Goal: Task Accomplishment & Management: Use online tool/utility

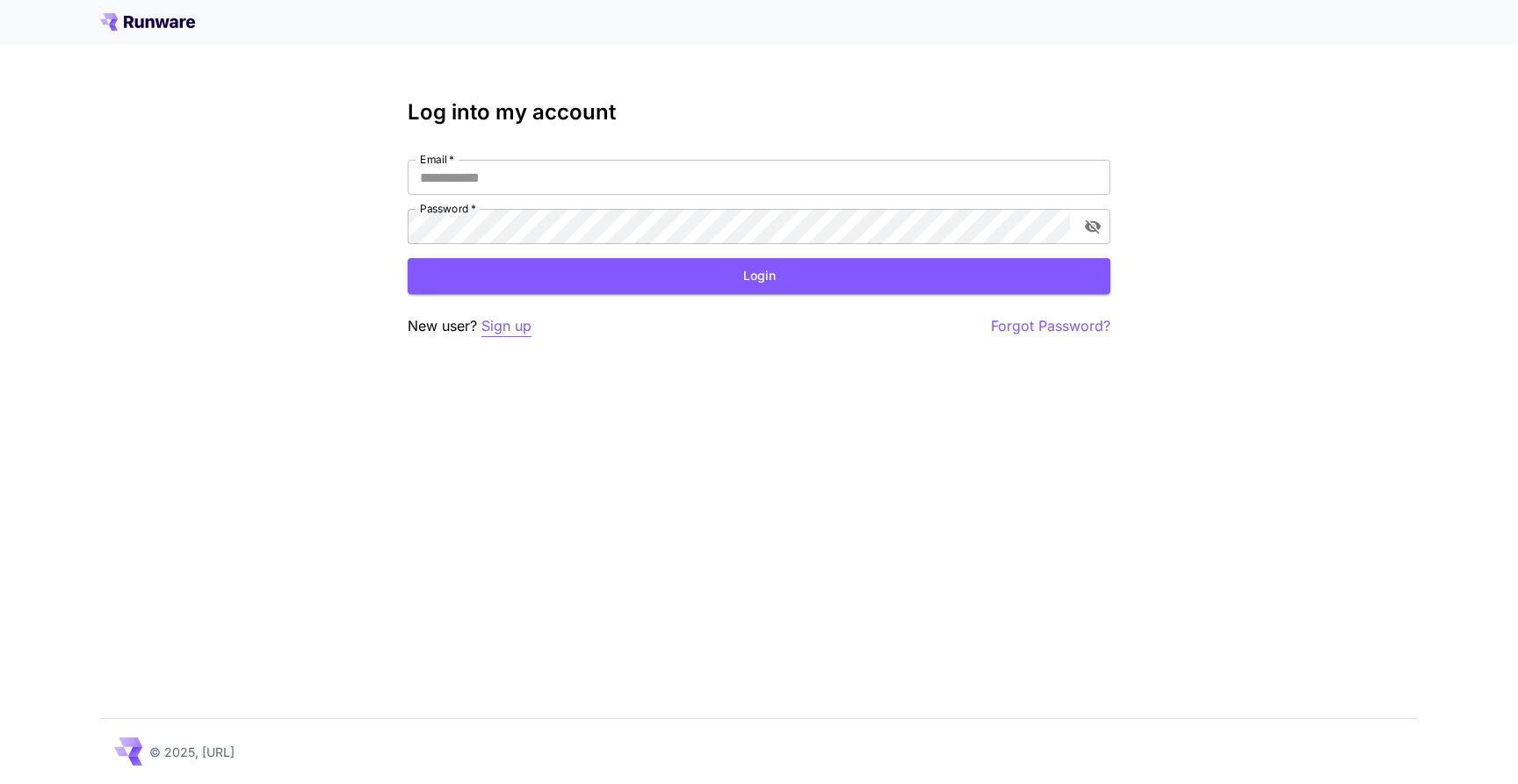
click at [510, 328] on p "Sign up" at bounding box center [506, 326] width 50 height 22
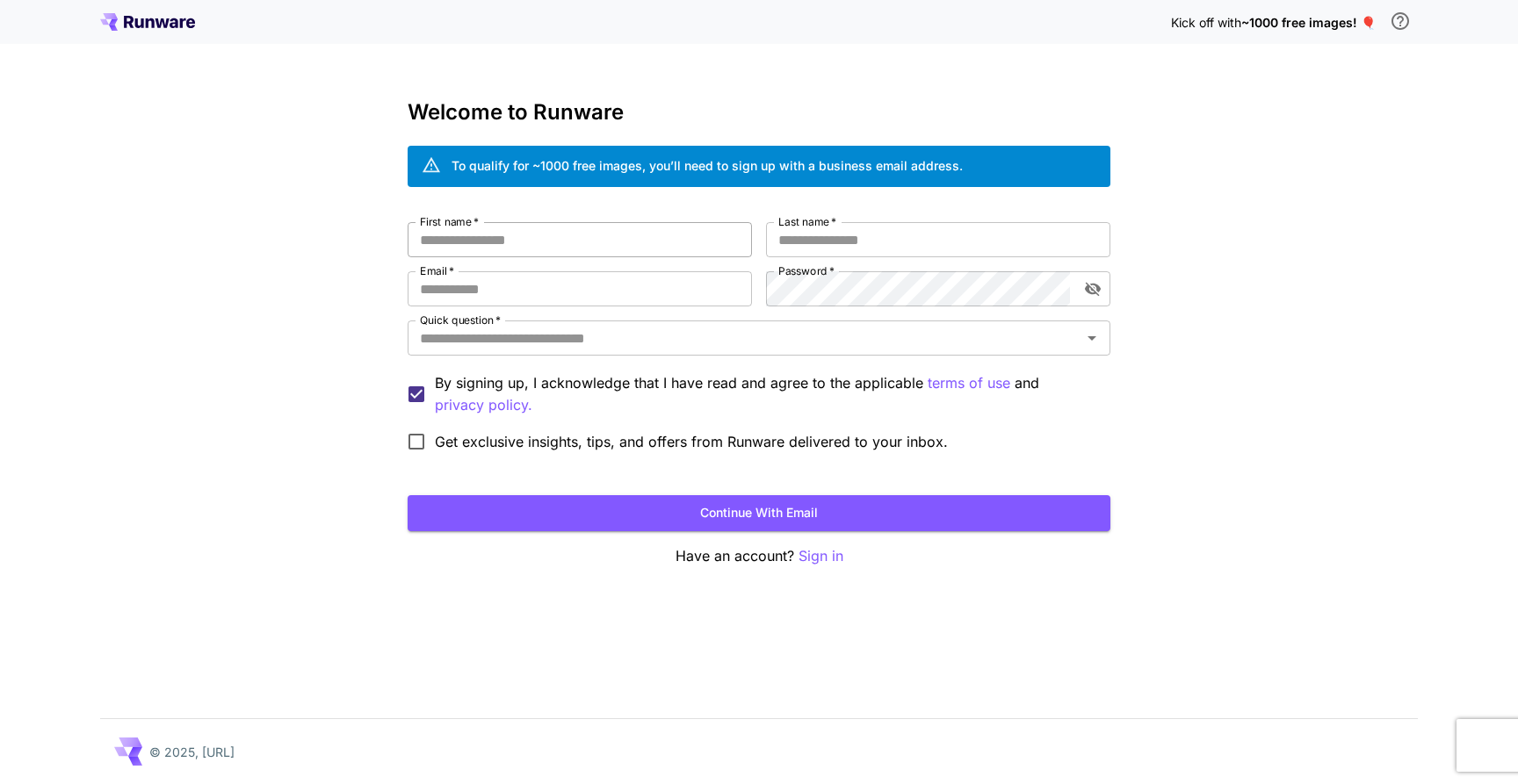
click at [548, 230] on input "First name   *" at bounding box center [579, 239] width 344 height 35
type input "****"
type input "******"
type input "**********"
click at [611, 354] on div "Quick question   *" at bounding box center [759, 337] width 703 height 35
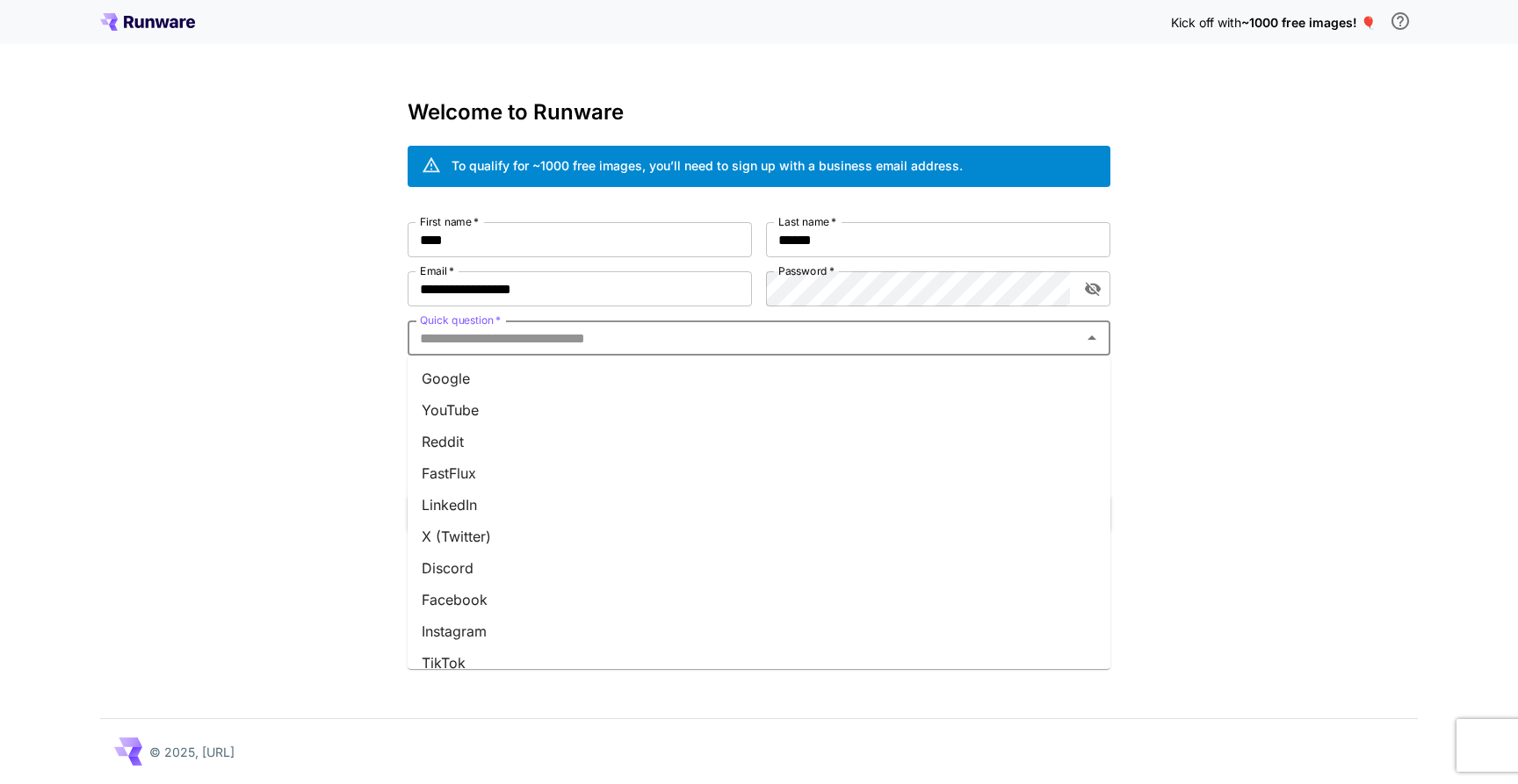
click at [599, 342] on input "Quick question   *" at bounding box center [745, 338] width 664 height 25
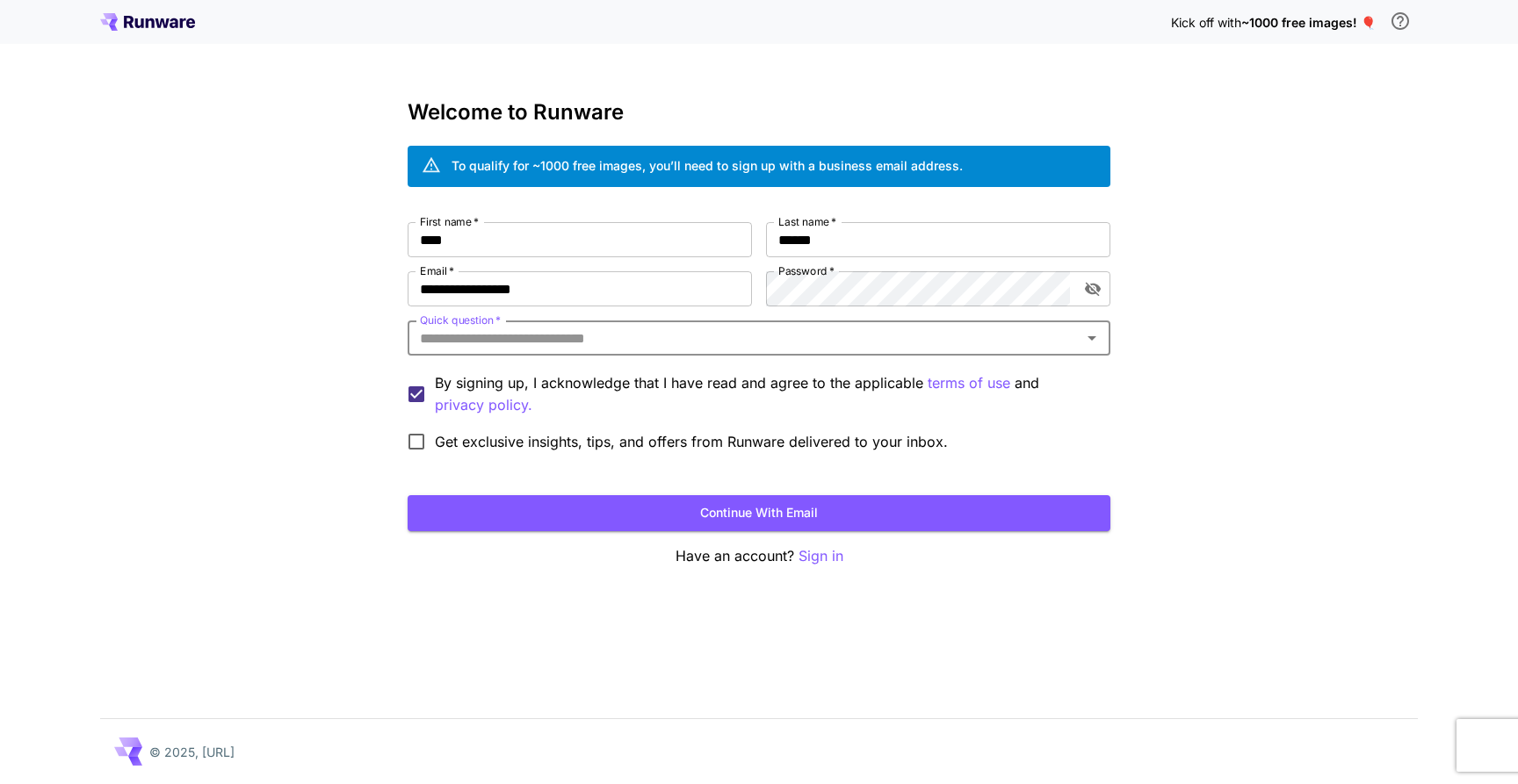
click at [599, 342] on input "Quick question   *" at bounding box center [745, 338] width 664 height 25
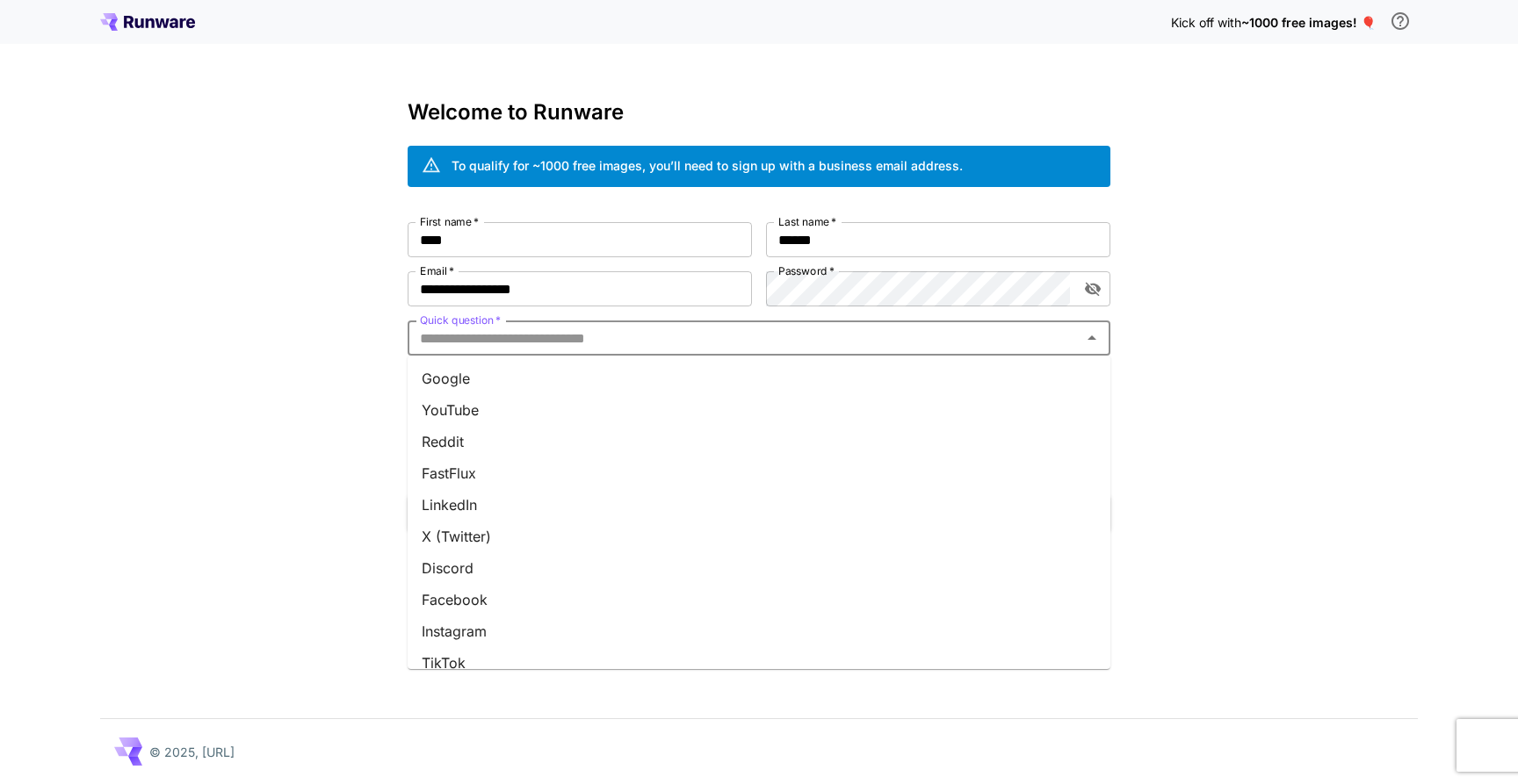
click at [535, 371] on li "Google" at bounding box center [759, 379] width 703 height 32
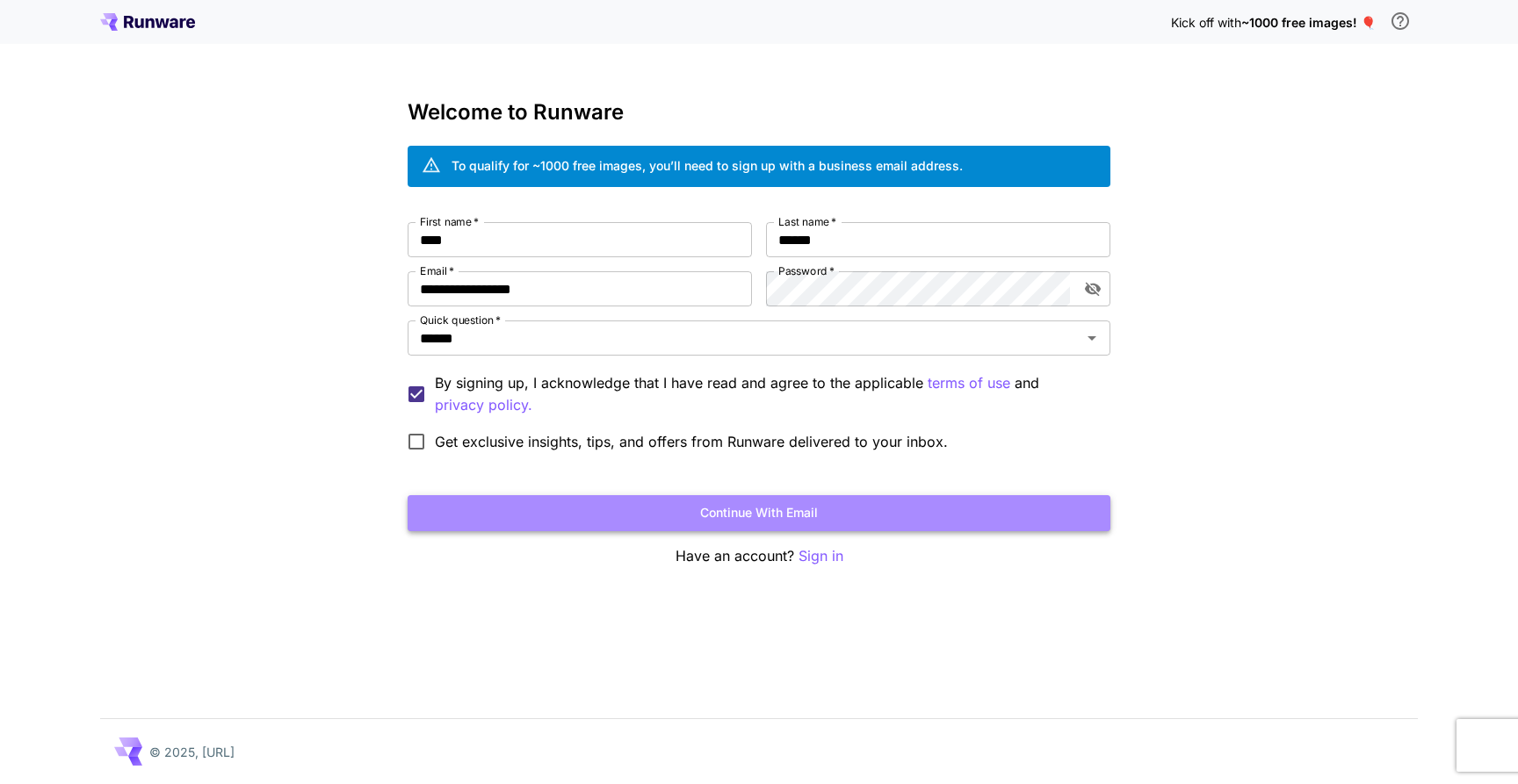
click at [568, 515] on button "Continue with email" at bounding box center [759, 514] width 703 height 36
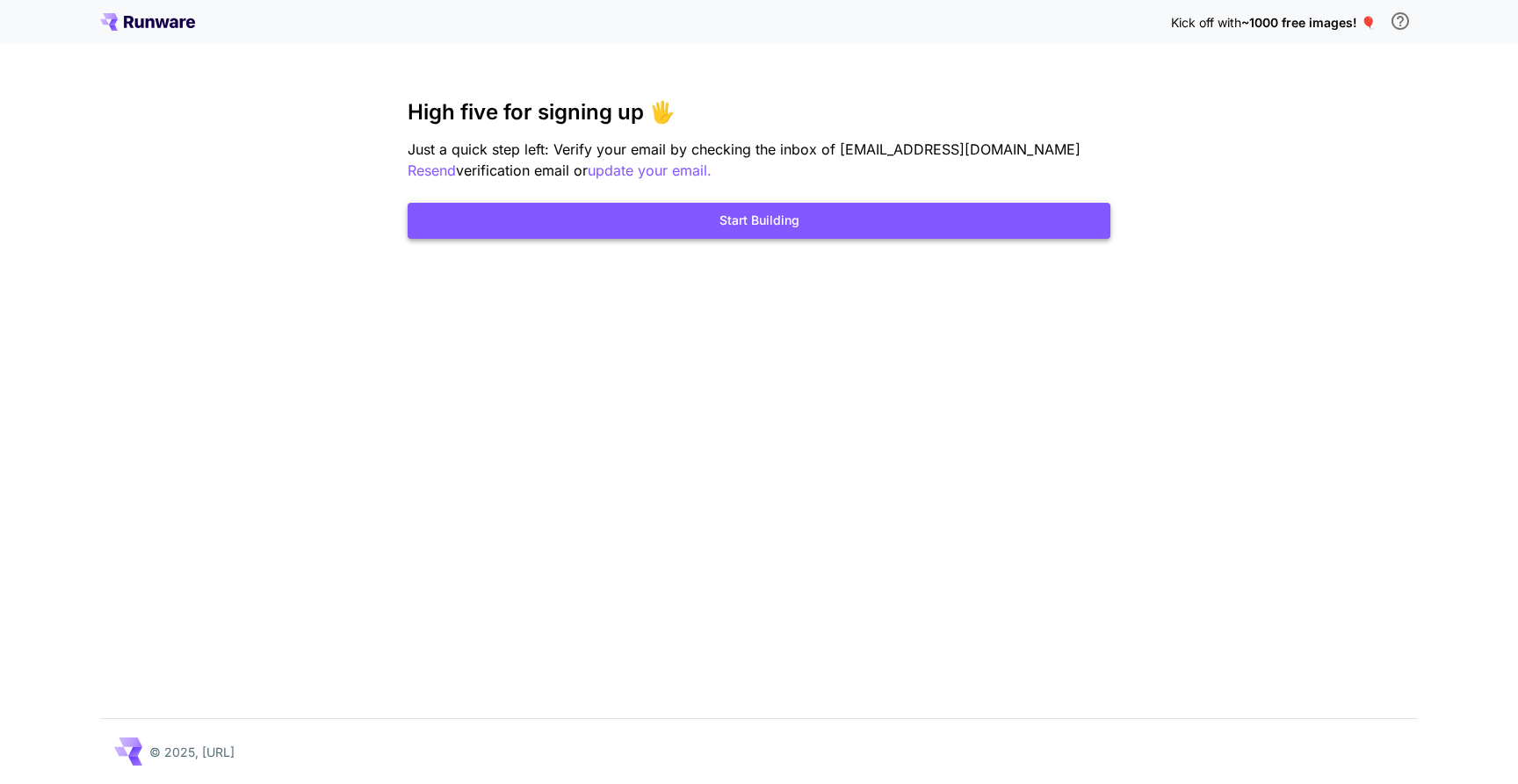
click at [769, 226] on button "Start Building" at bounding box center [759, 220] width 703 height 36
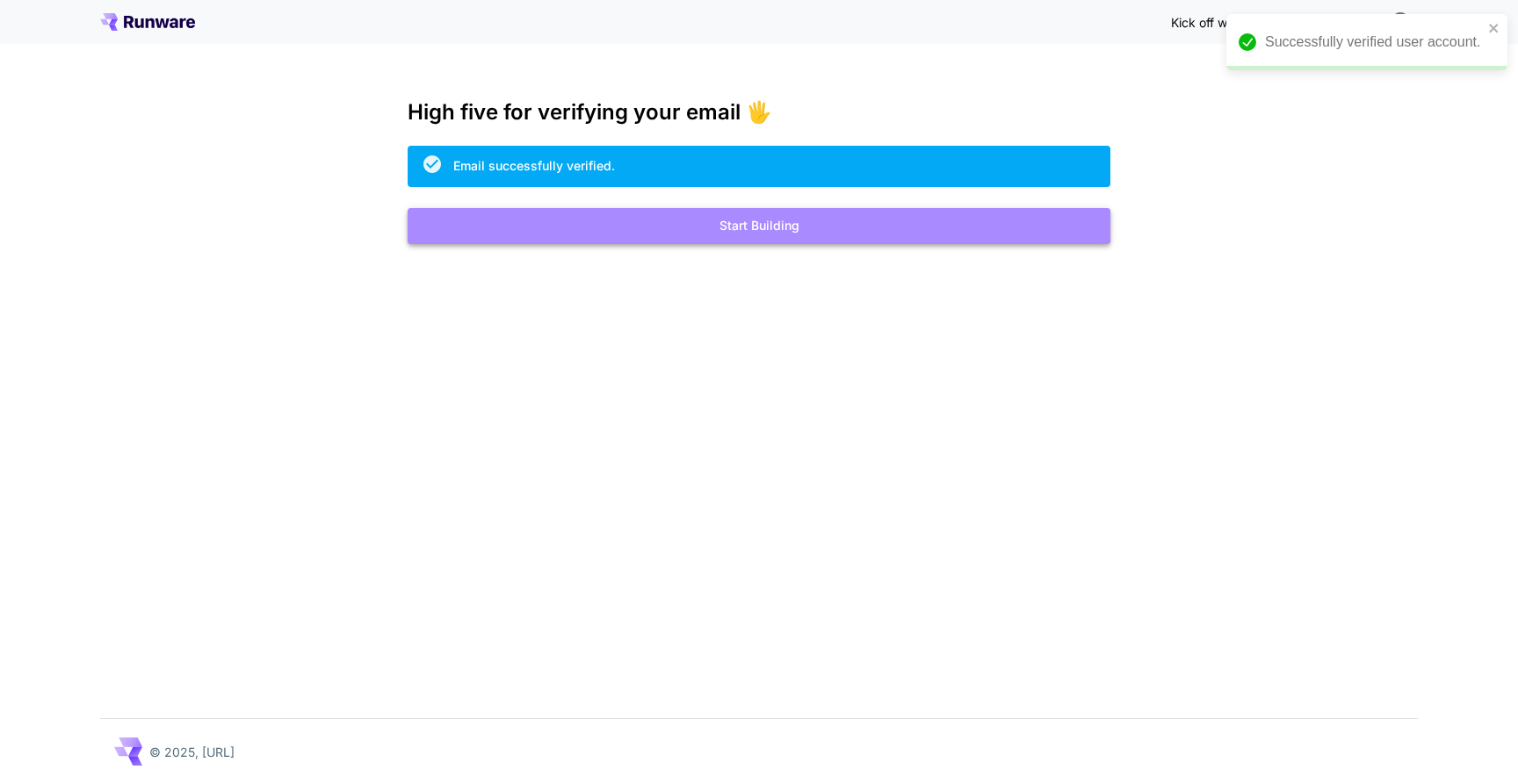
click at [778, 223] on button "Start Building" at bounding box center [759, 226] width 703 height 36
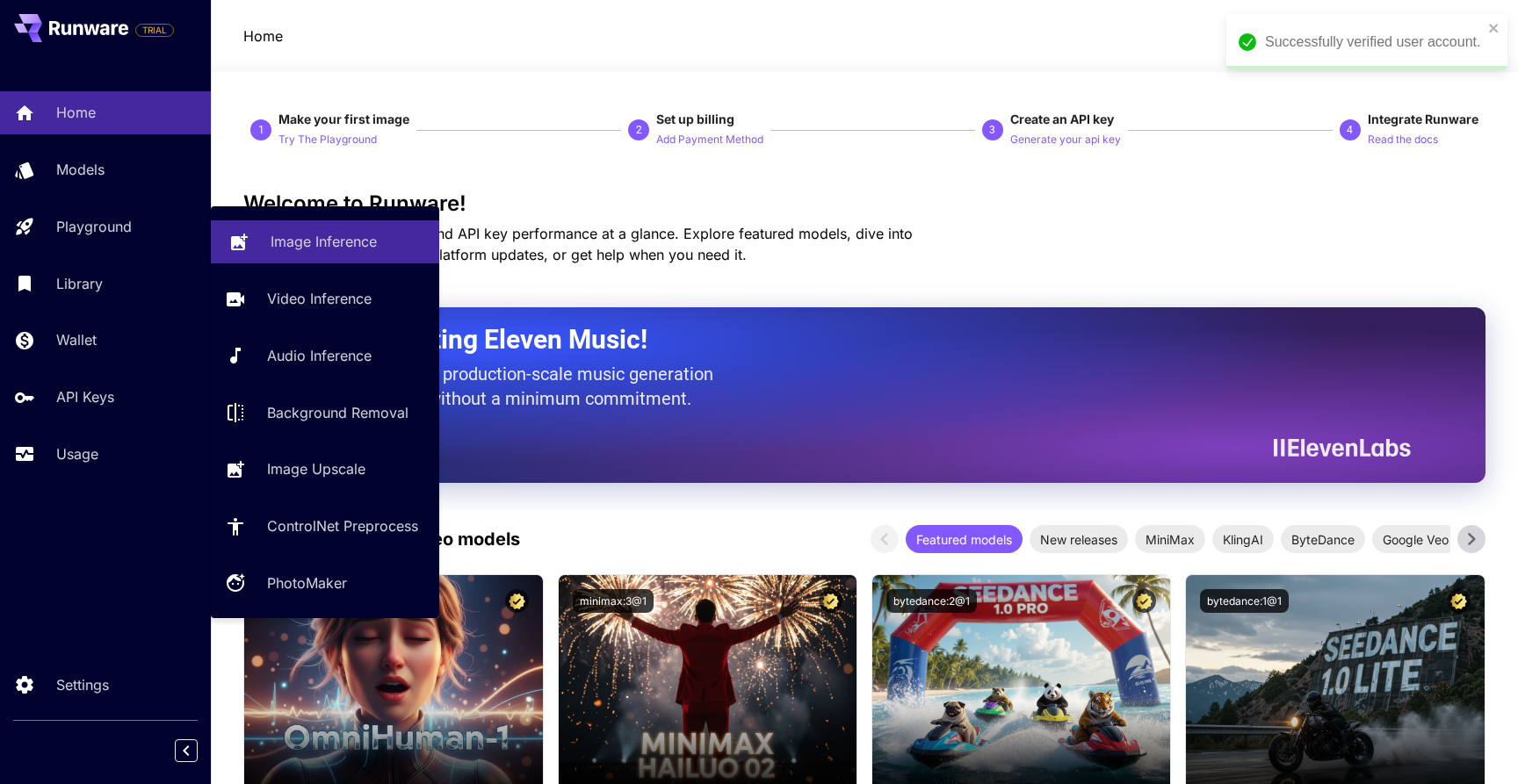
click at [327, 230] on link "Image Inference" at bounding box center [324, 241] width 229 height 43
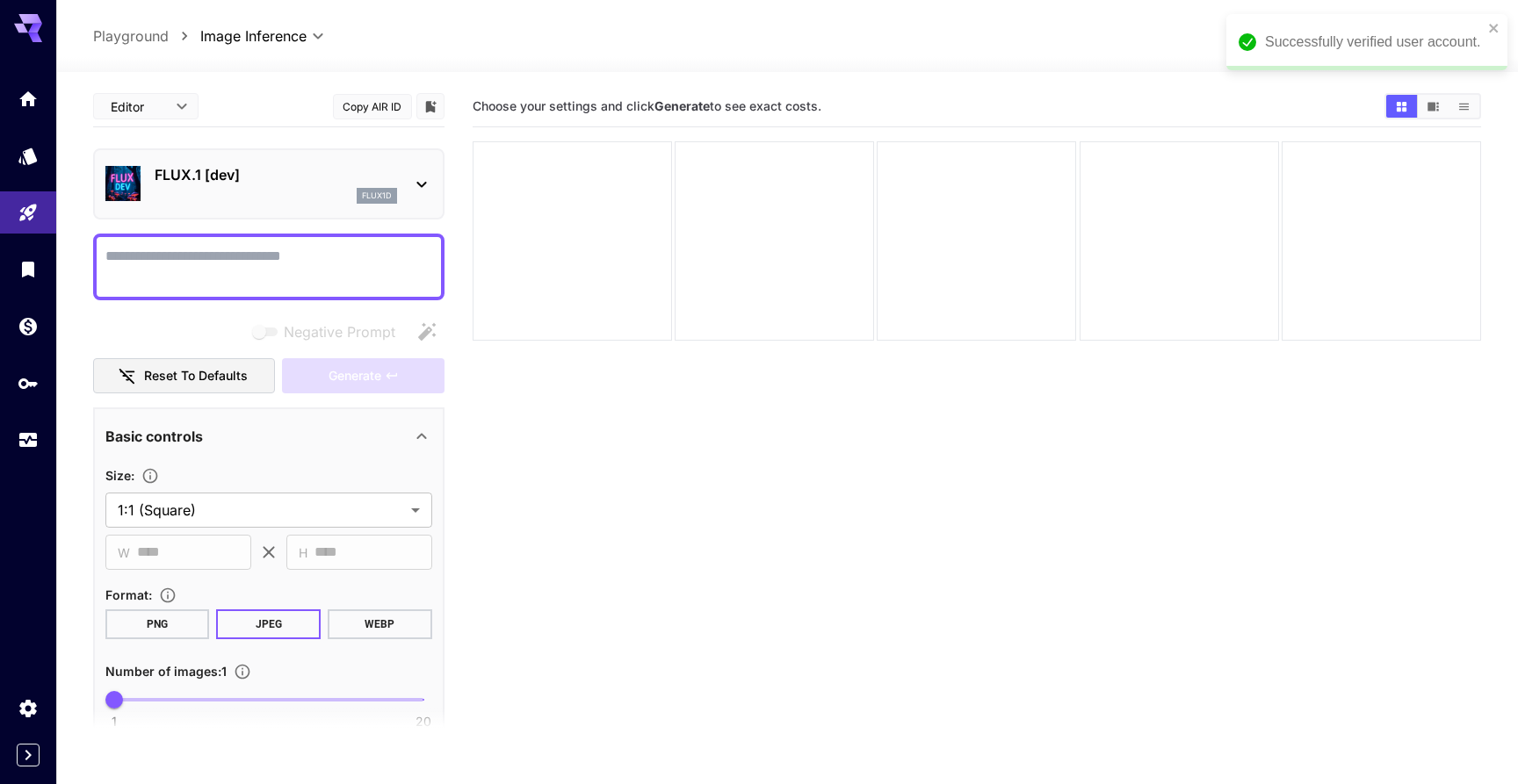
click at [422, 176] on icon at bounding box center [421, 184] width 21 height 21
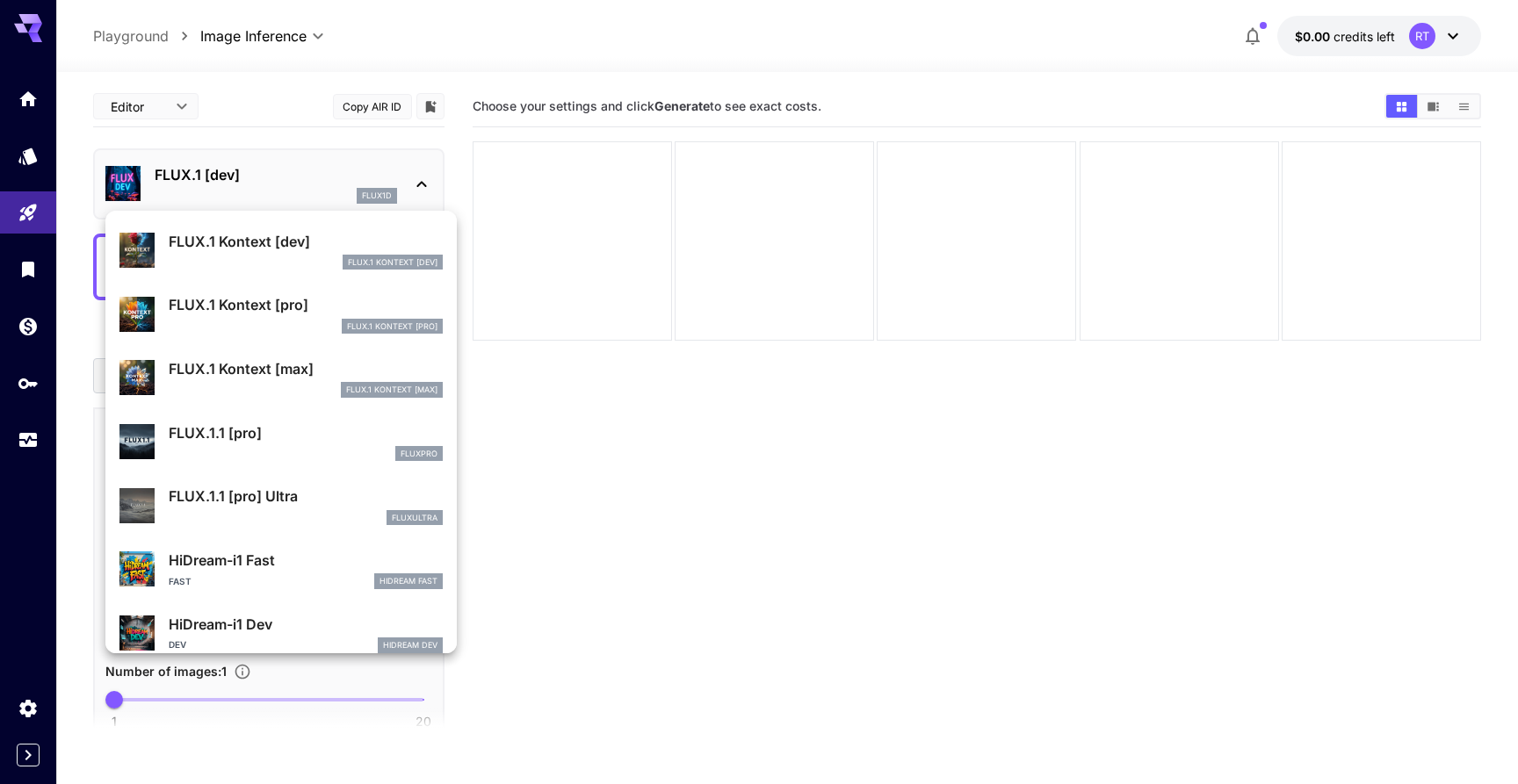
scroll to position [1146, 0]
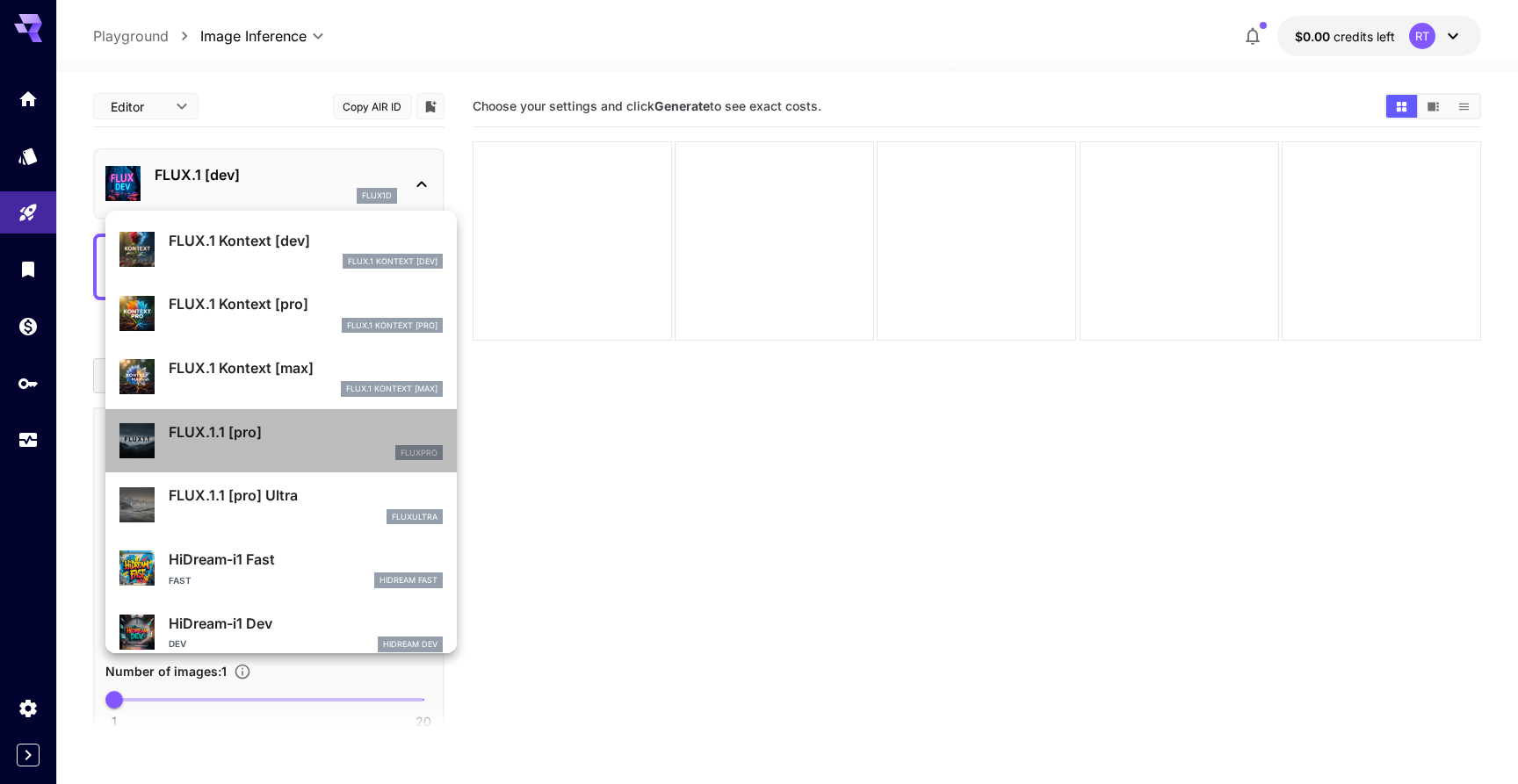
click at [249, 448] on div "fluxpro" at bounding box center [305, 453] width 274 height 16
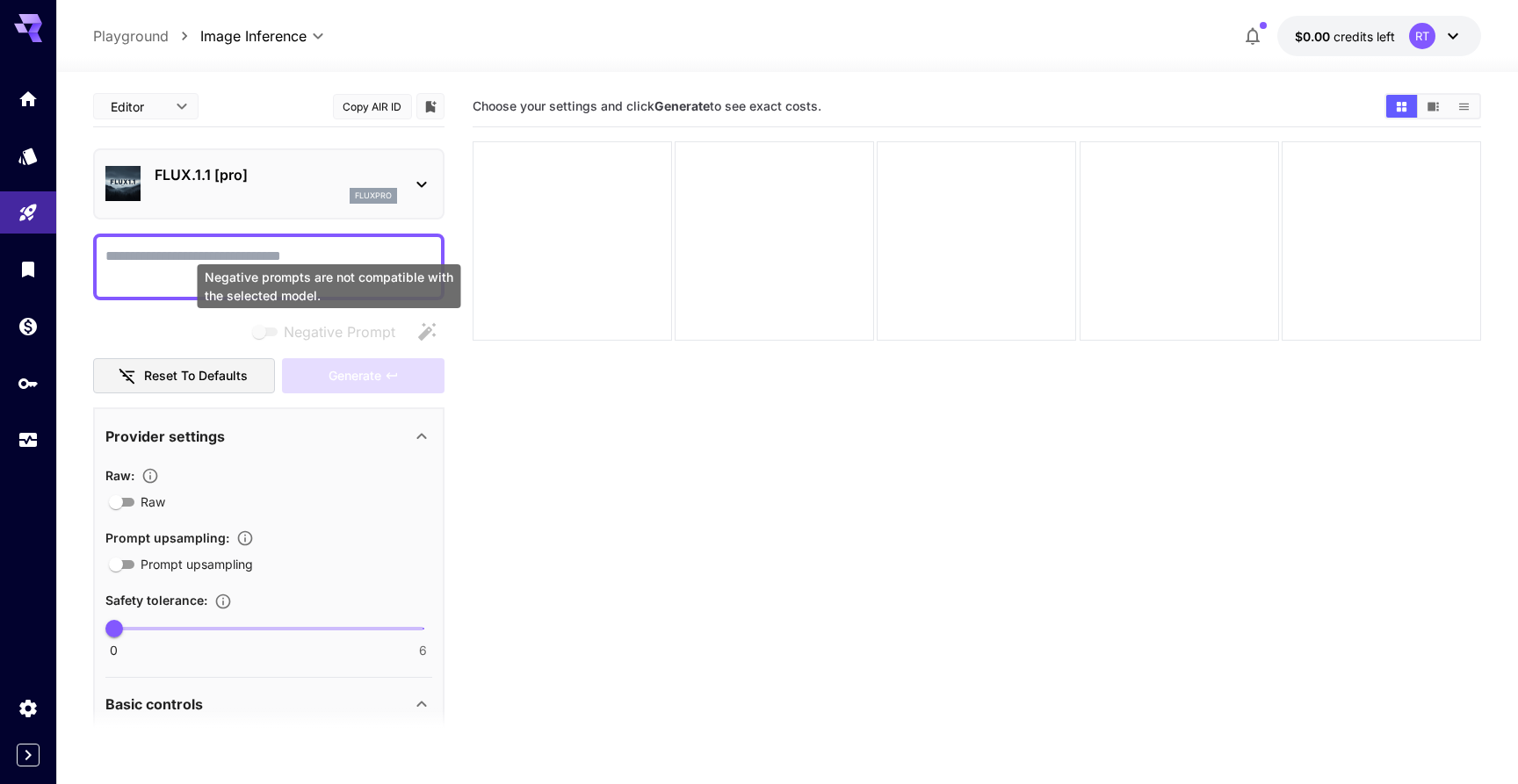
click at [315, 272] on div "Negative prompts are not compatible with the selected model." at bounding box center [329, 286] width 263 height 44
click at [569, 212] on div at bounding box center [573, 241] width 200 height 199
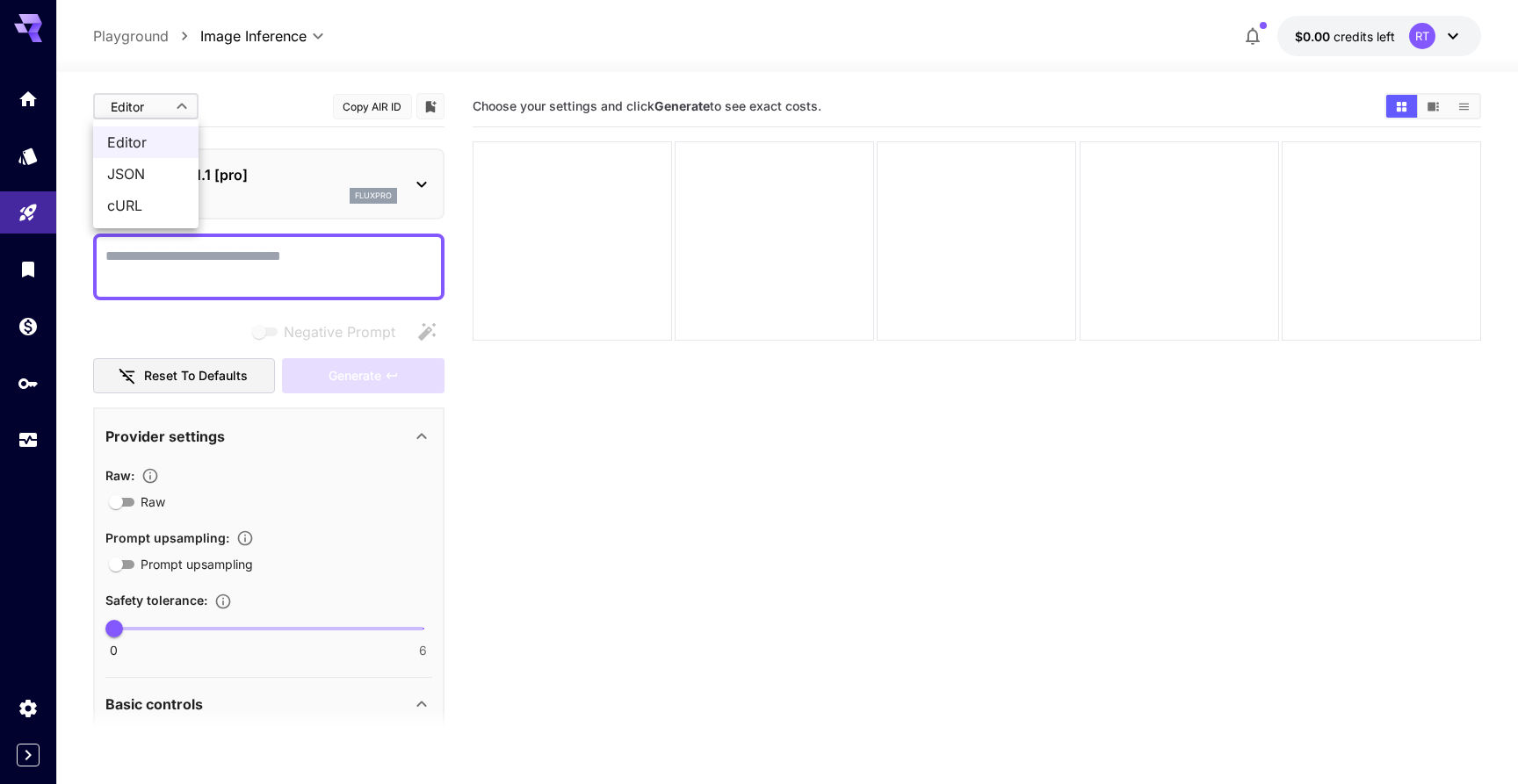
click at [158, 103] on body "**********" at bounding box center [759, 461] width 1518 height 923
click at [191, 109] on div at bounding box center [759, 392] width 1518 height 784
click at [312, 194] on div "fluxpro" at bounding box center [275, 196] width 243 height 16
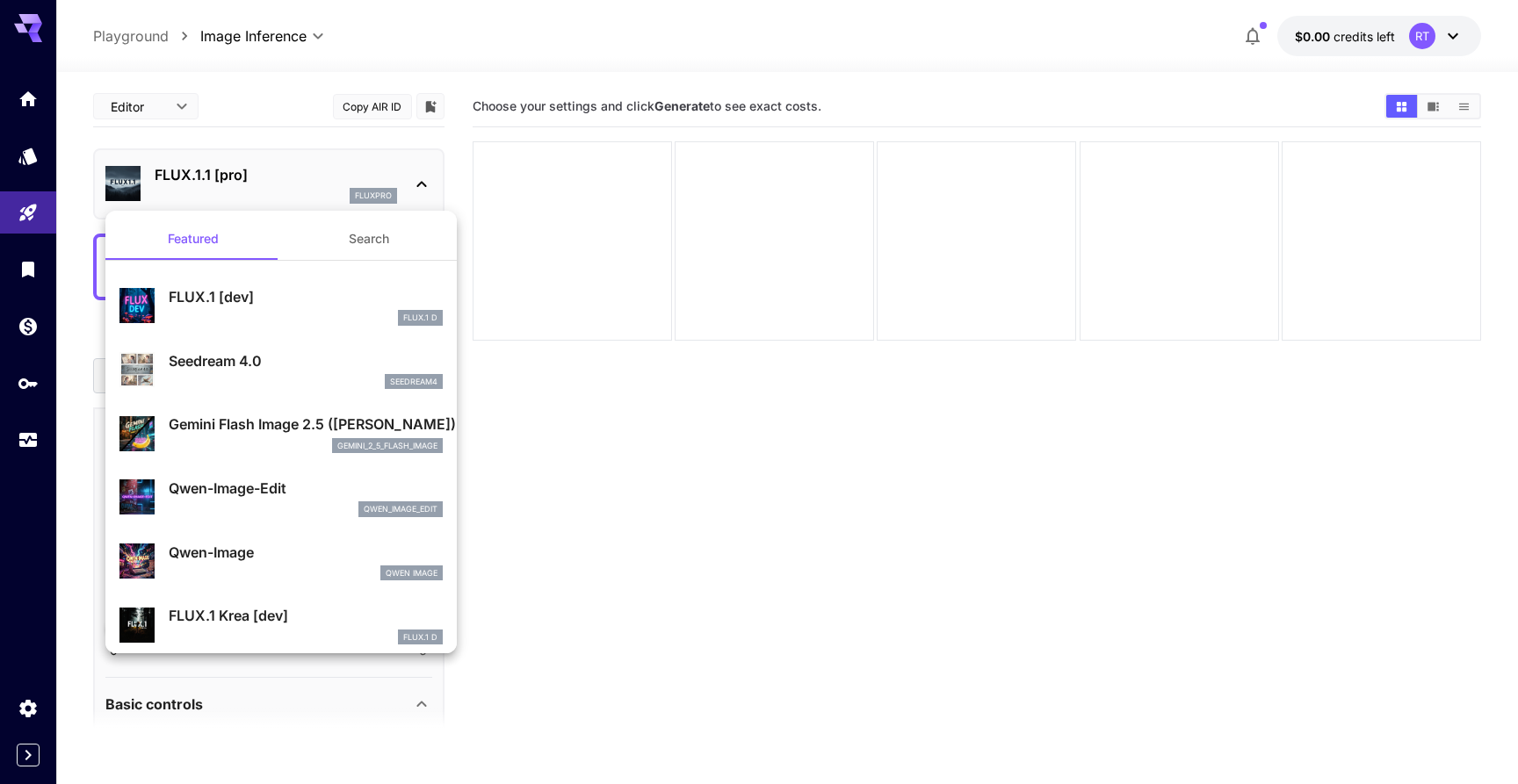
click at [263, 327] on div "FLUX.1 [dev] FLUX.1 D" at bounding box center [281, 306] width 323 height 54
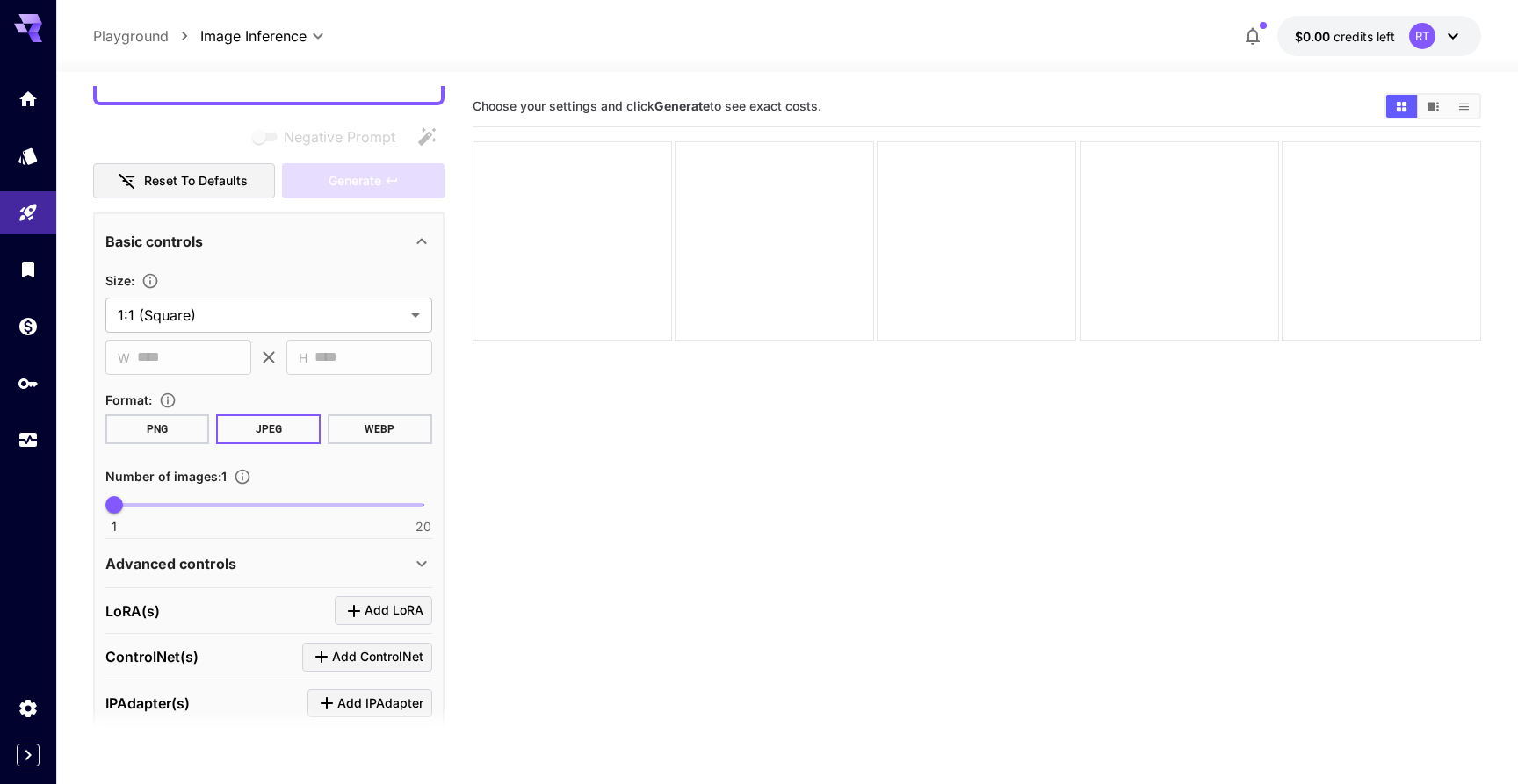
scroll to position [213, 0]
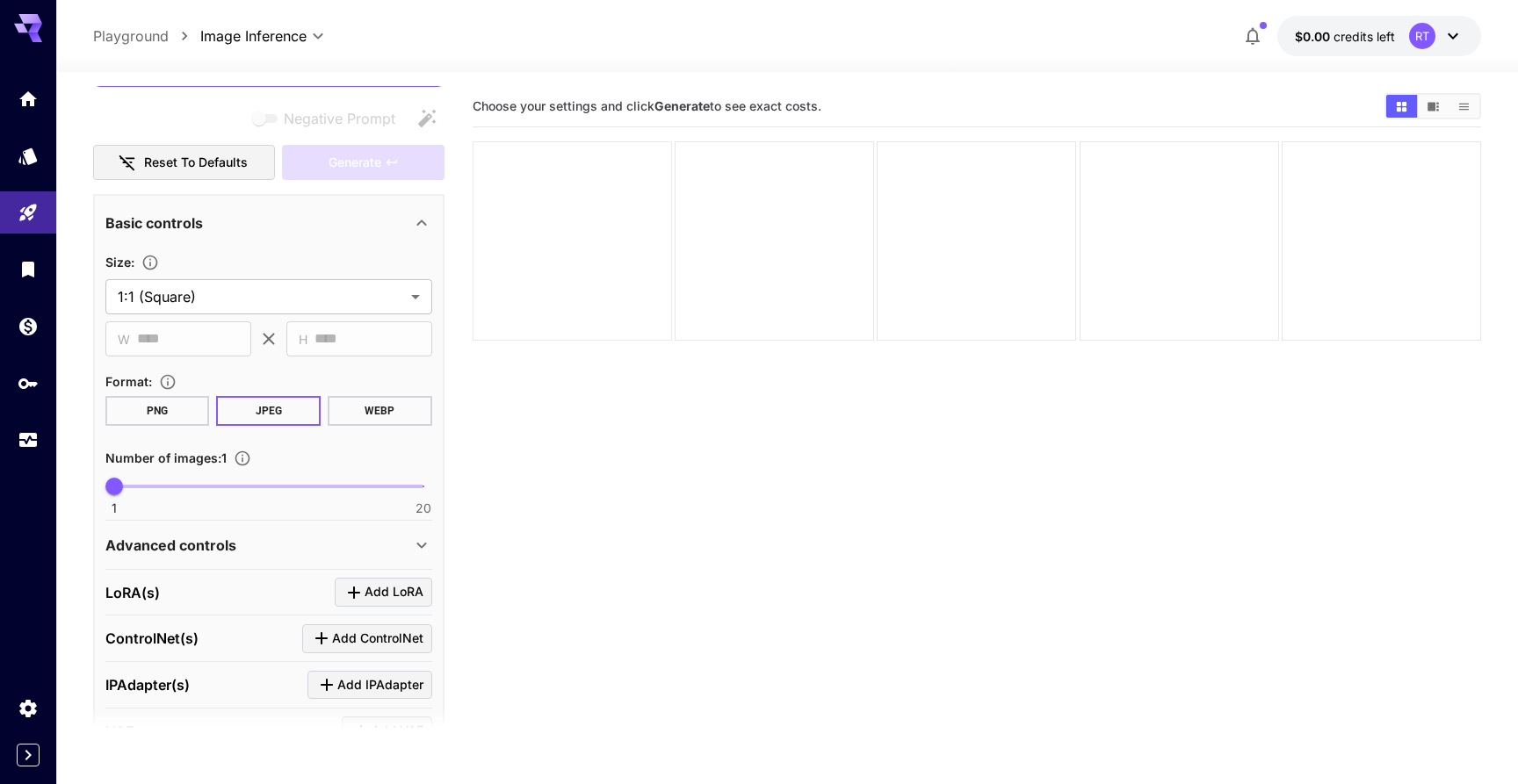
click at [601, 174] on div at bounding box center [573, 241] width 200 height 199
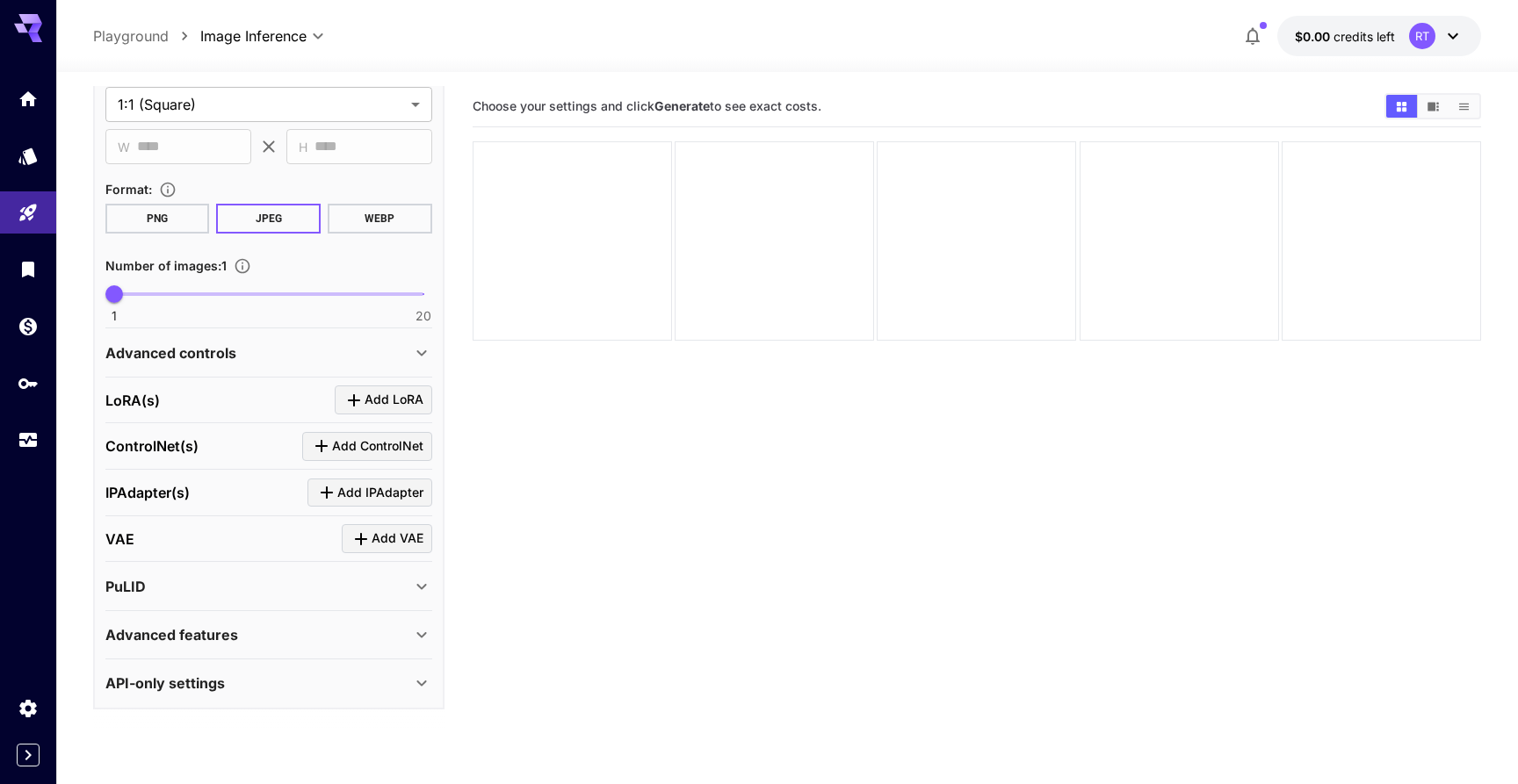
click at [200, 679] on p "API-only settings" at bounding box center [166, 682] width 120 height 21
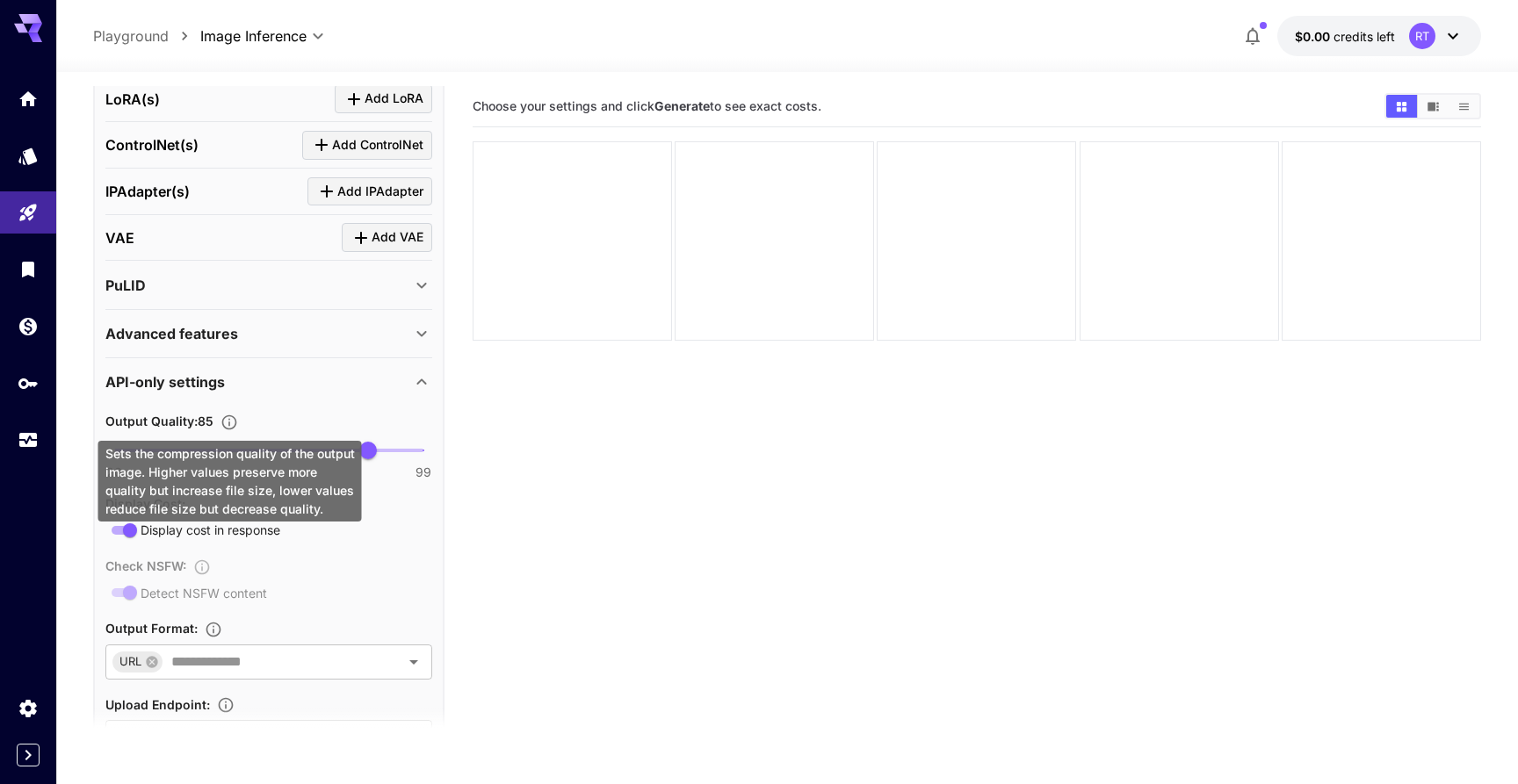
scroll to position [786, 0]
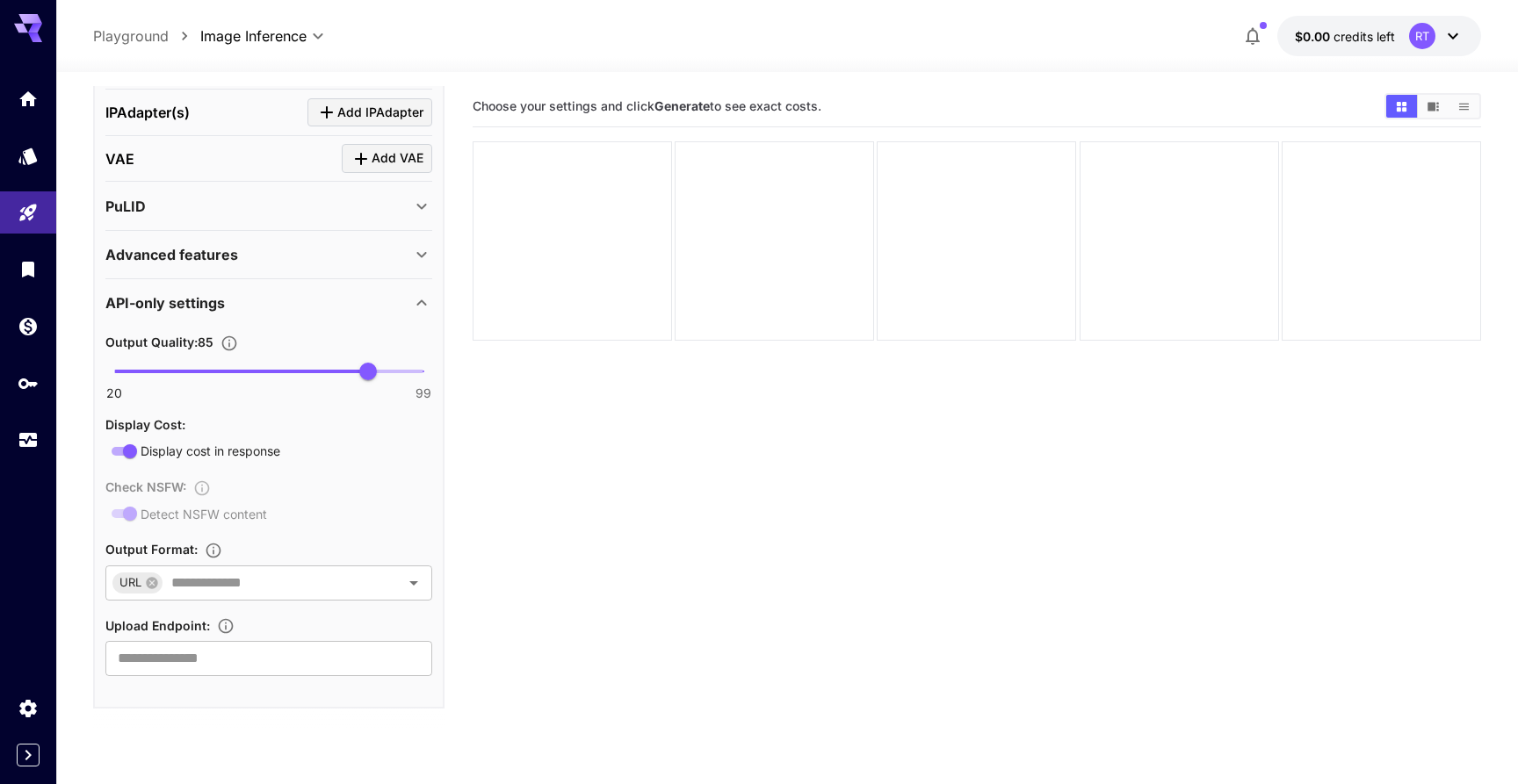
click at [229, 328] on div "Output Quality : 85 20 99 85 Display Cost : Display cost in response Check NSFW…" at bounding box center [268, 500] width 326 height 351
click at [237, 255] on div "Advanced features" at bounding box center [258, 254] width 305 height 21
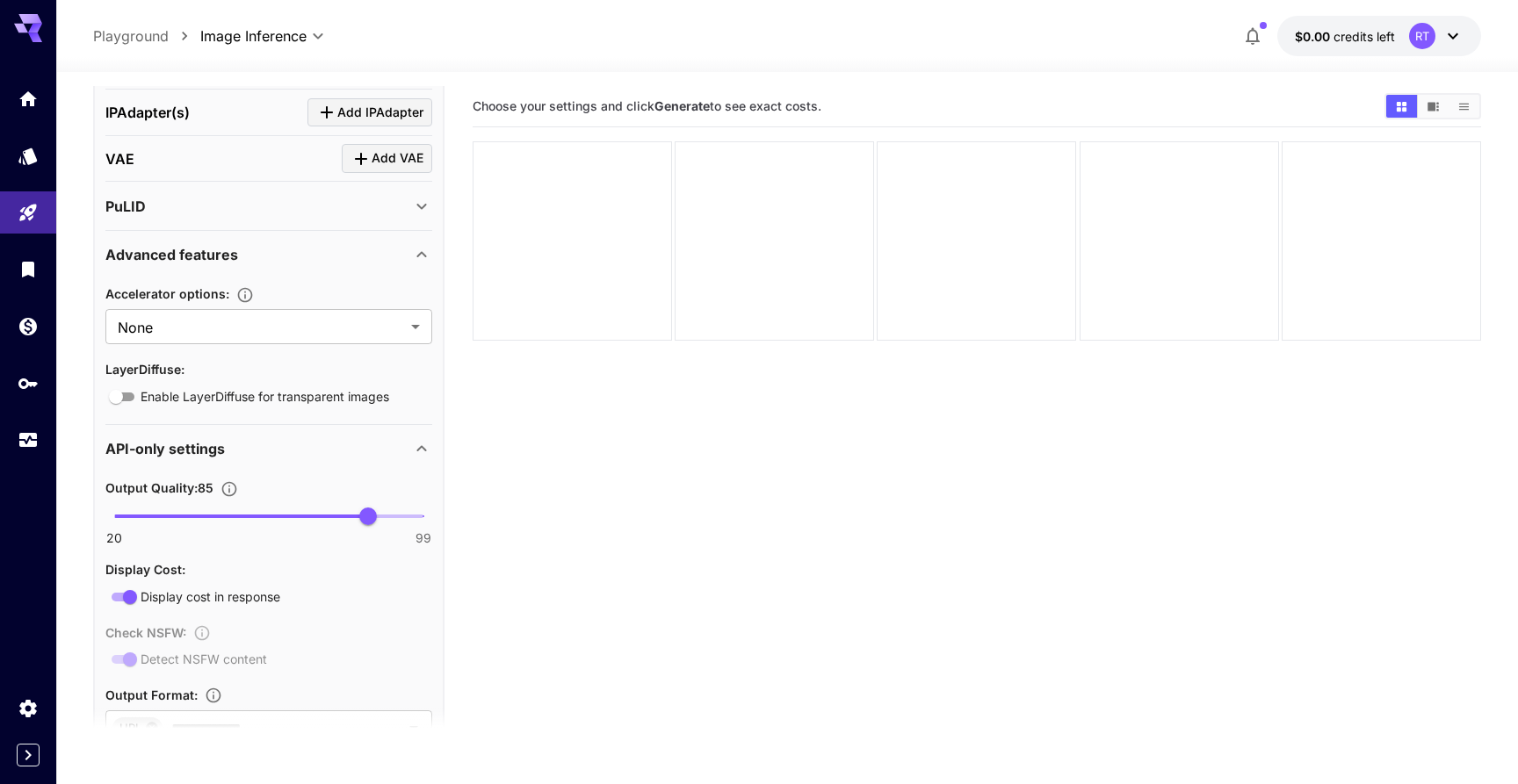
click at [232, 439] on div "API-only settings" at bounding box center [258, 448] width 305 height 21
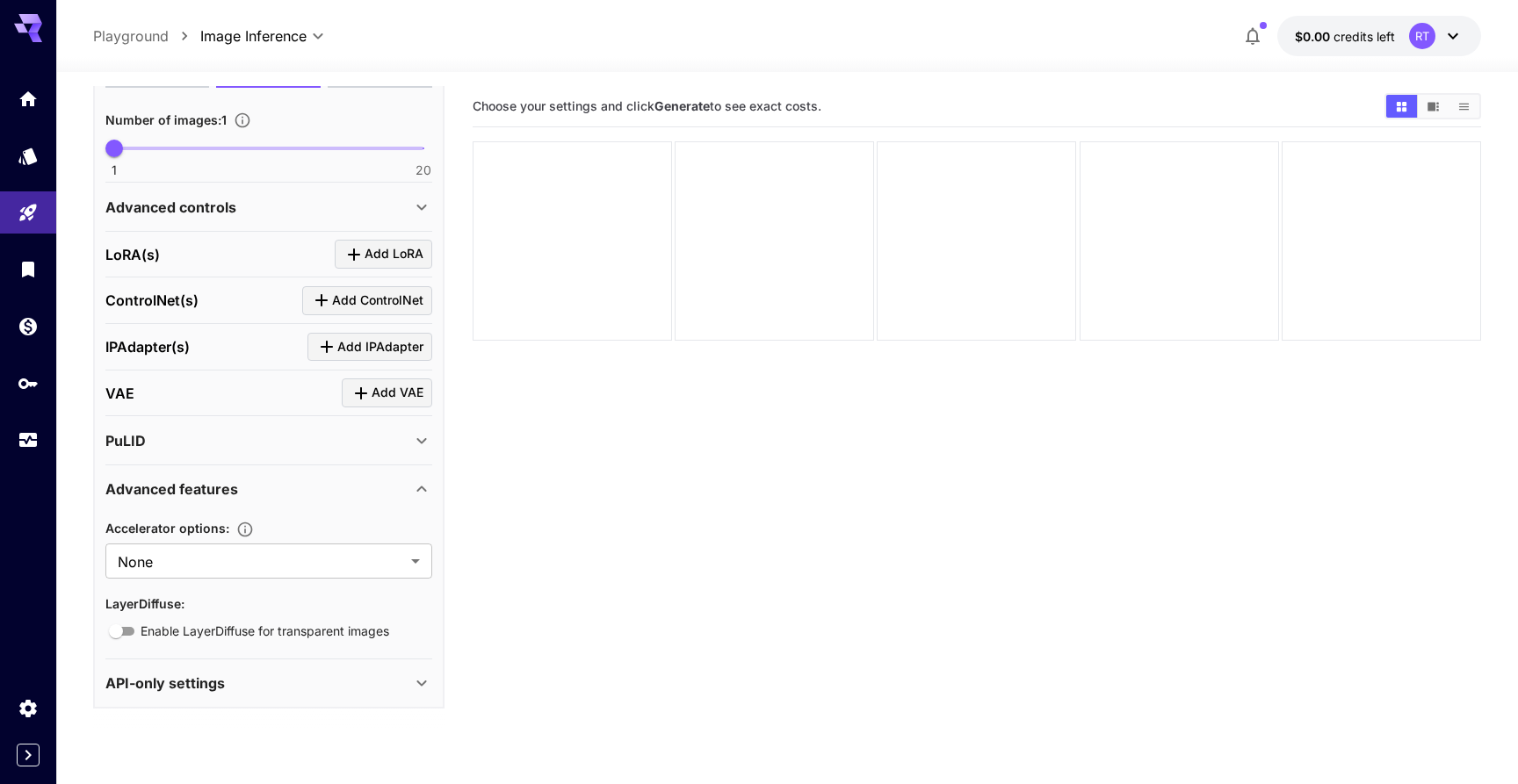
scroll to position [552, 0]
click at [232, 440] on div "PuLID" at bounding box center [258, 440] width 305 height 21
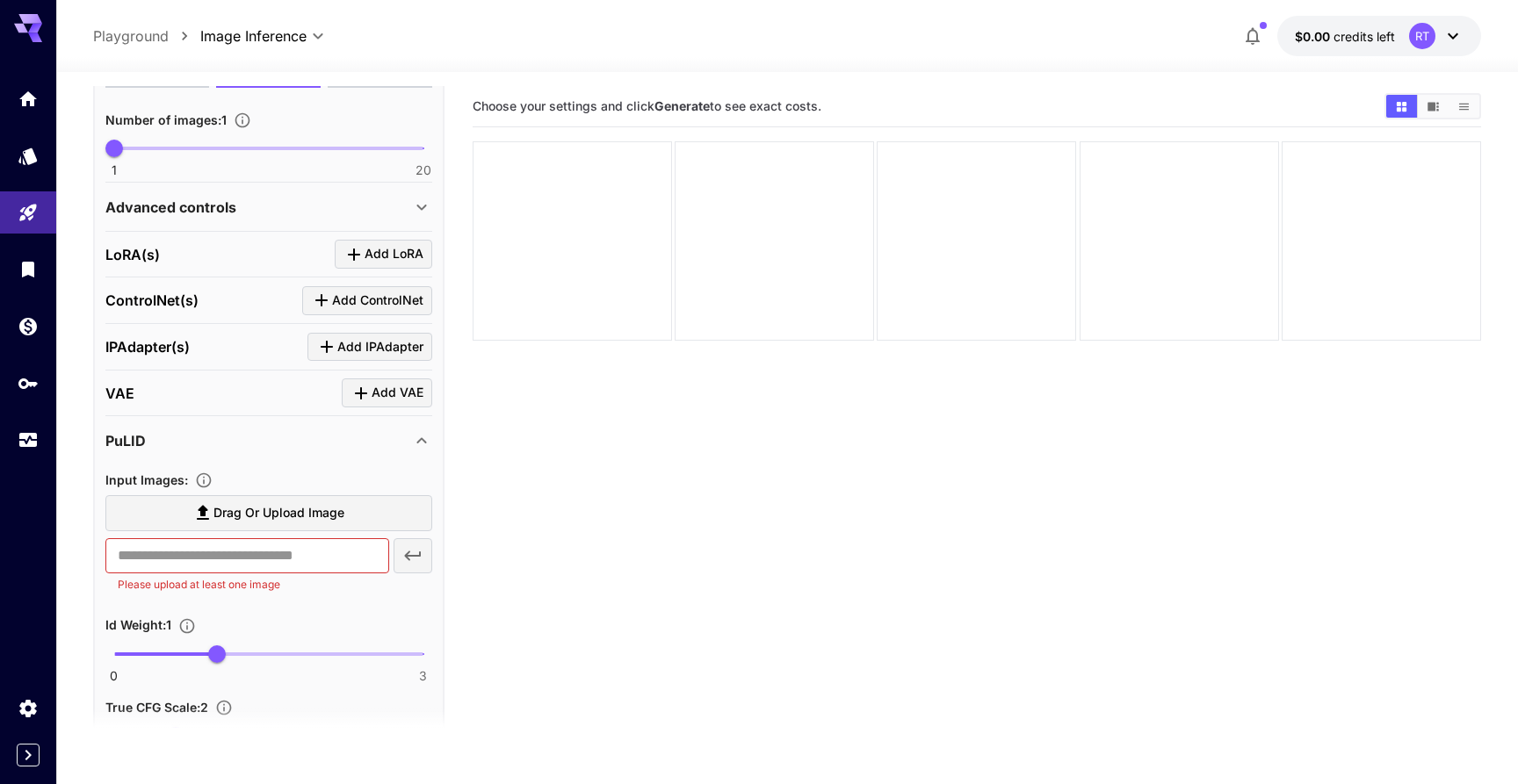
click at [252, 518] on span "Drag or upload image" at bounding box center [278, 514] width 131 height 22
click at [0, 0] on input "Drag or upload image" at bounding box center [0, 0] width 0 height 0
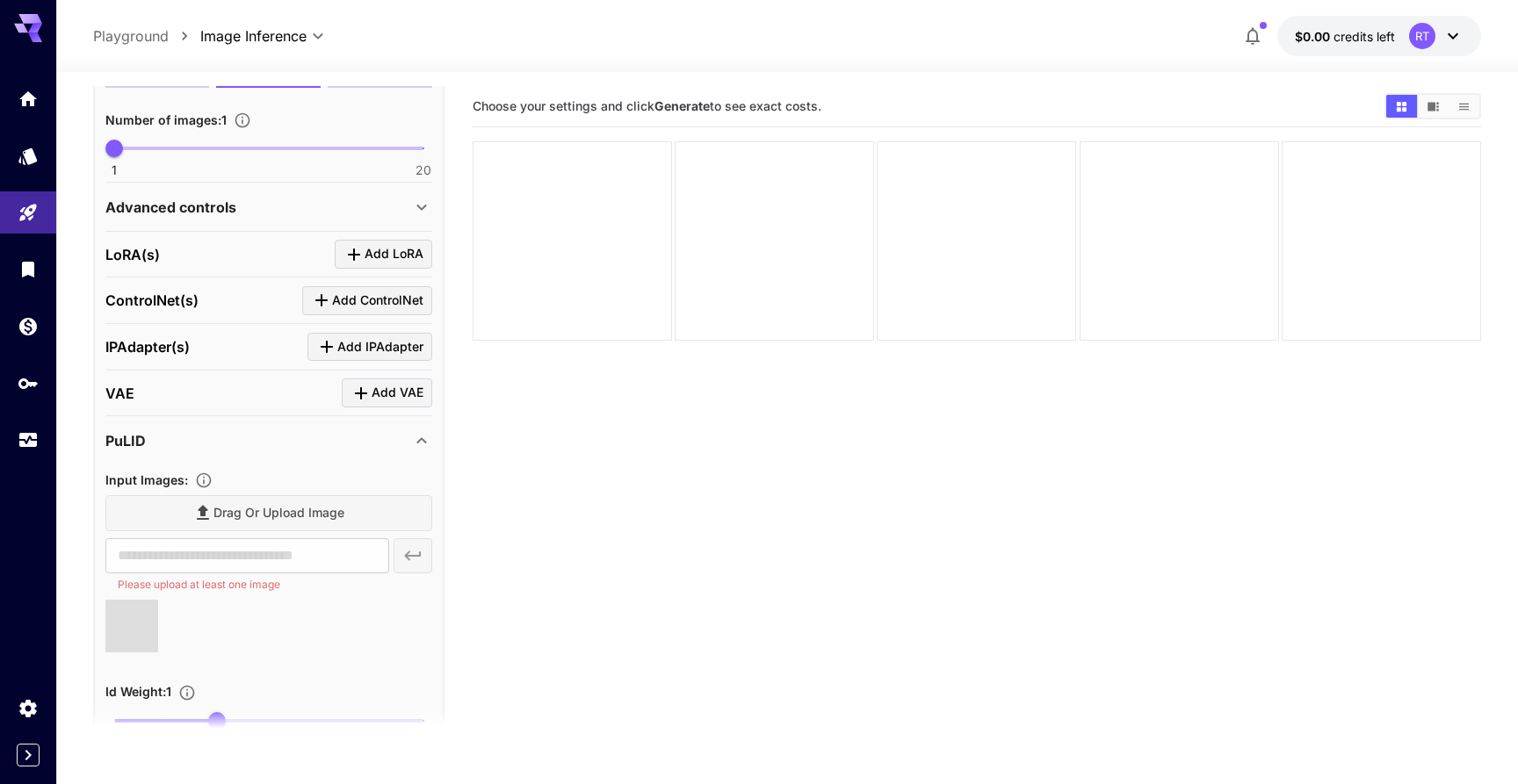
type input "**********"
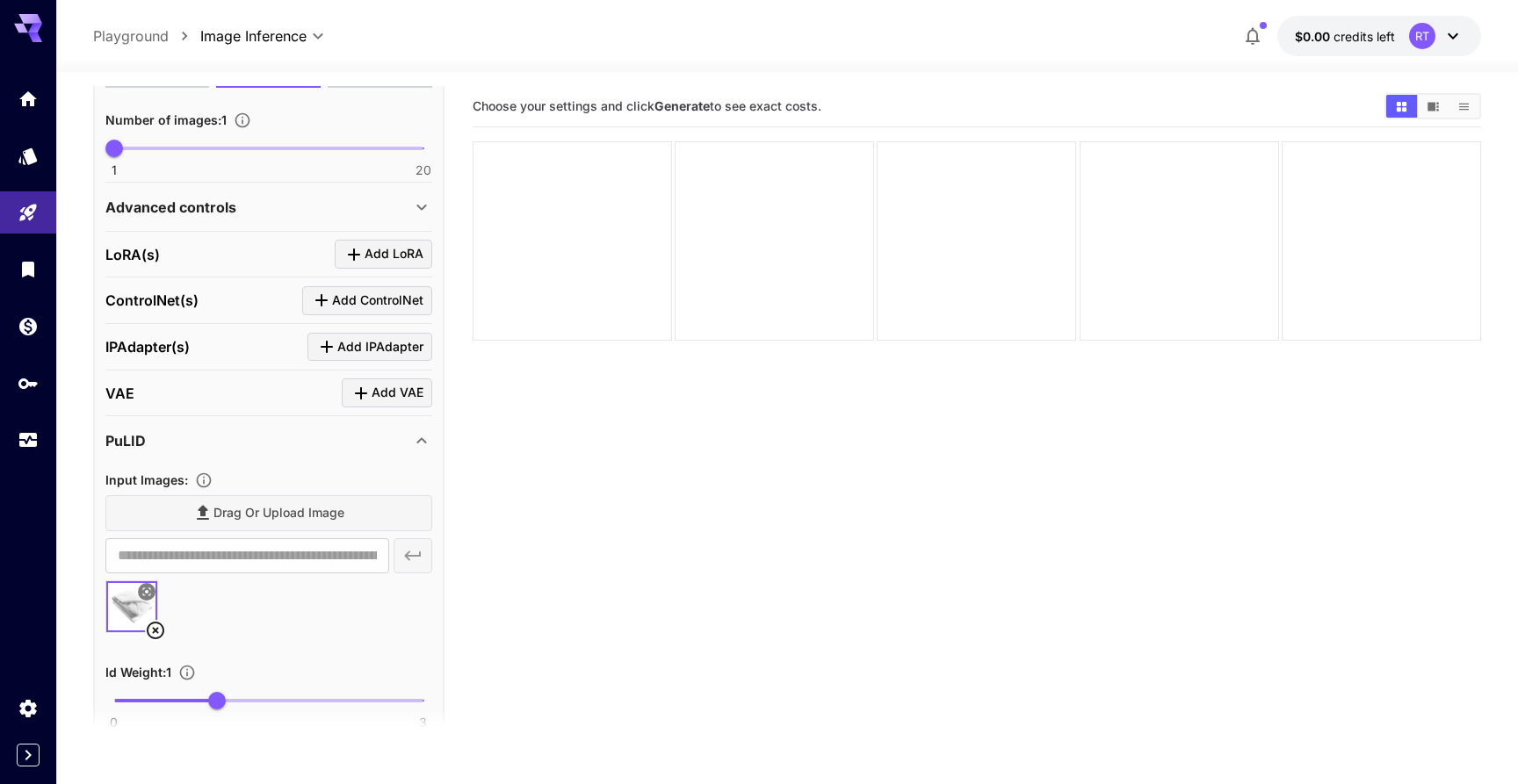
scroll to position [0, 0]
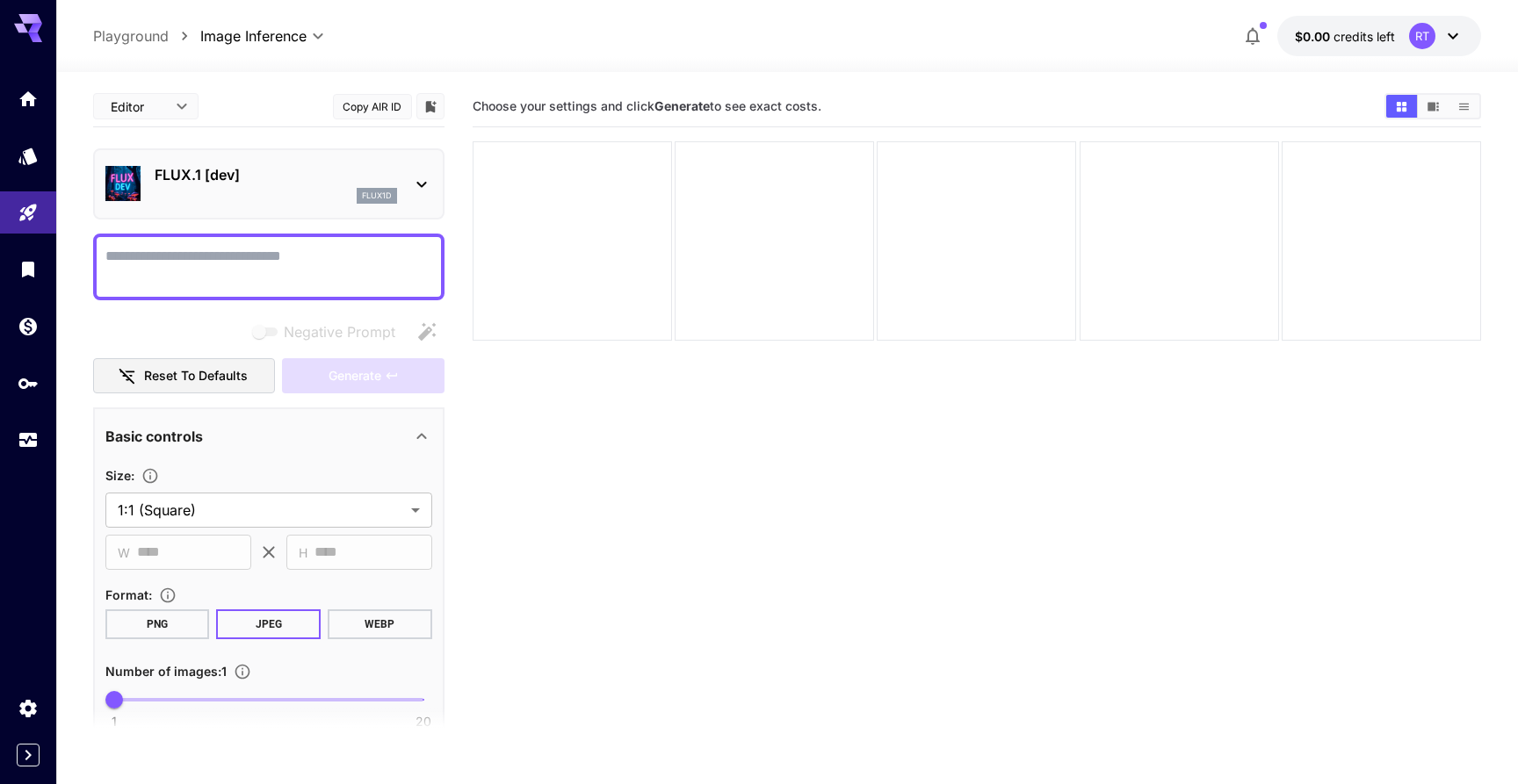
click at [217, 285] on textarea "Negative Prompt" at bounding box center [268, 267] width 326 height 42
type textarea "*"
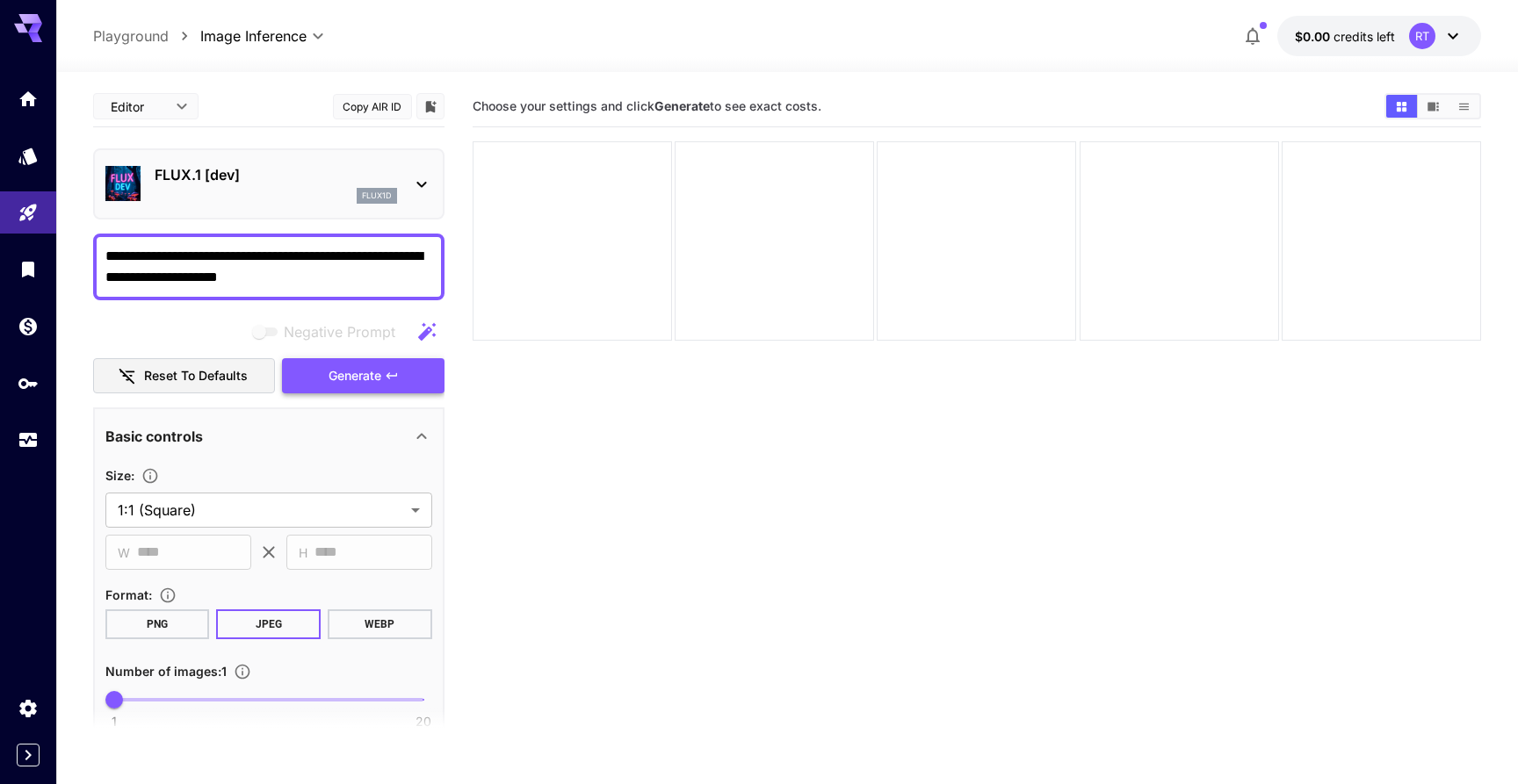
type textarea "**********"
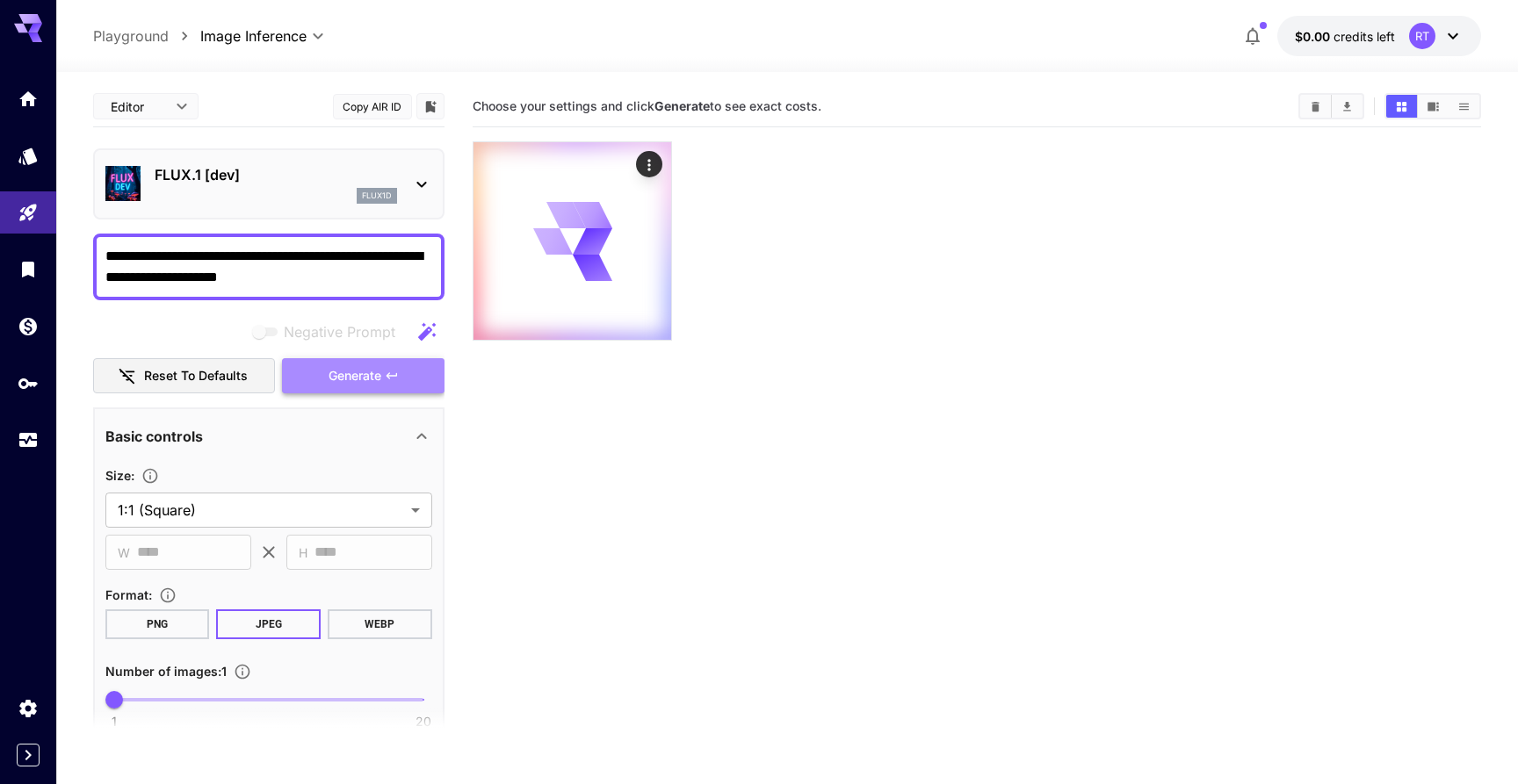
click at [326, 377] on button "Generate" at bounding box center [363, 376] width 162 height 36
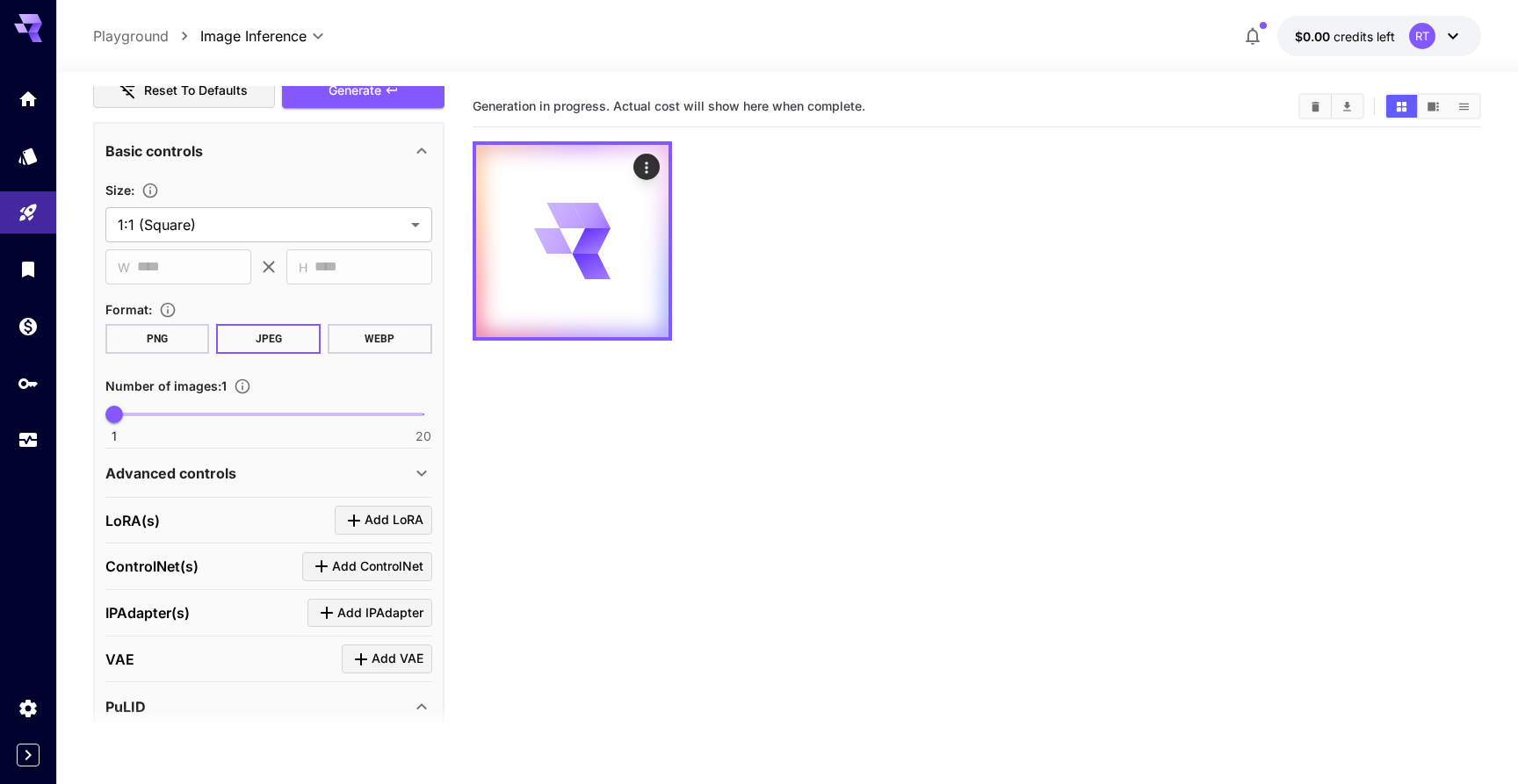
scroll to position [358, 0]
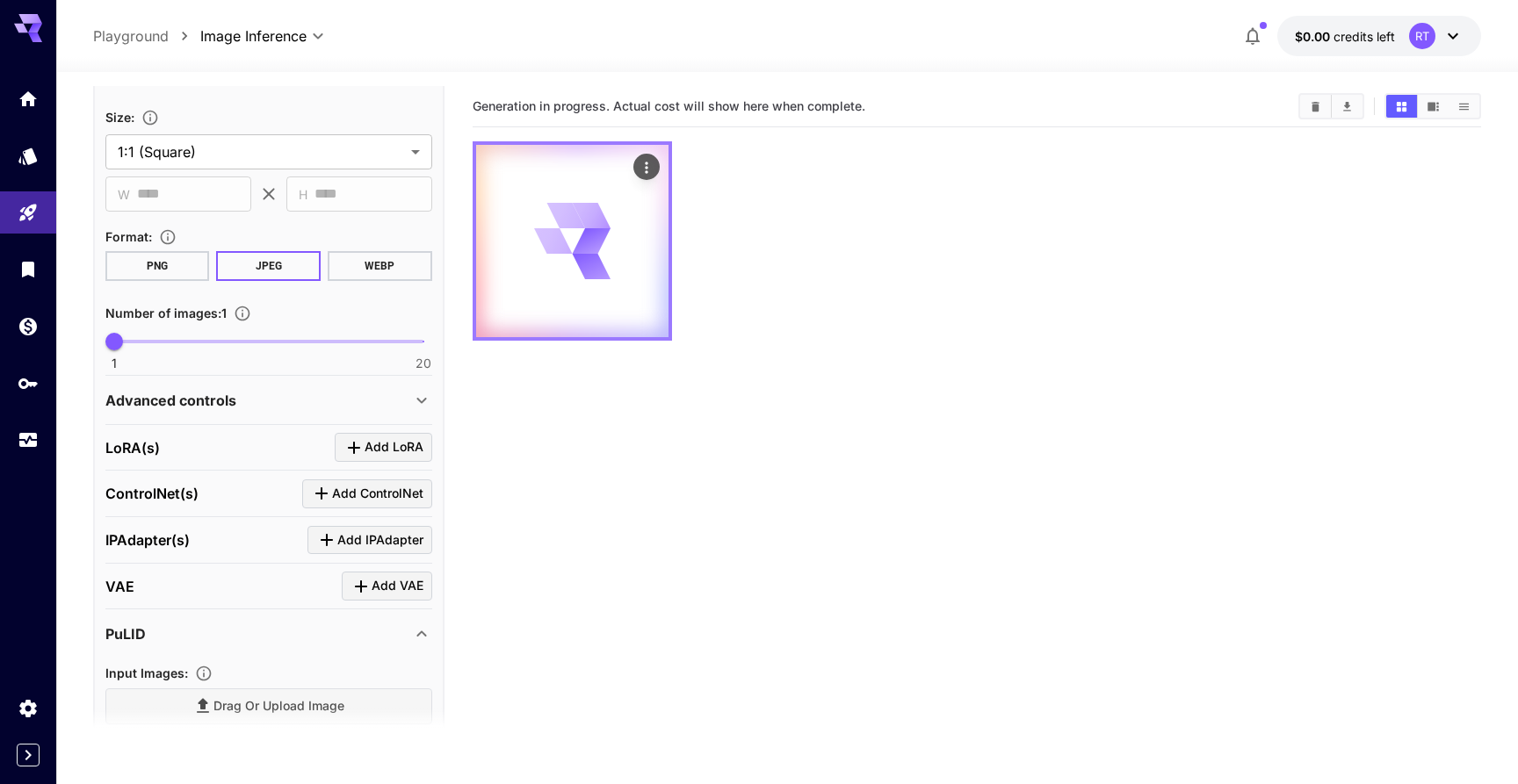
click at [625, 241] on div at bounding box center [572, 240] width 193 height 193
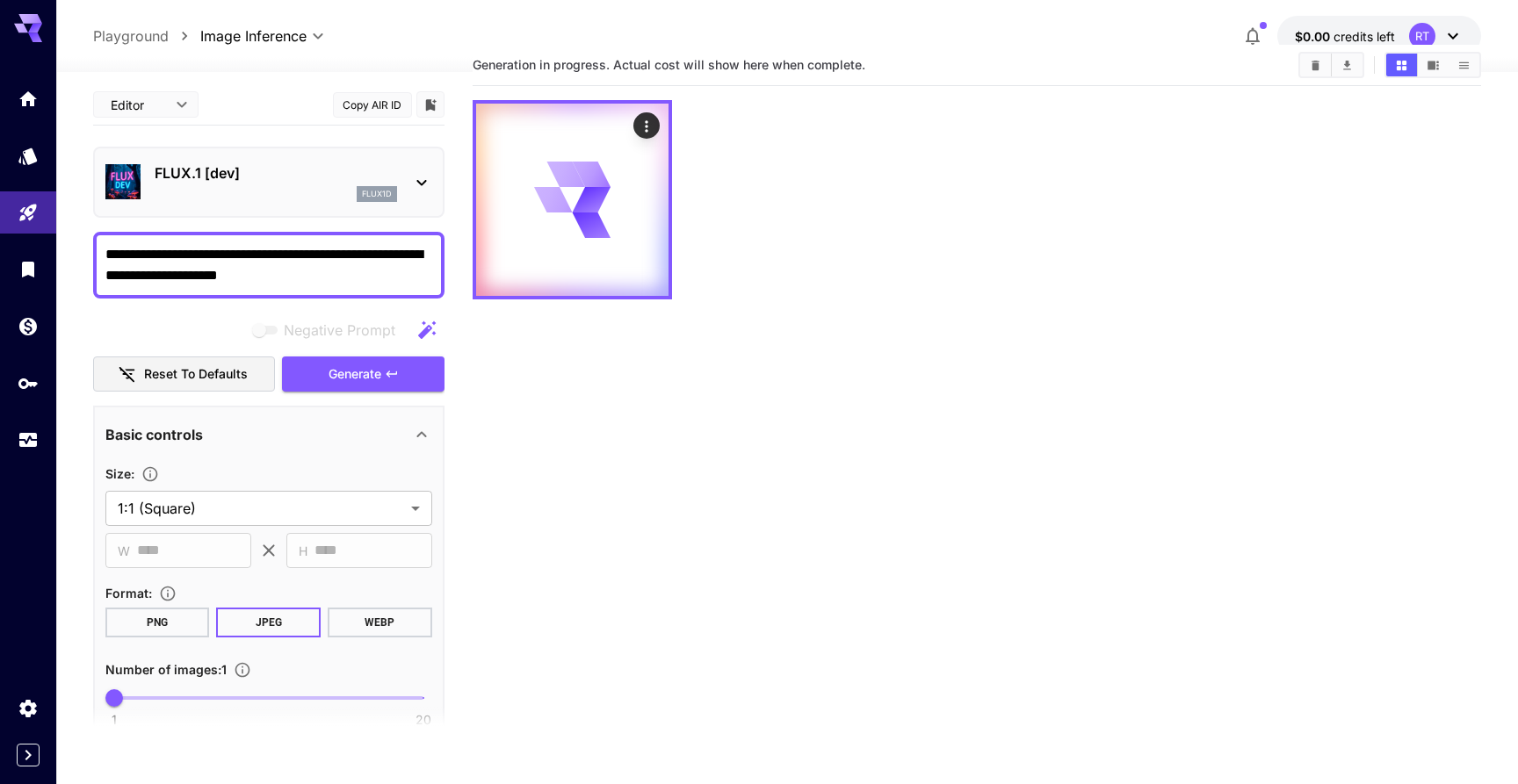
scroll to position [0, 0]
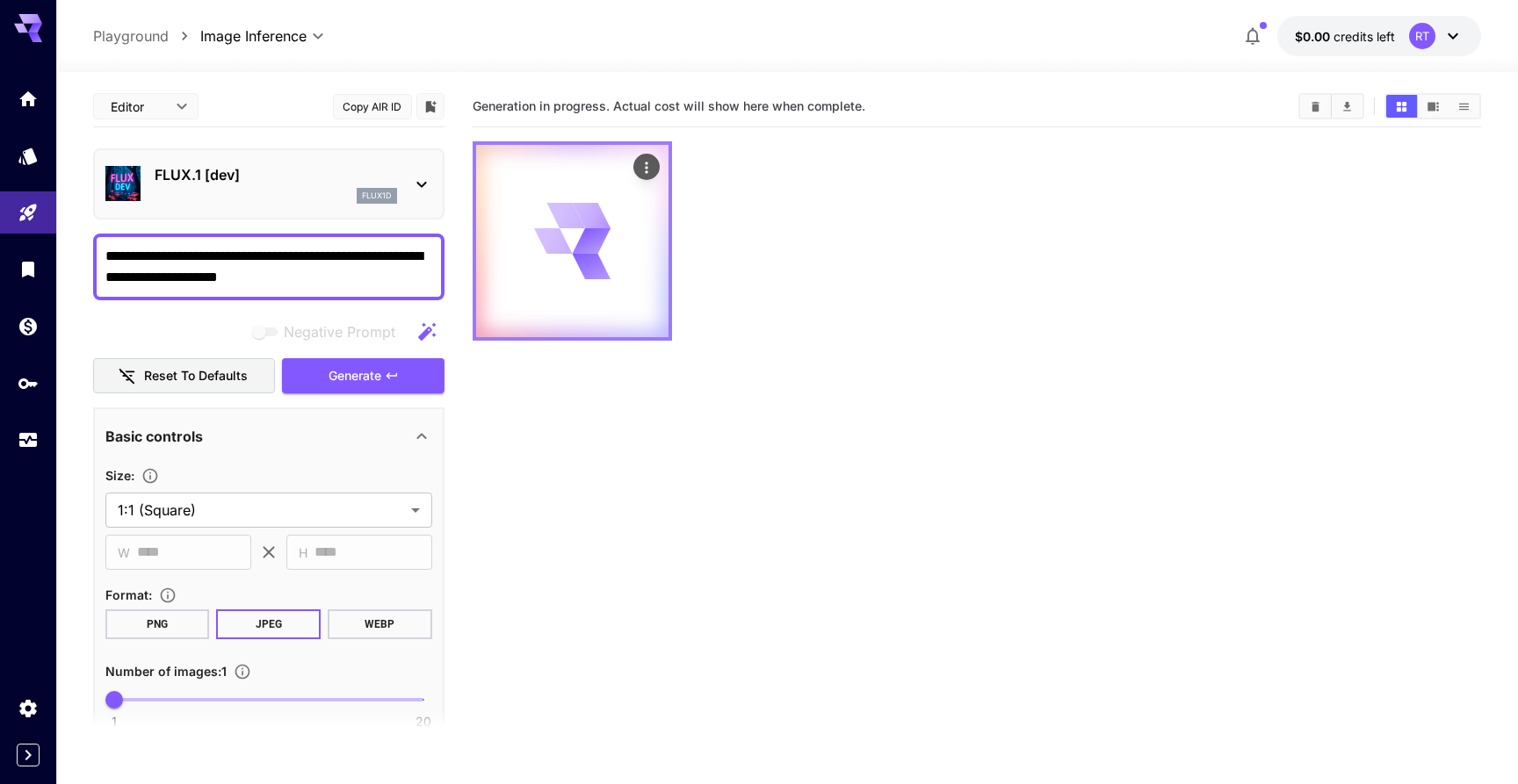
click at [622, 257] on div at bounding box center [572, 240] width 193 height 193
click at [648, 166] on icon "Actions" at bounding box center [647, 168] width 18 height 18
click at [648, 166] on div at bounding box center [759, 392] width 1518 height 784
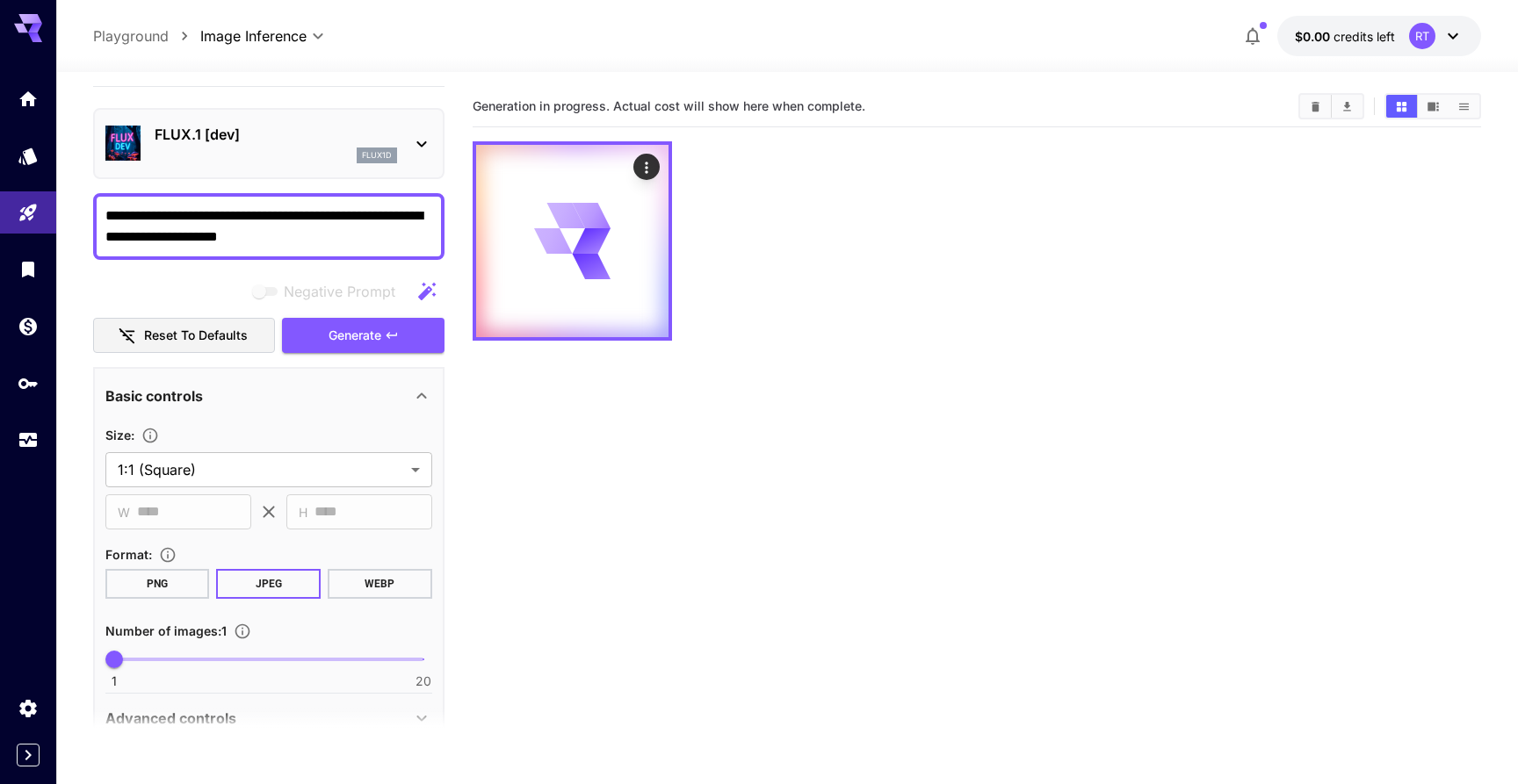
scroll to position [42, 0]
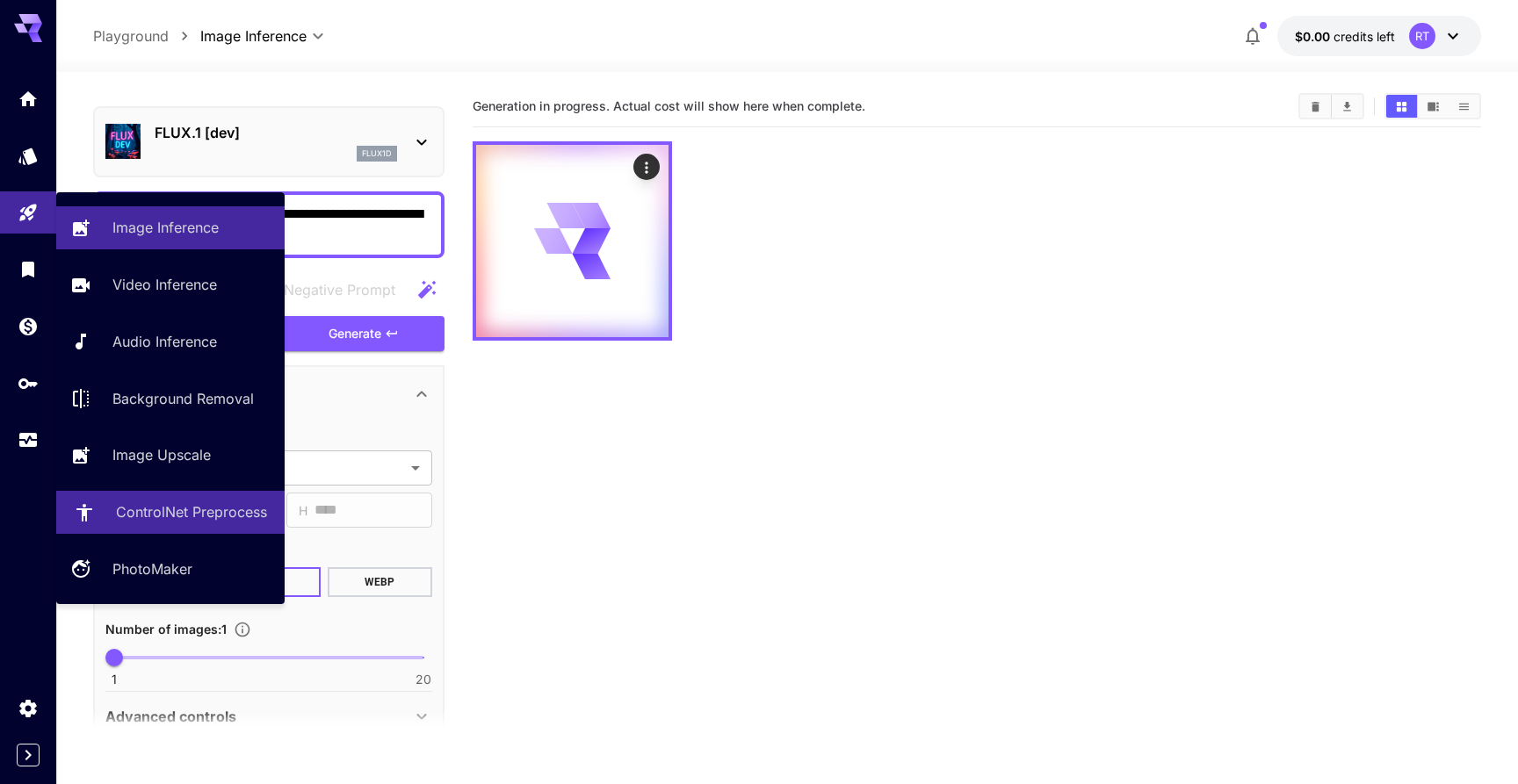
click at [196, 515] on p "ControlNet Preprocess" at bounding box center [191, 512] width 151 height 21
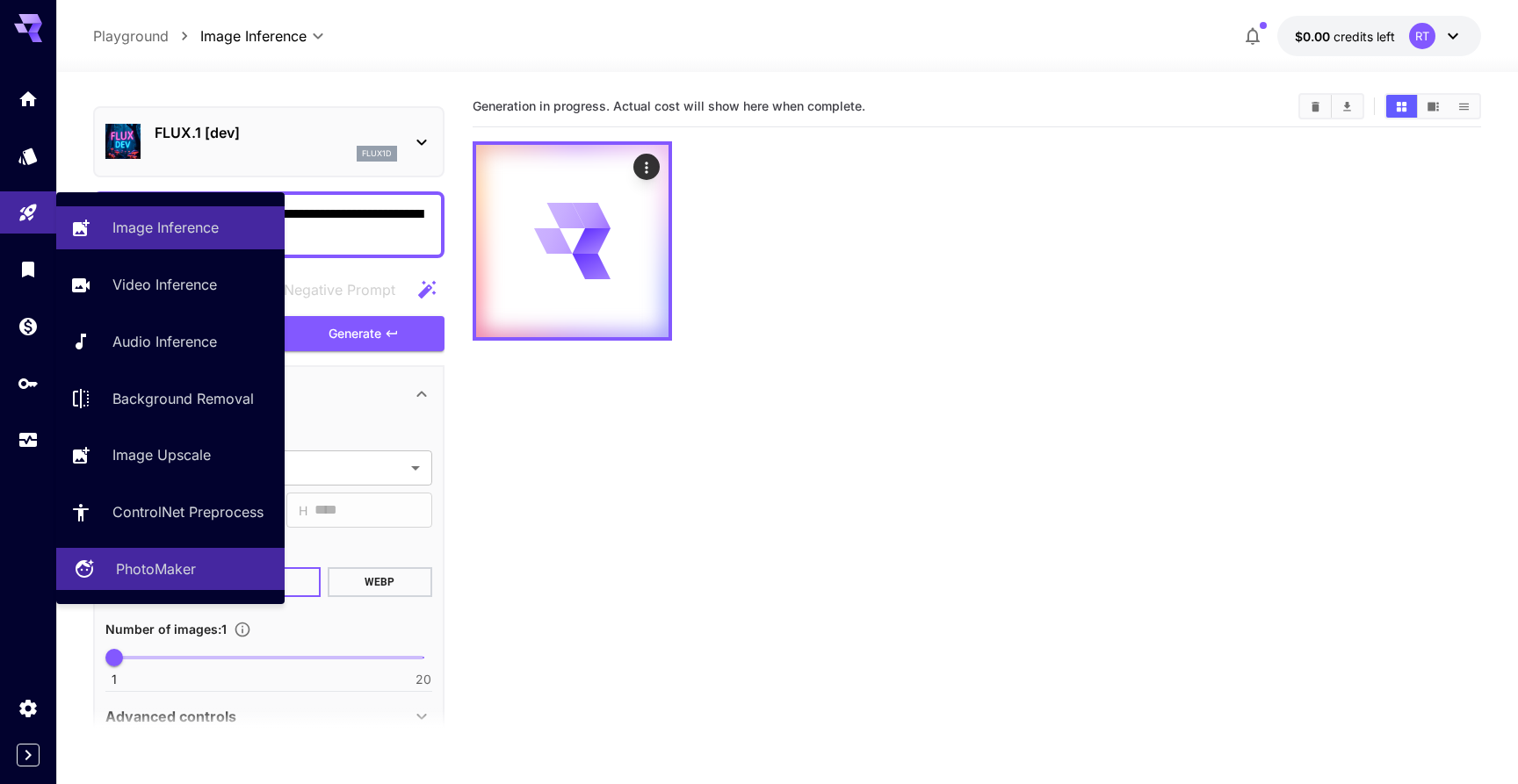
click at [158, 554] on link "PhotoMaker" at bounding box center [170, 569] width 229 height 43
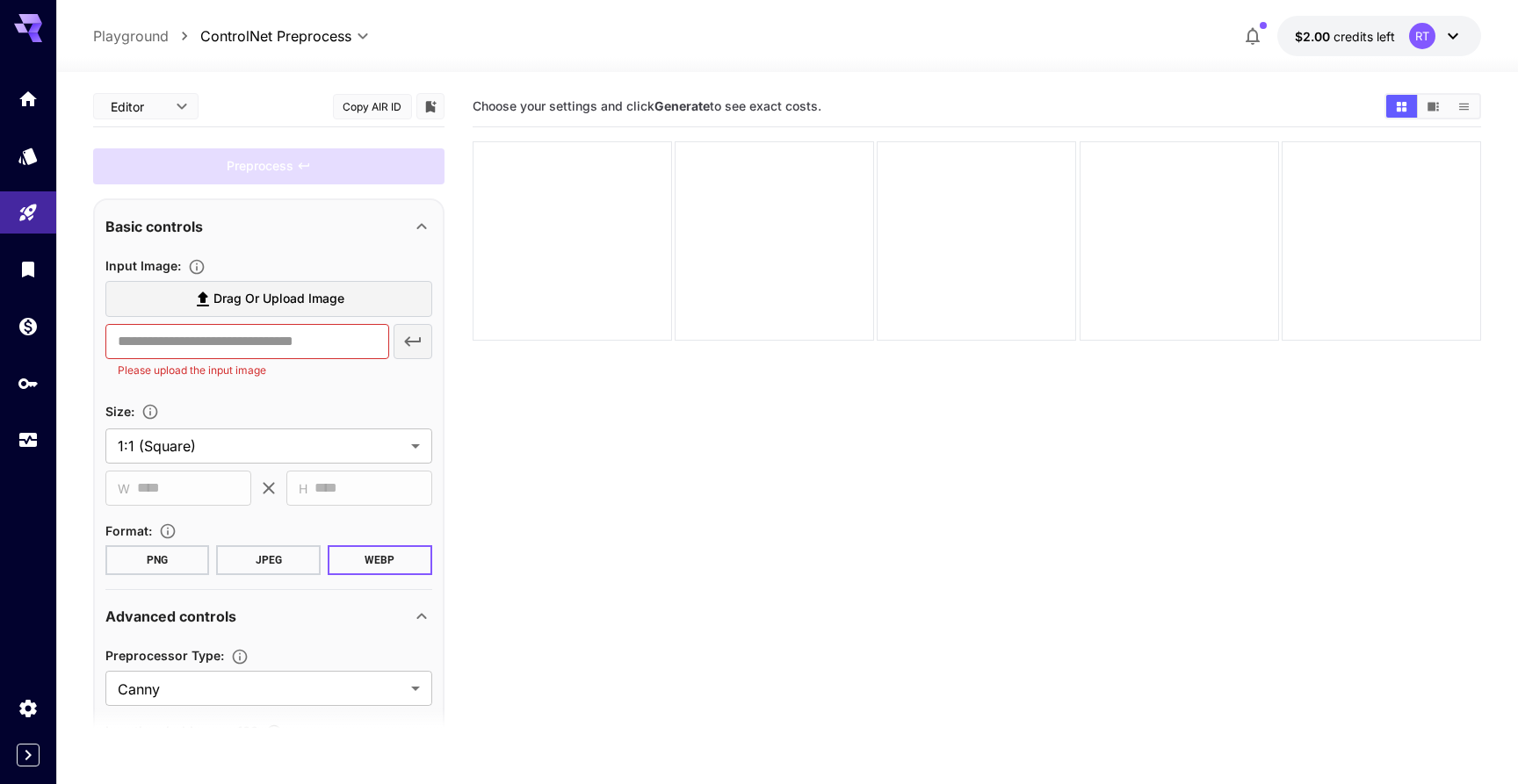
scroll to position [139, 0]
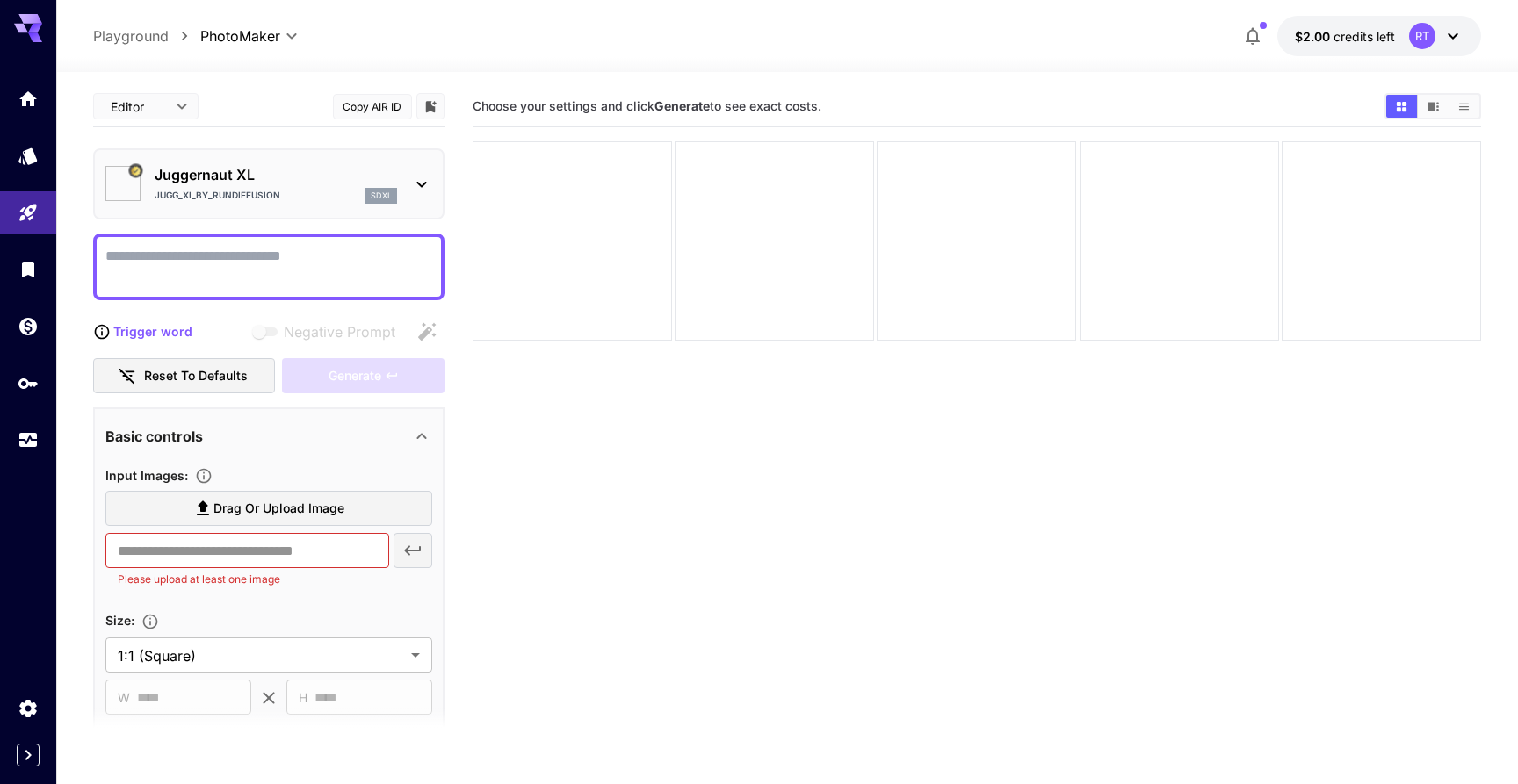
type input "*********"
type input "*******"
click at [406, 180] on div "Juggernaut XL Jugg_XI_by_RunDiffusion sdxl" at bounding box center [268, 185] width 326 height 54
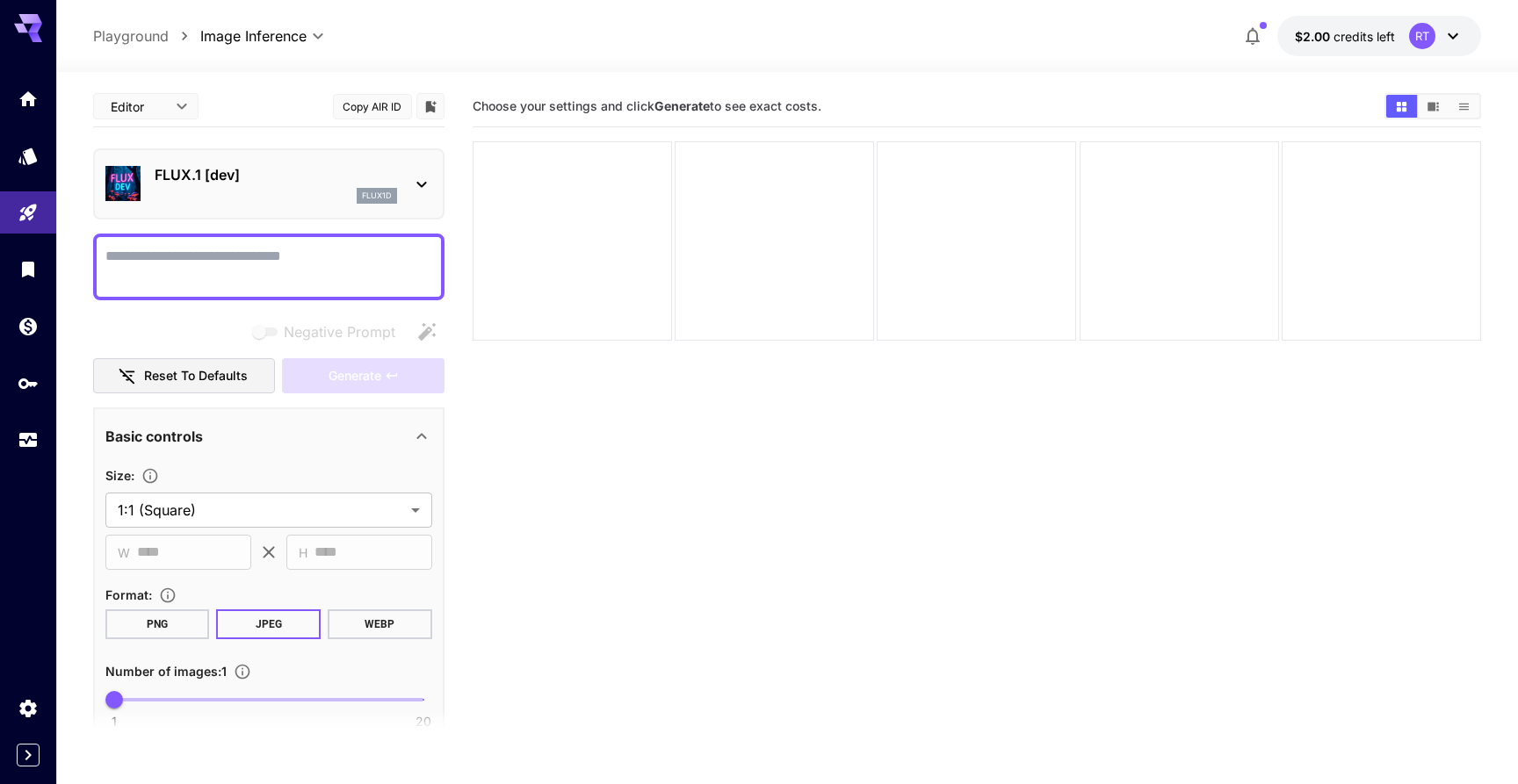
scroll to position [406, 0]
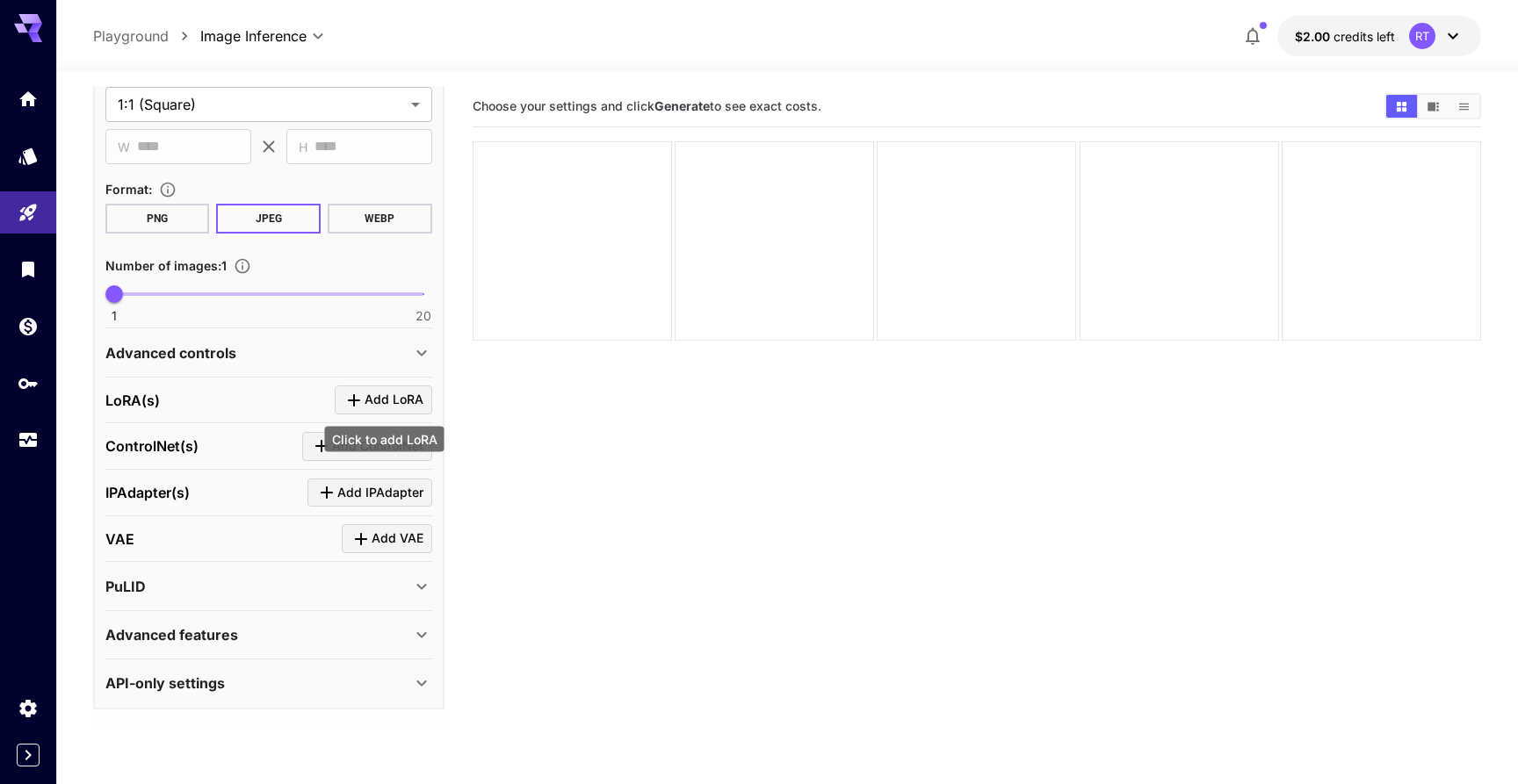
click at [369, 424] on div "Click to add LoRA" at bounding box center [384, 435] width 123 height 40
click at [366, 447] on div "Click to add LoRA" at bounding box center [385, 440] width 120 height 26
click at [290, 444] on div "ControlNet(s) Add ControlNet" at bounding box center [268, 446] width 326 height 29
click at [326, 444] on icon "Click to add ControlNet" at bounding box center [321, 446] width 21 height 21
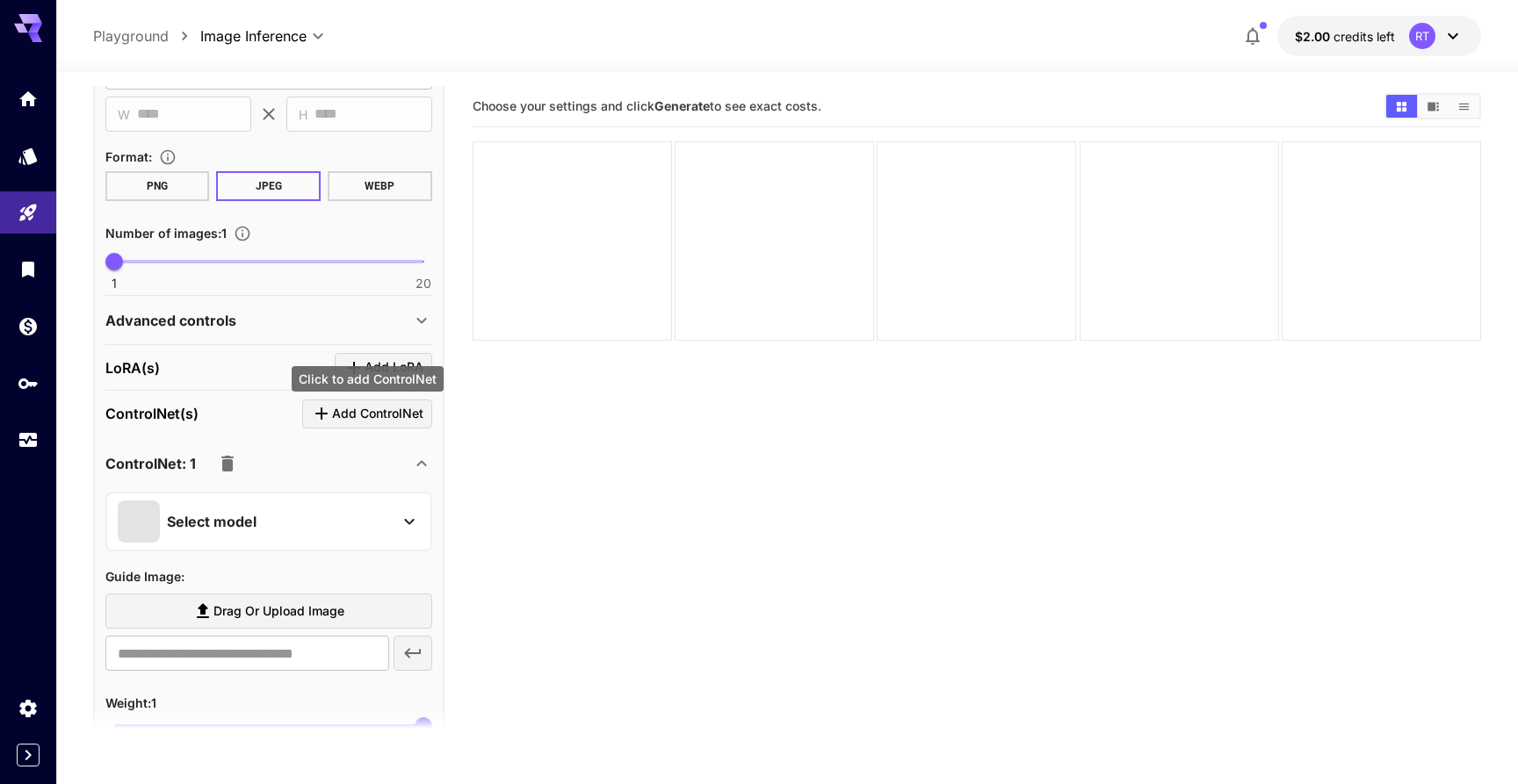
scroll to position [512, 0]
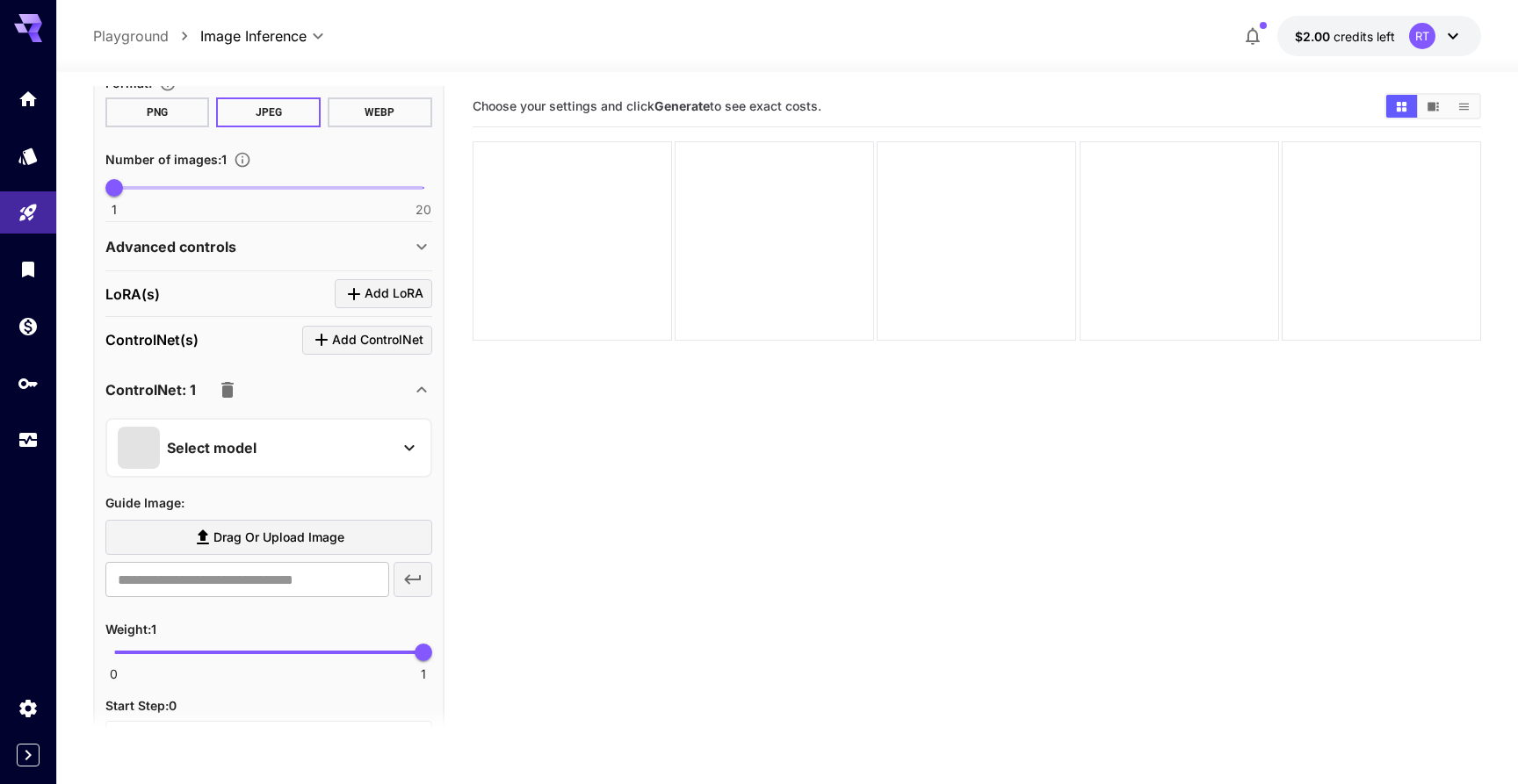
click at [245, 437] on p "Select model" at bounding box center [212, 447] width 90 height 21
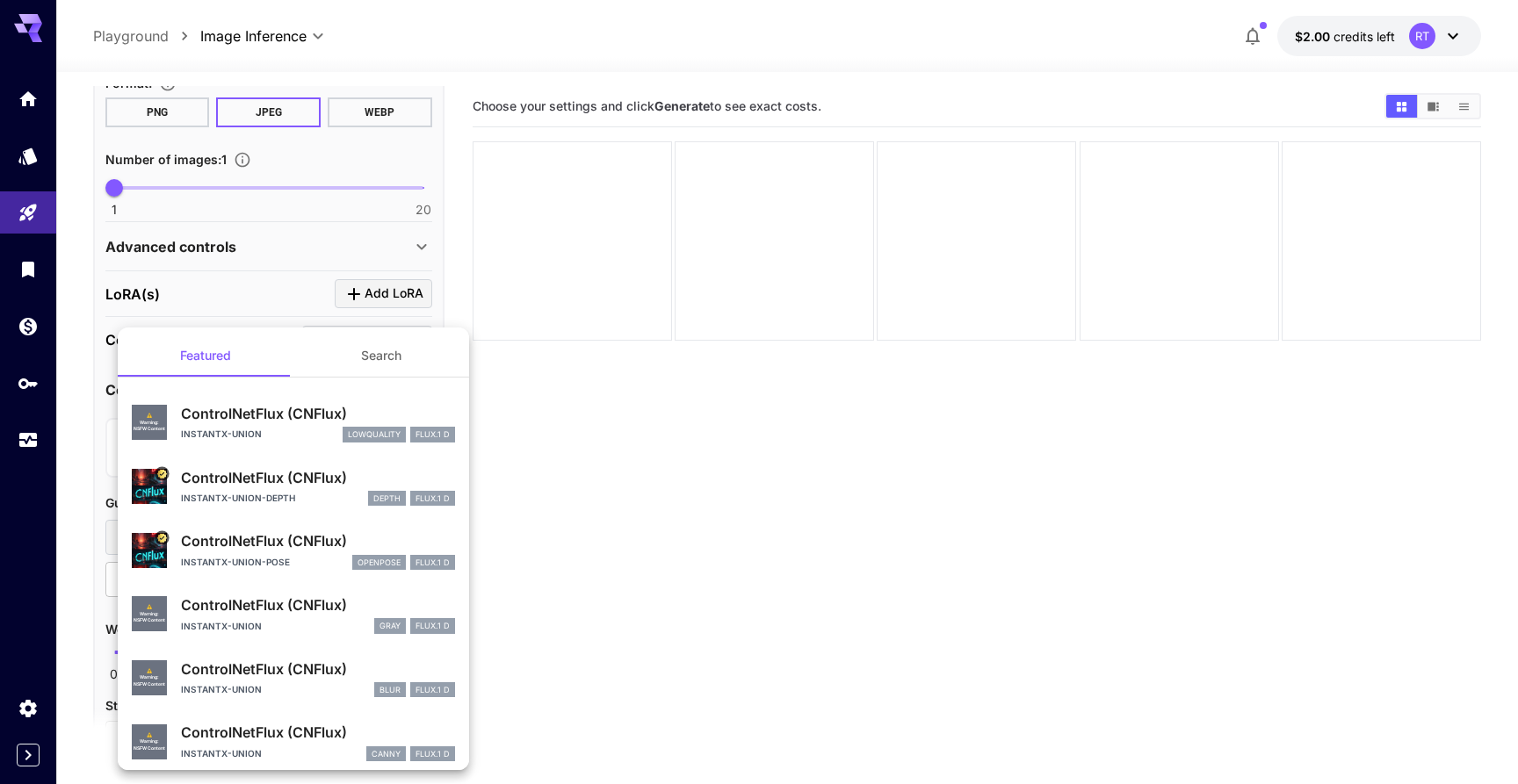
click at [603, 462] on div at bounding box center [759, 392] width 1518 height 784
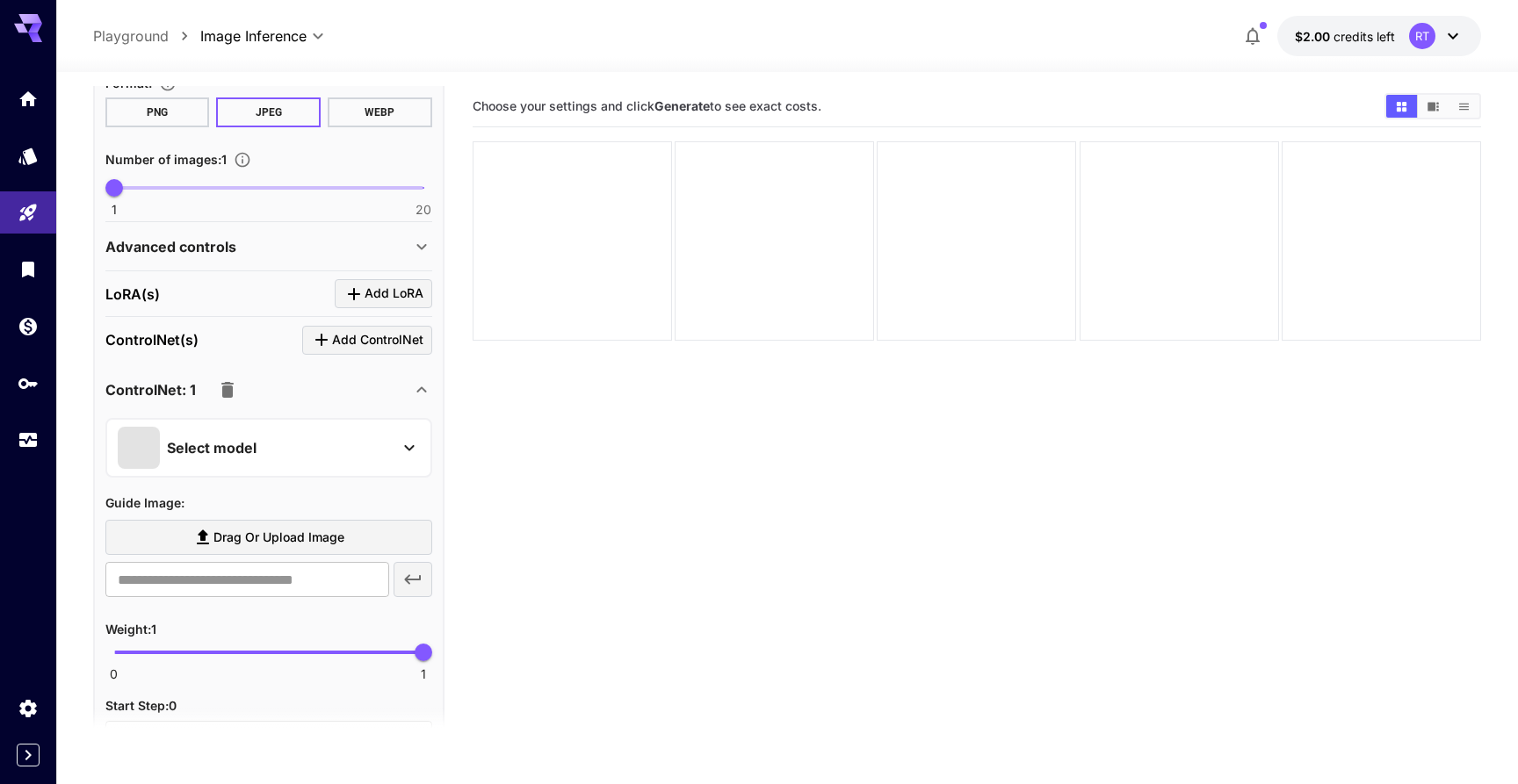
click at [235, 372] on div at bounding box center [227, 389] width 35 height 35
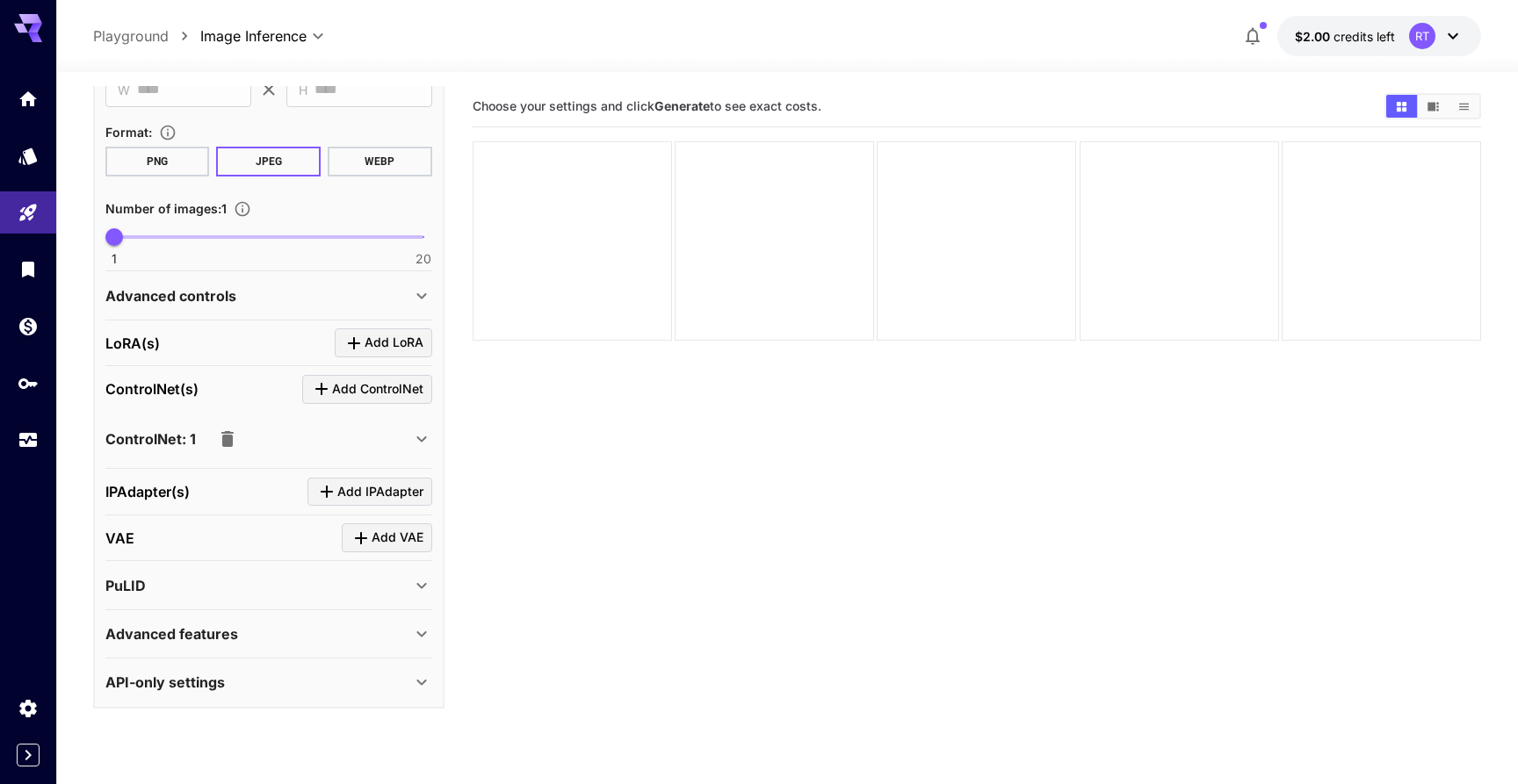
scroll to position [462, 0]
click at [247, 491] on div "IPAdapter(s) Add IPAdapter" at bounding box center [268, 493] width 326 height 29
click at [367, 331] on button "Add LoRA" at bounding box center [383, 343] width 98 height 29
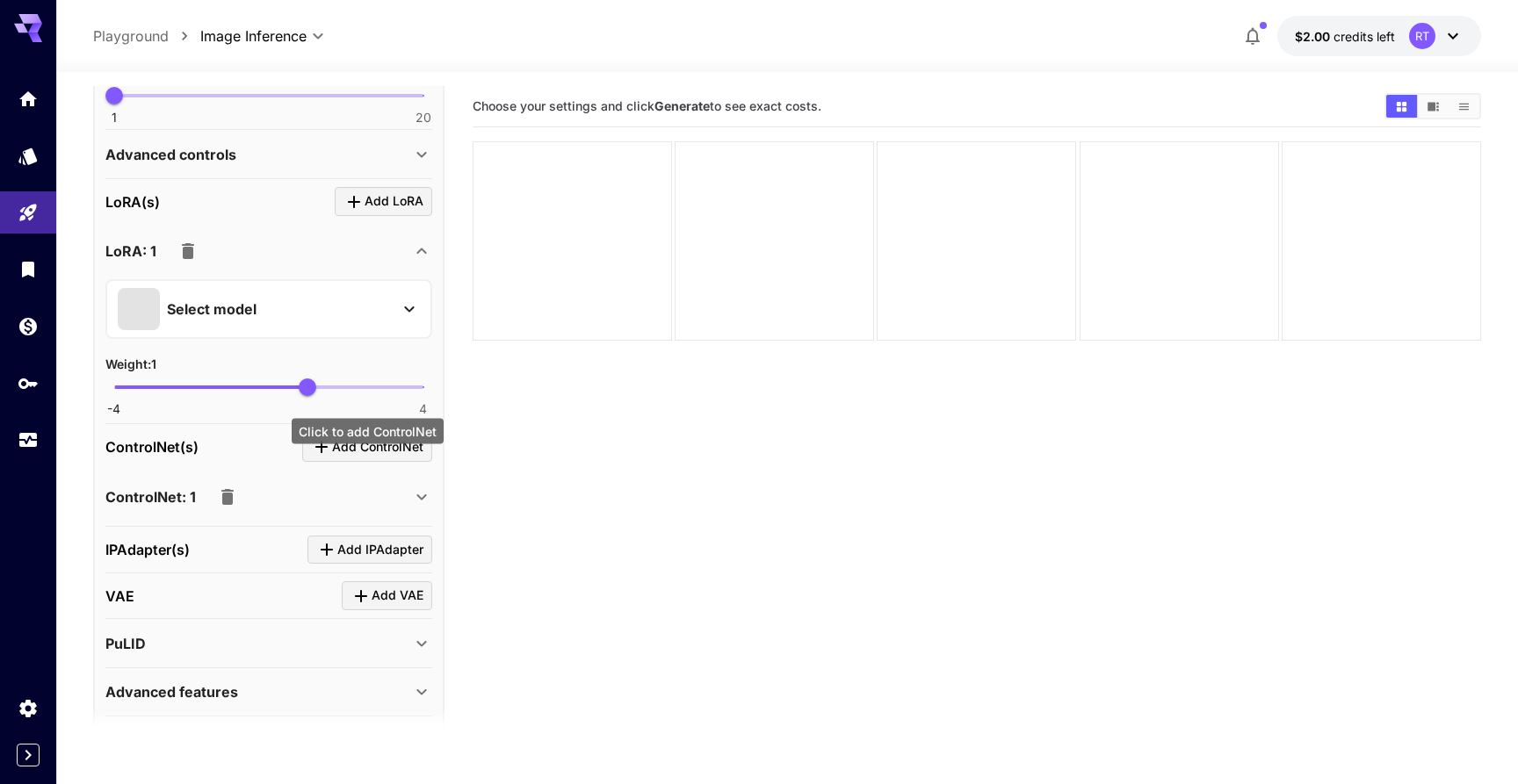
scroll to position [660, 0]
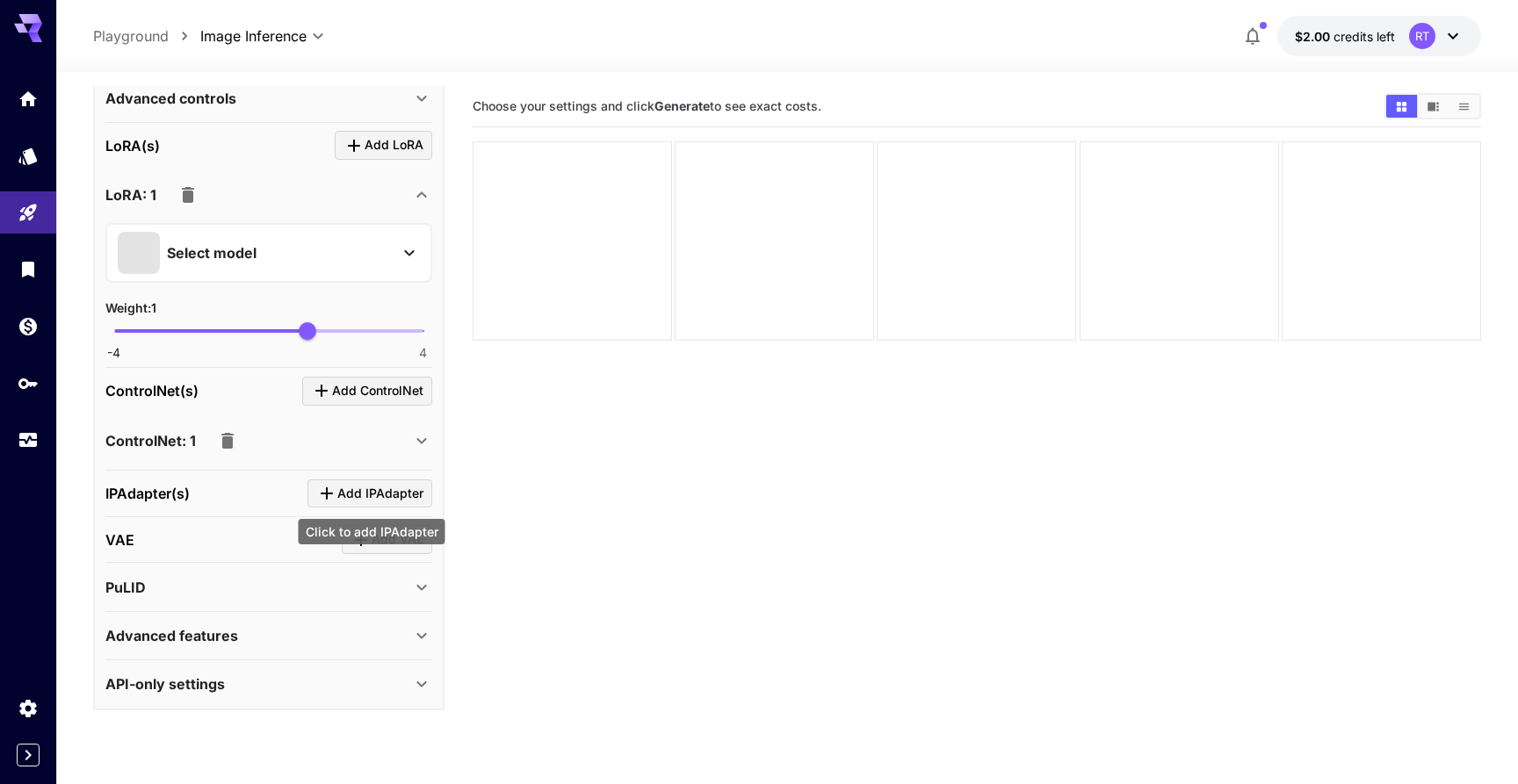
click at [366, 488] on span "Add IPAdapter" at bounding box center [380, 494] width 86 height 22
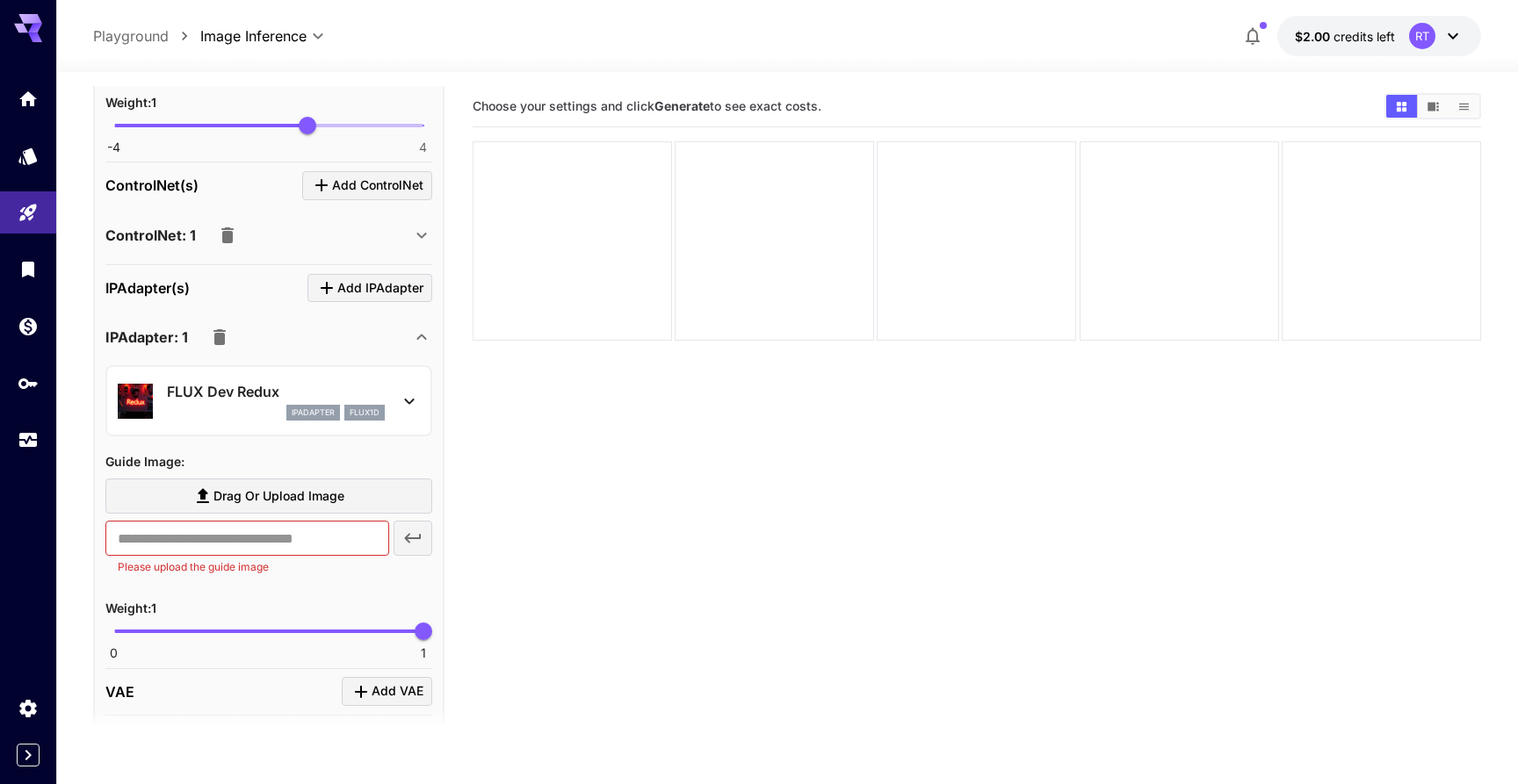
scroll to position [1017, 0]
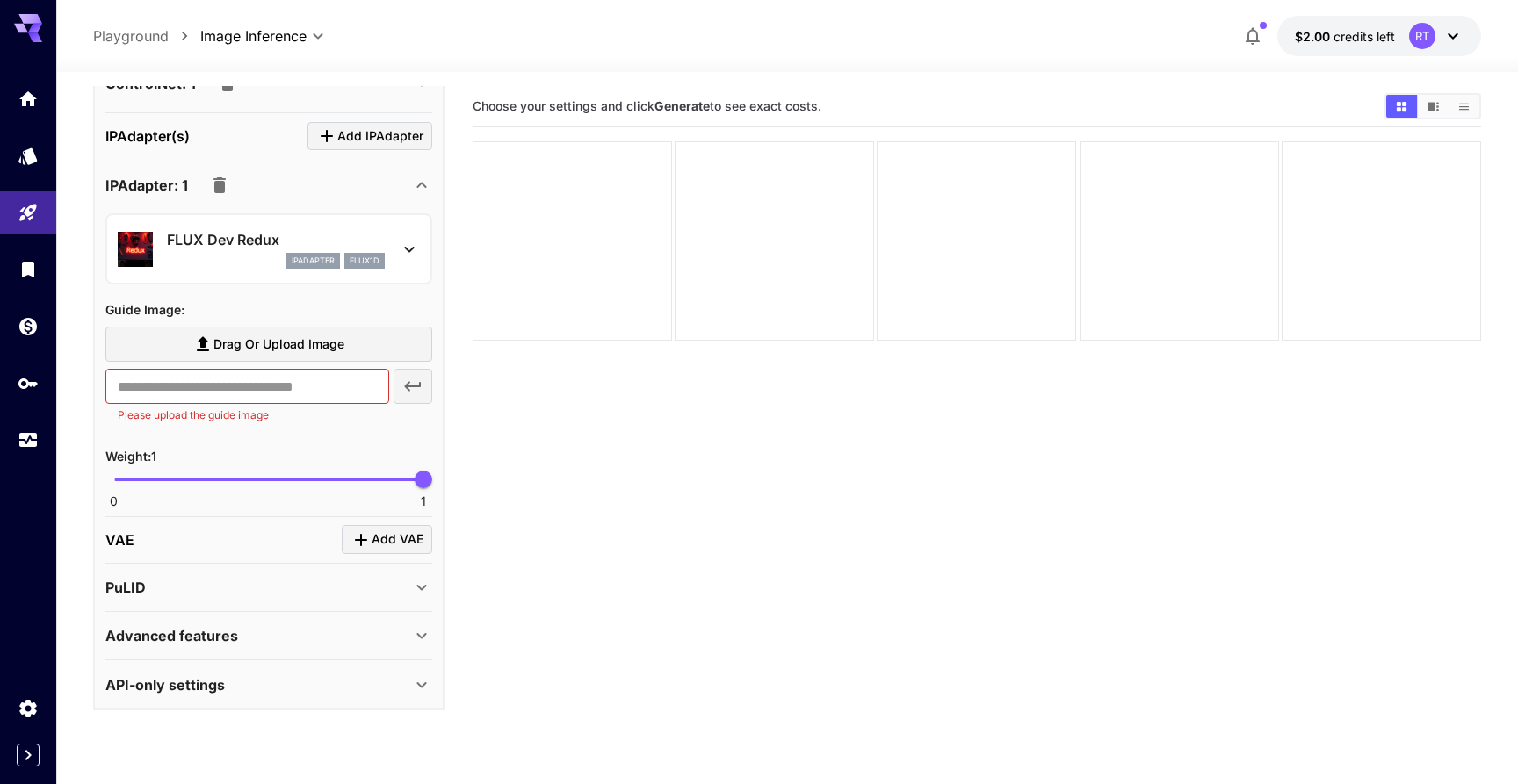
click at [369, 539] on icon "Click to add VAE" at bounding box center [360, 540] width 21 height 21
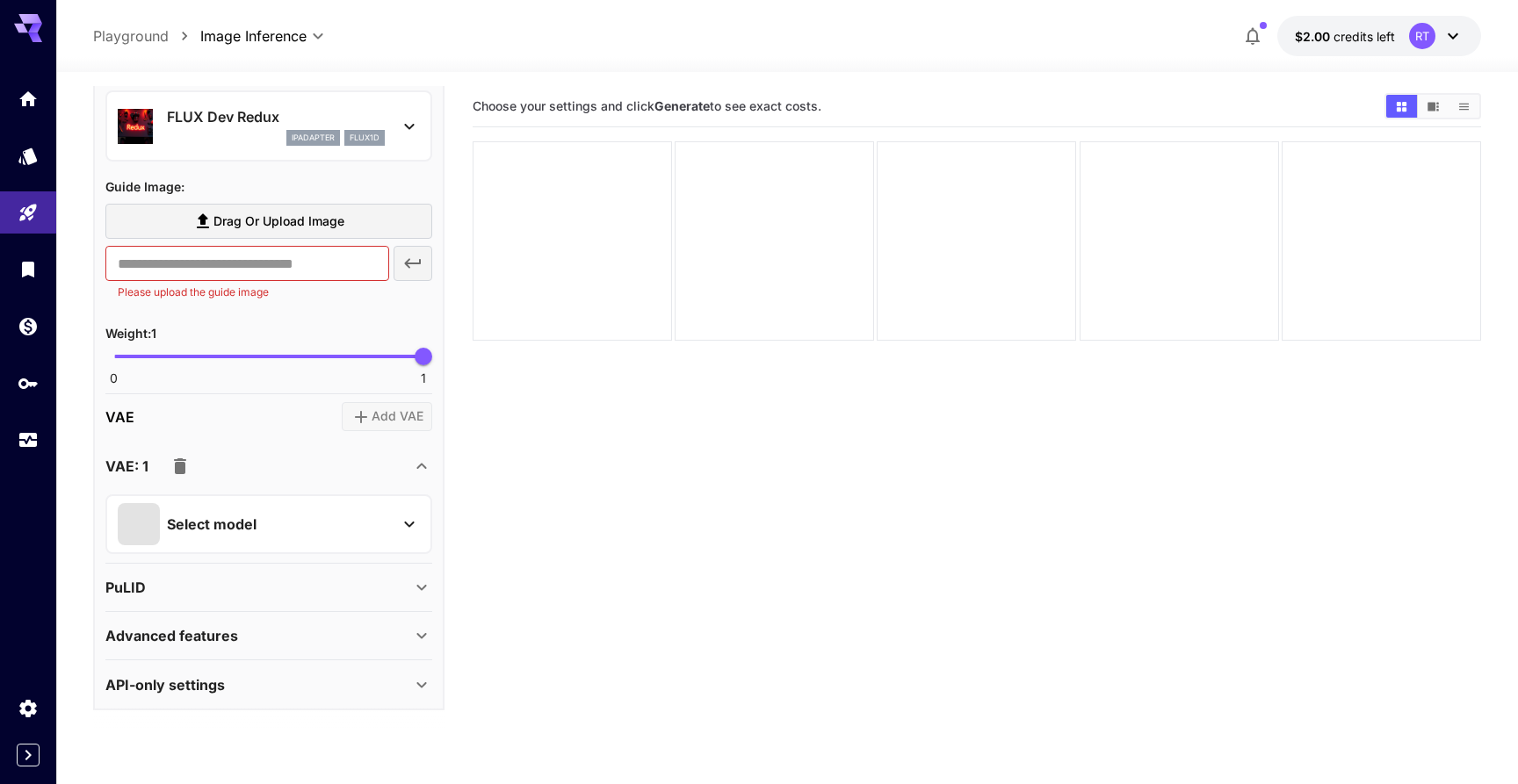
click at [386, 587] on div "PuLID" at bounding box center [258, 587] width 305 height 21
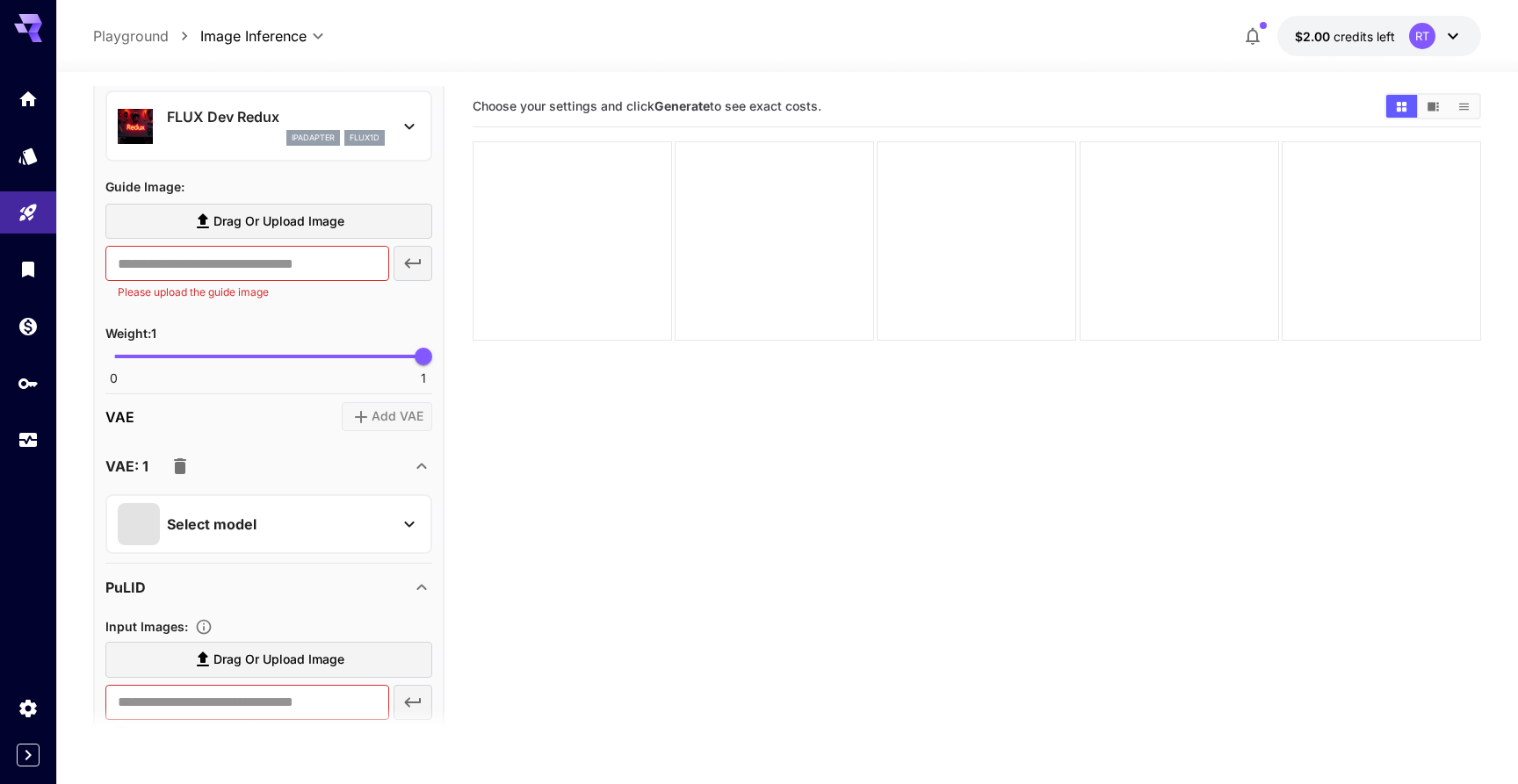
scroll to position [1457, 0]
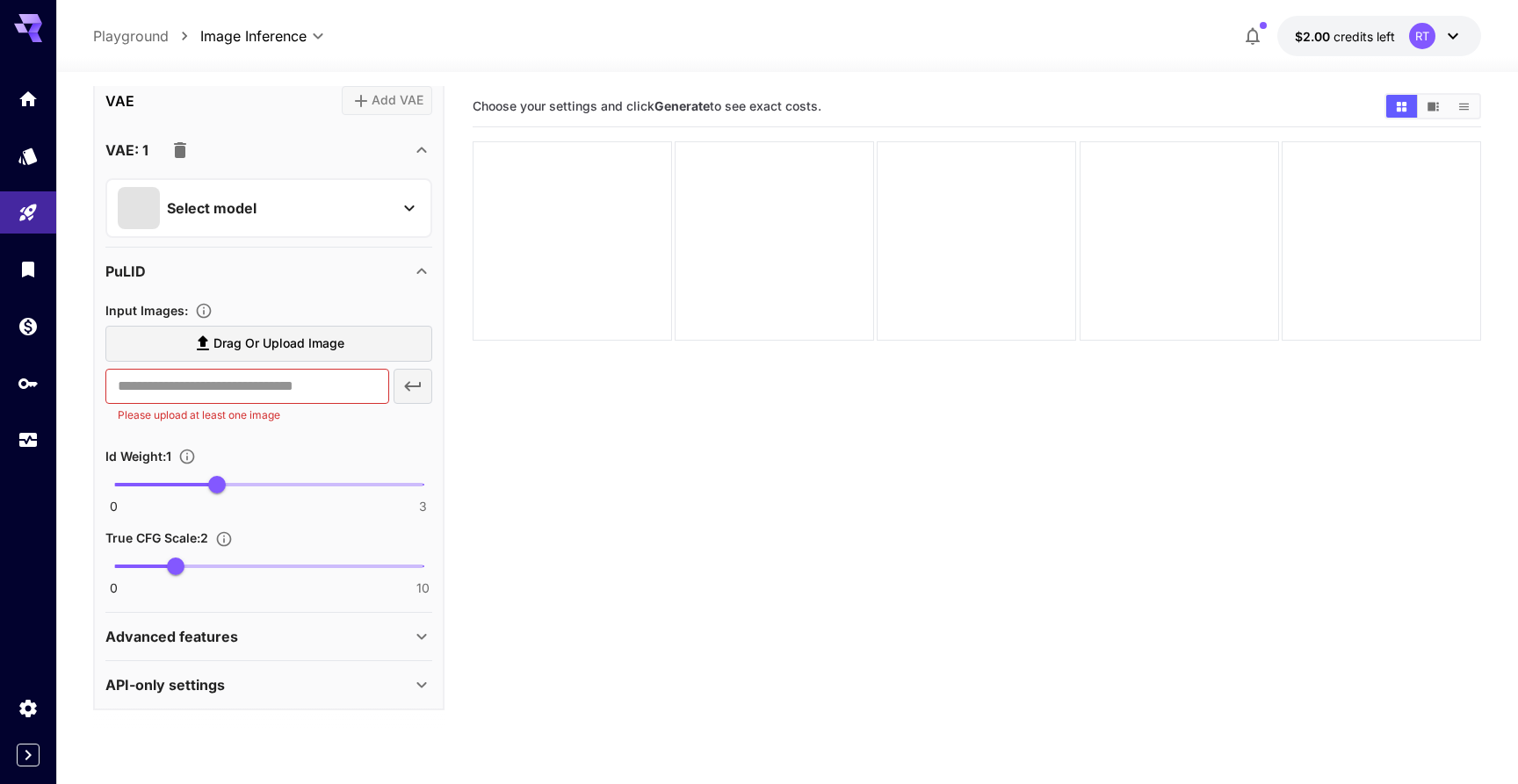
click at [306, 335] on span "Drag or upload image" at bounding box center [278, 344] width 131 height 22
click at [0, 0] on input "Drag or upload image" at bounding box center [0, 0] width 0 height 0
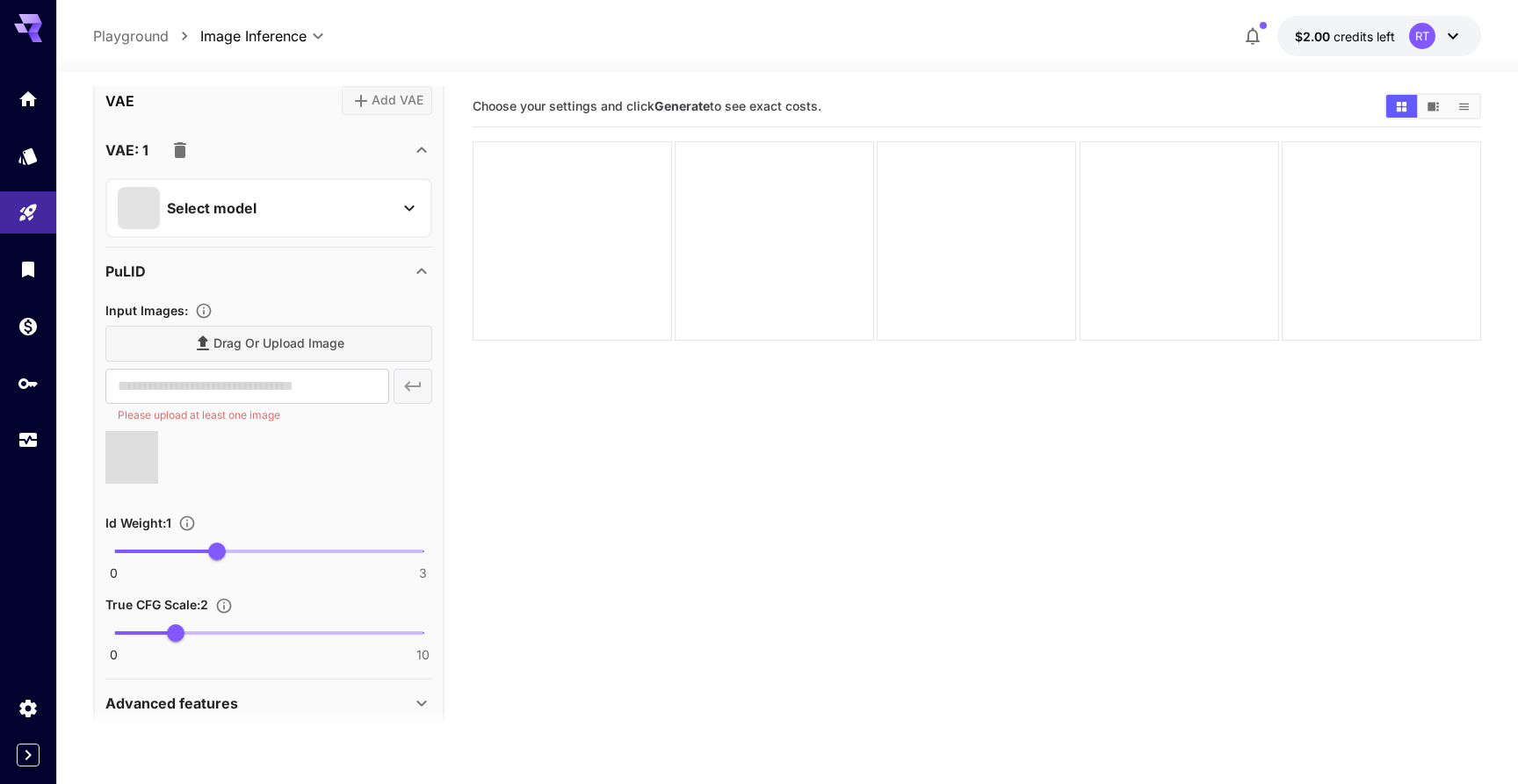
type input "**********"
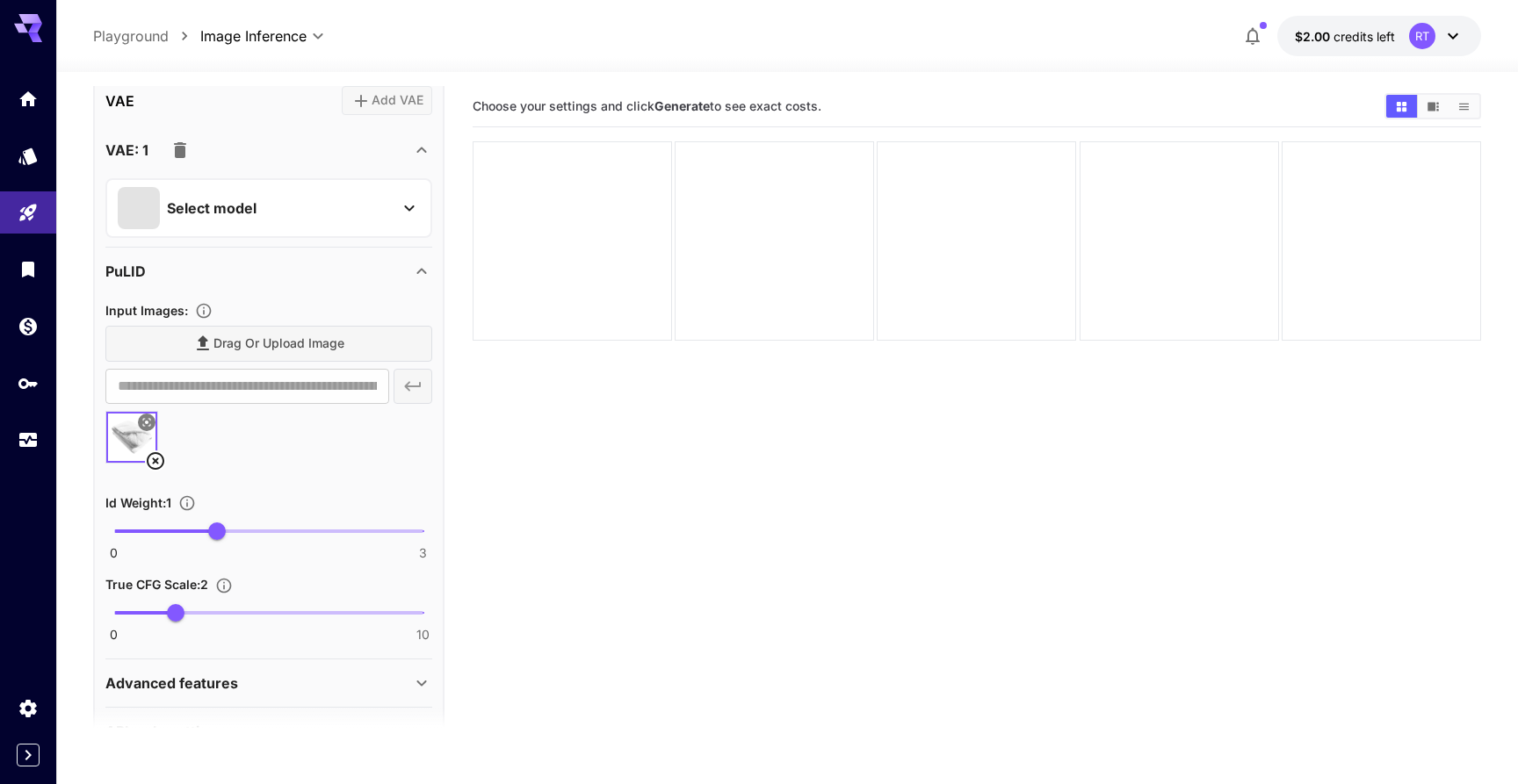
scroll to position [1503, 0]
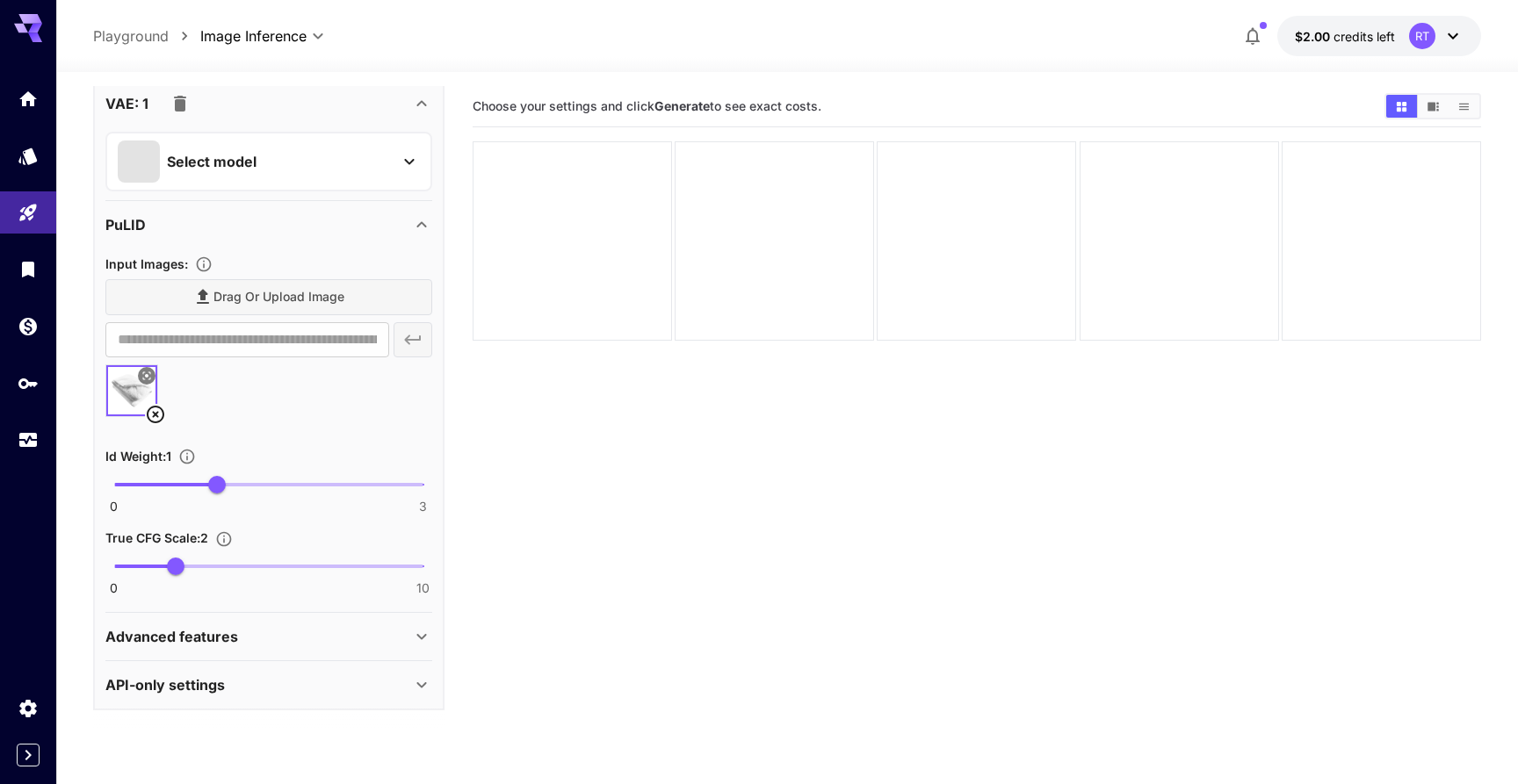
click at [313, 637] on div "Advanced features" at bounding box center [258, 636] width 305 height 21
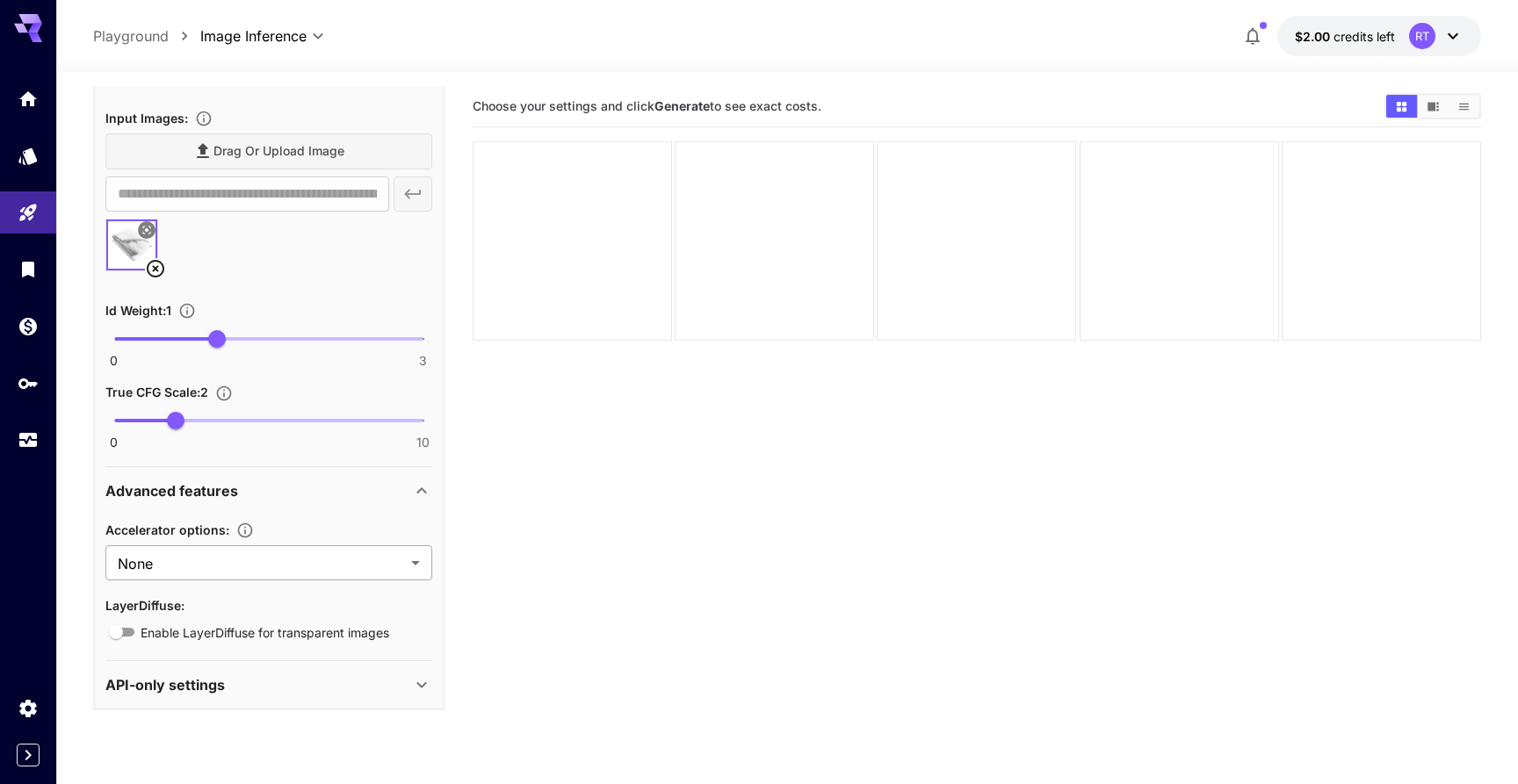
click at [287, 563] on body "**********" at bounding box center [759, 461] width 1518 height 923
click at [287, 563] on div at bounding box center [759, 392] width 1518 height 784
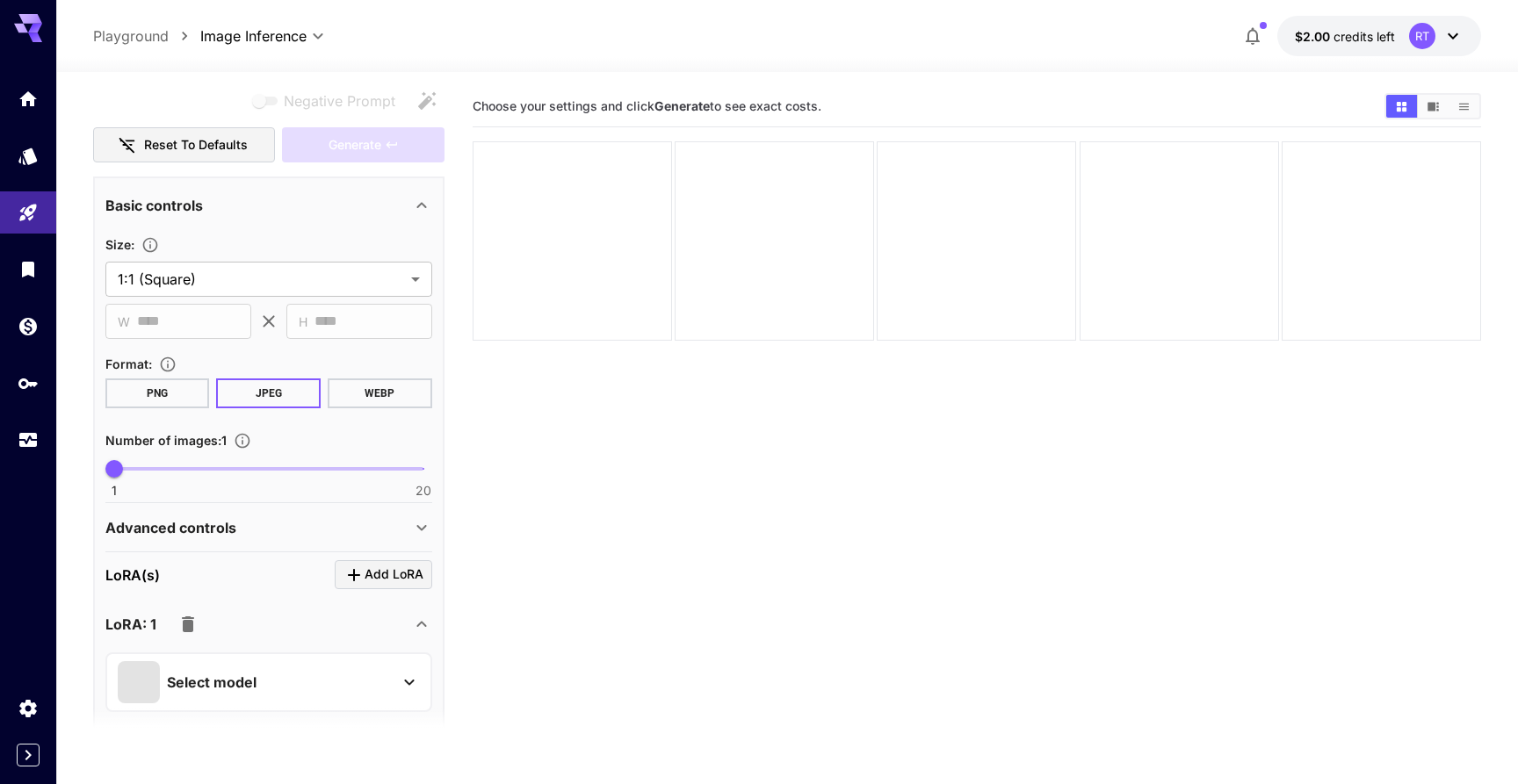
scroll to position [0, 0]
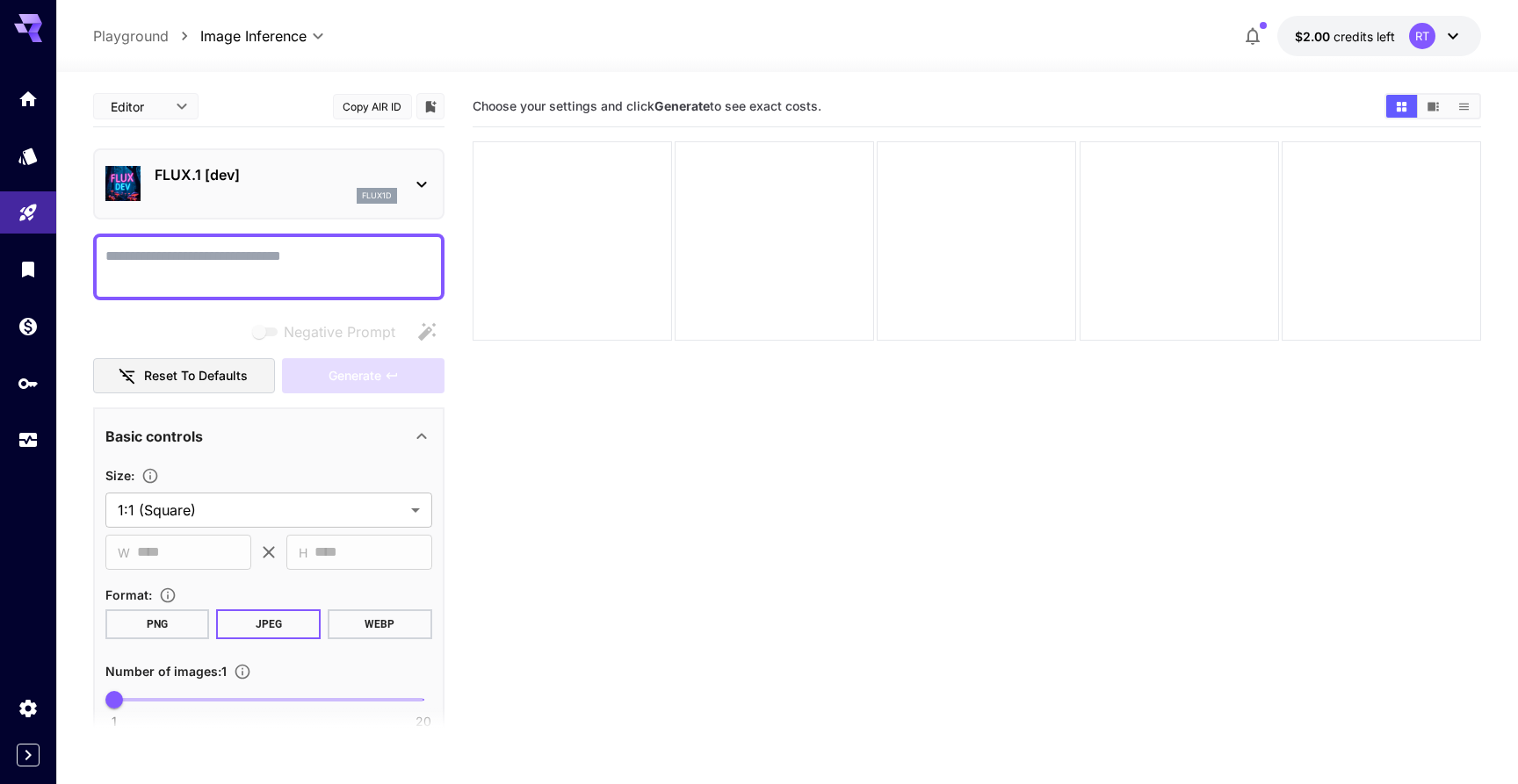
click at [258, 253] on textarea "Negative Prompt" at bounding box center [268, 267] width 326 height 42
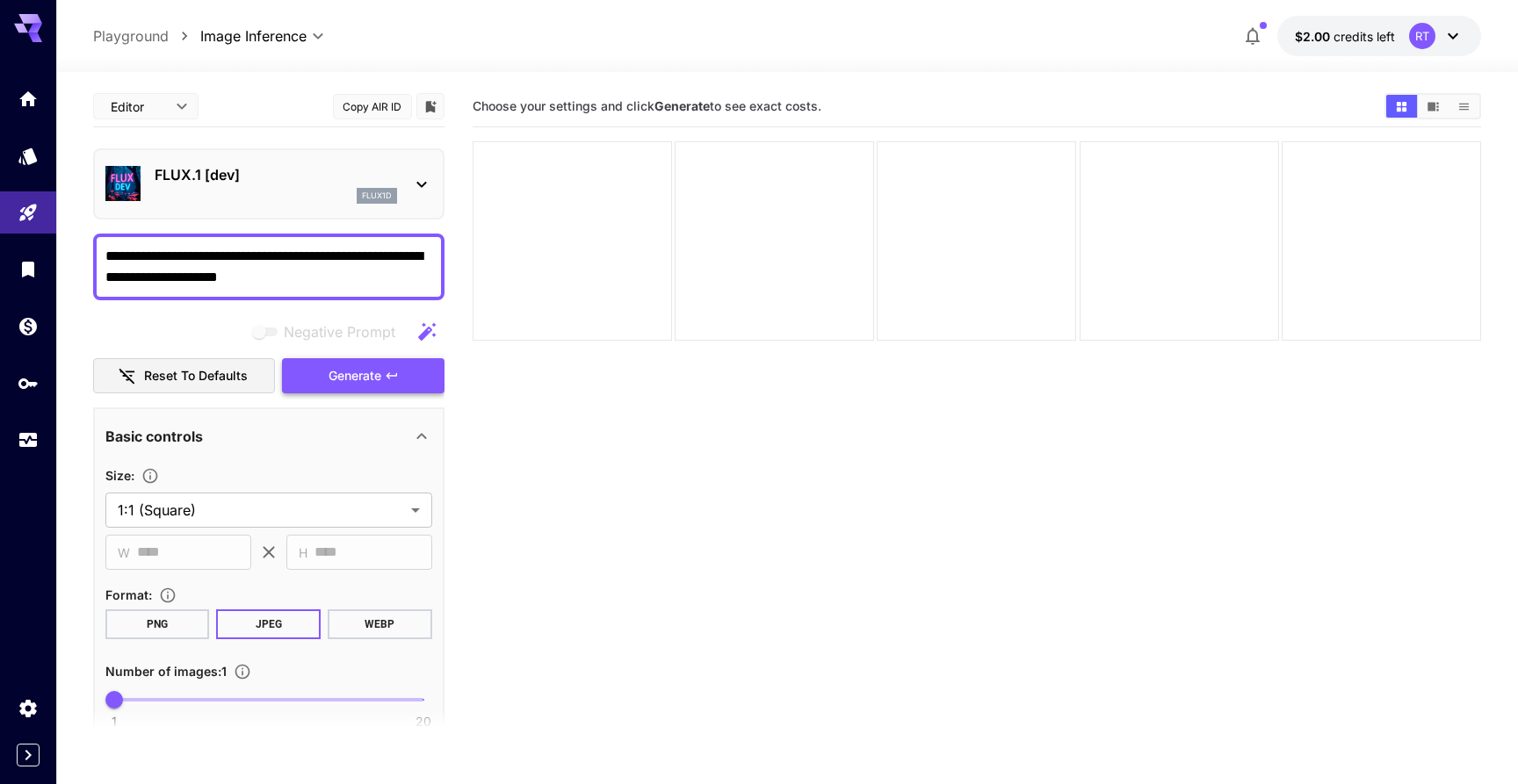
type textarea "**********"
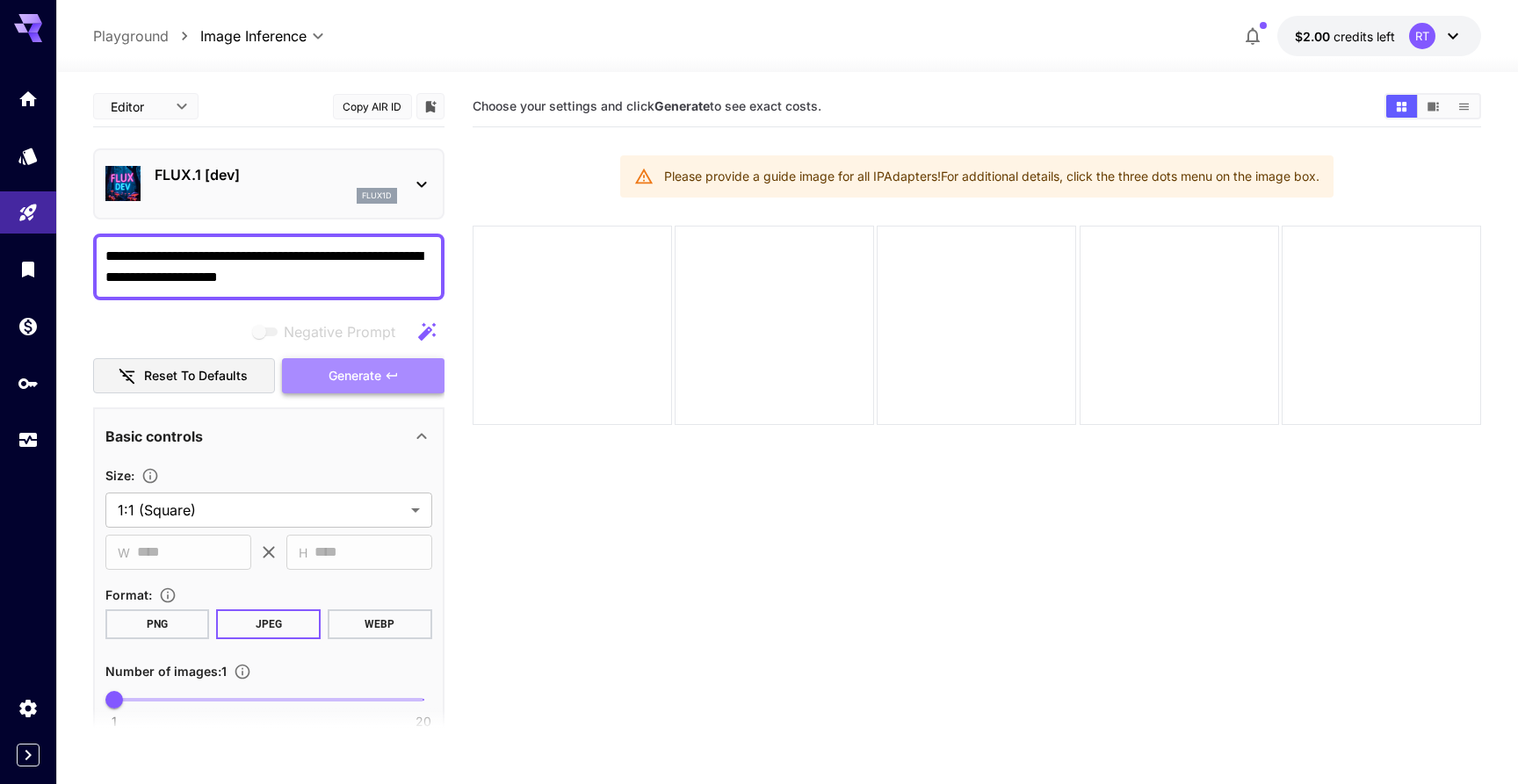
click at [379, 376] on span "Generate" at bounding box center [354, 376] width 53 height 22
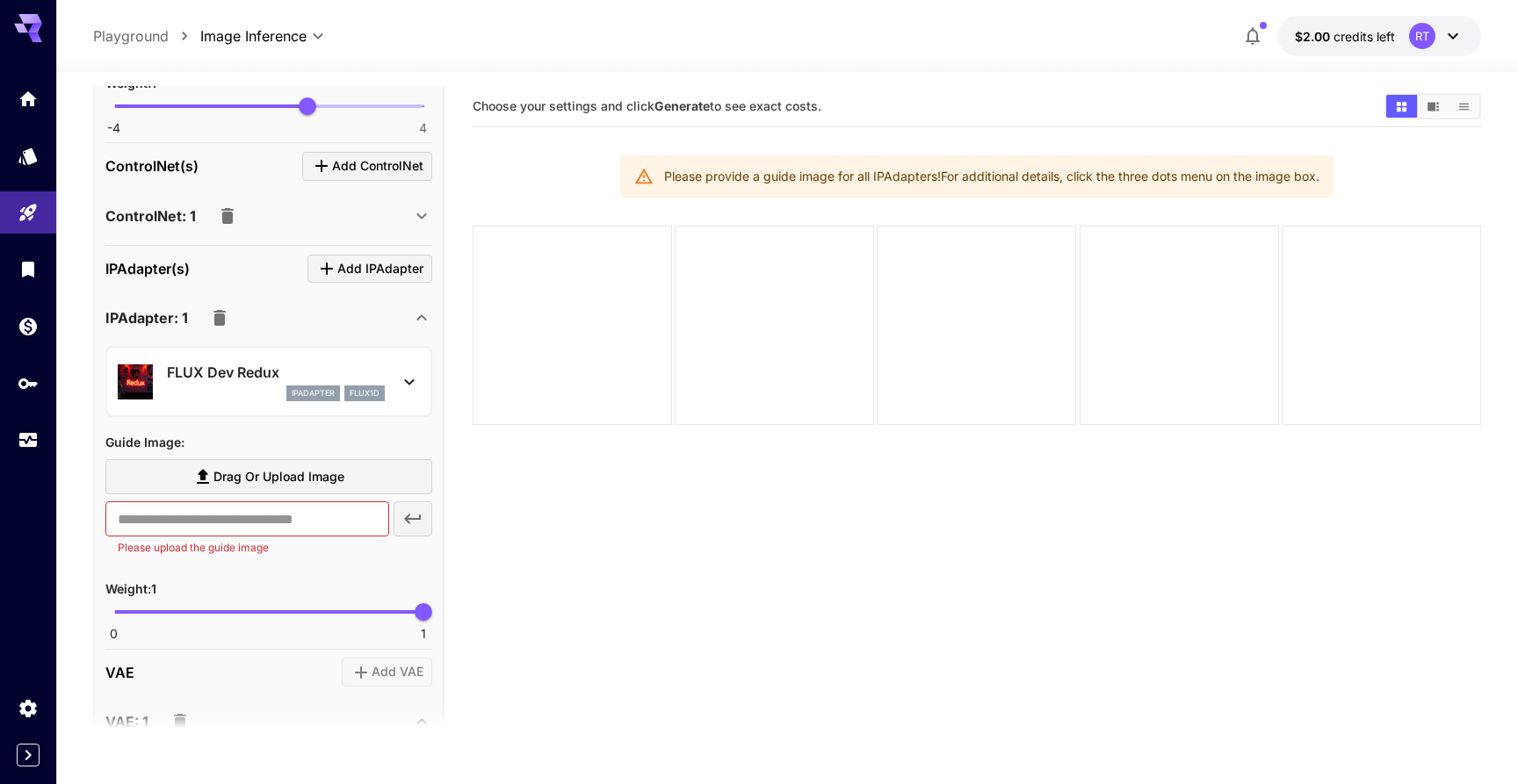
scroll to position [1013, 0]
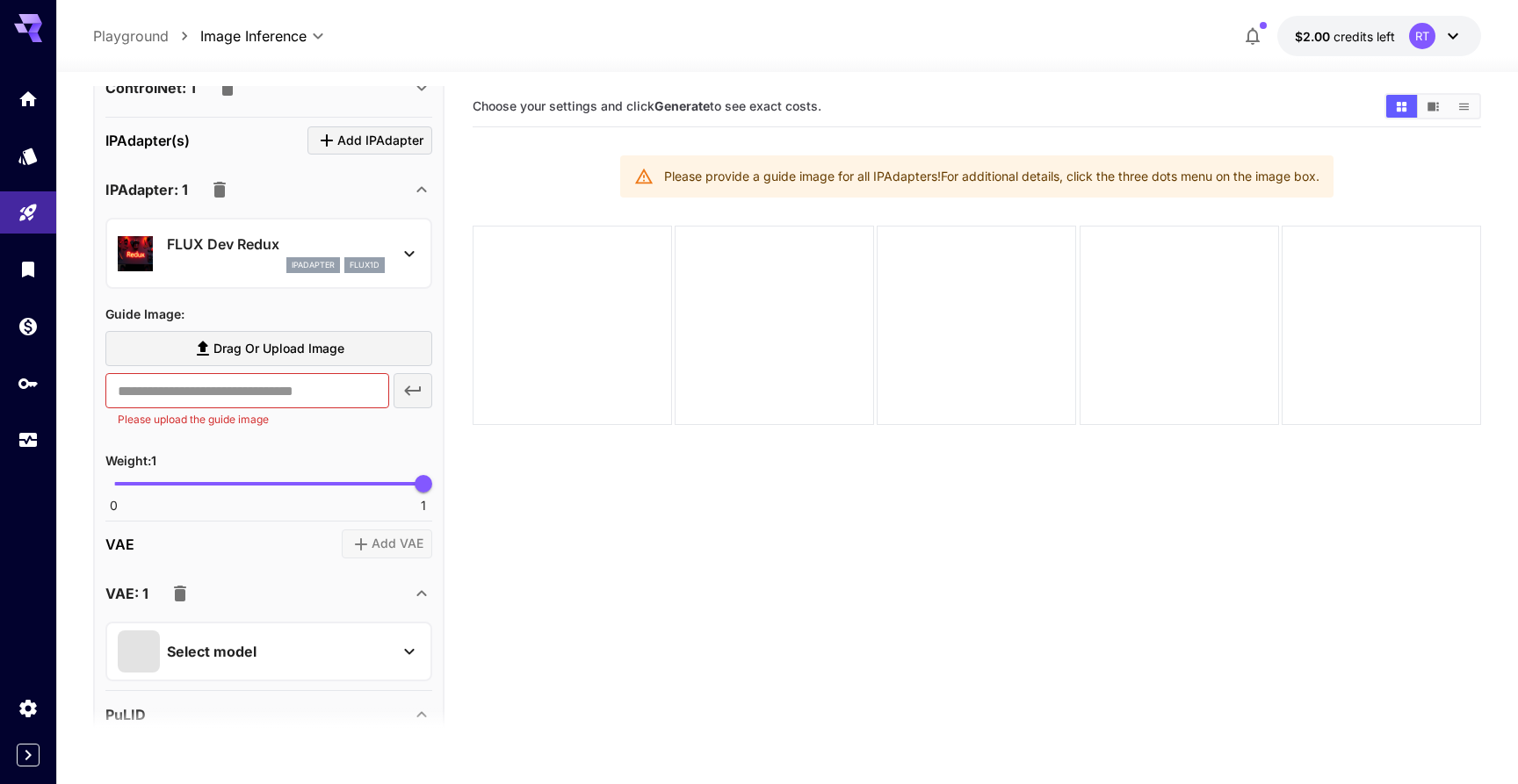
click at [324, 347] on span "Drag or upload image" at bounding box center [278, 349] width 131 height 22
click at [0, 0] on input "Drag or upload image" at bounding box center [0, 0] width 0 height 0
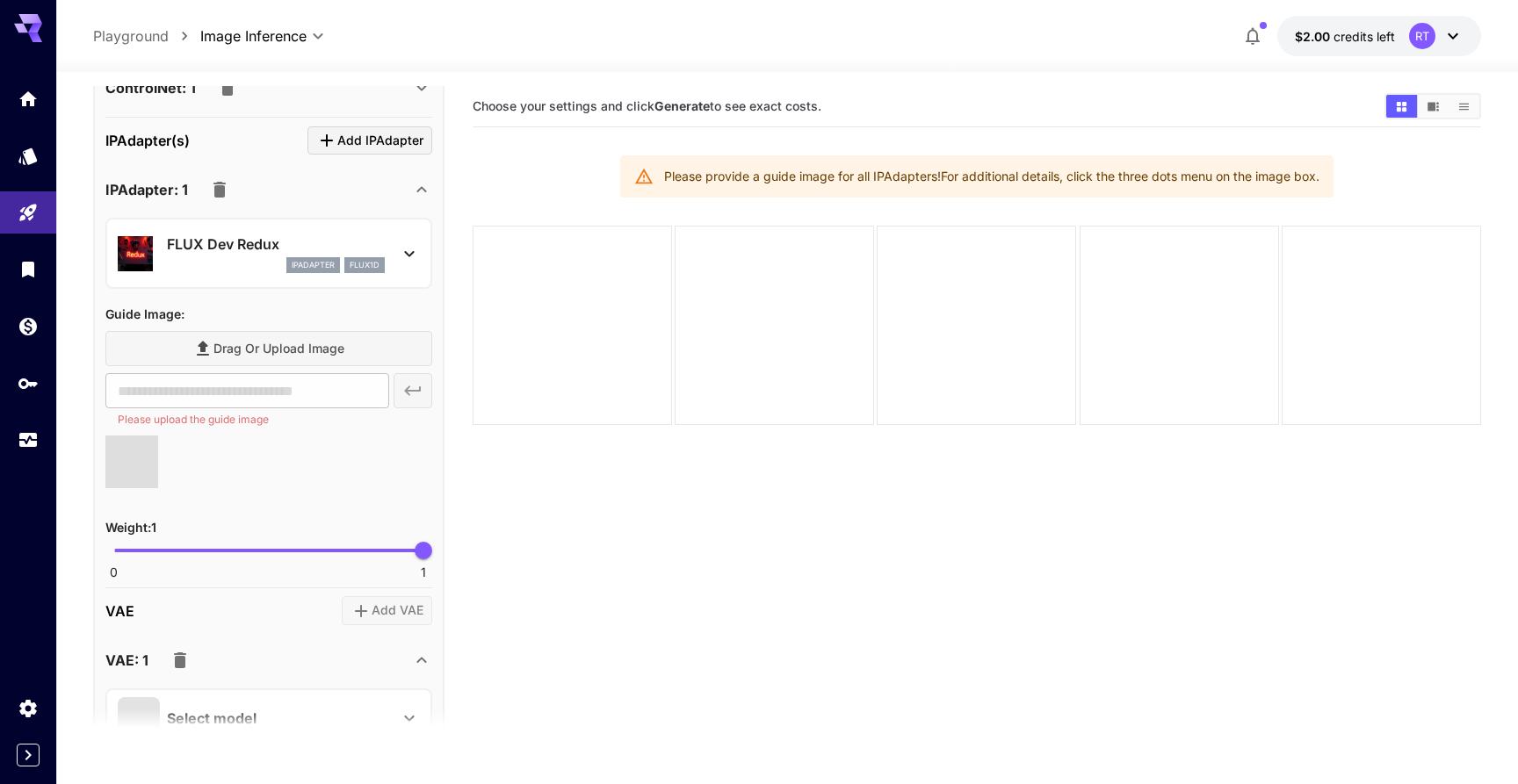
type input "**********"
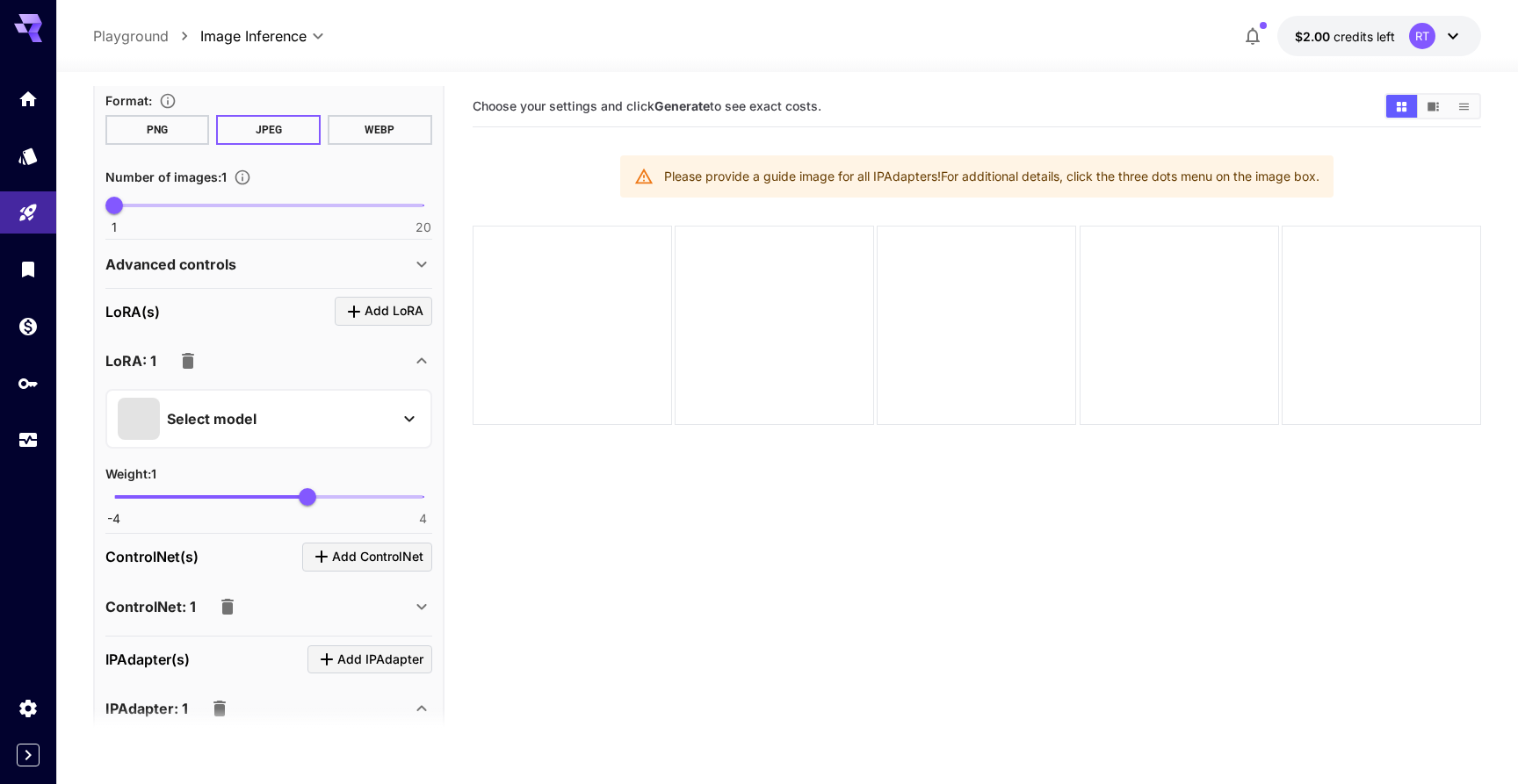
scroll to position [0, 0]
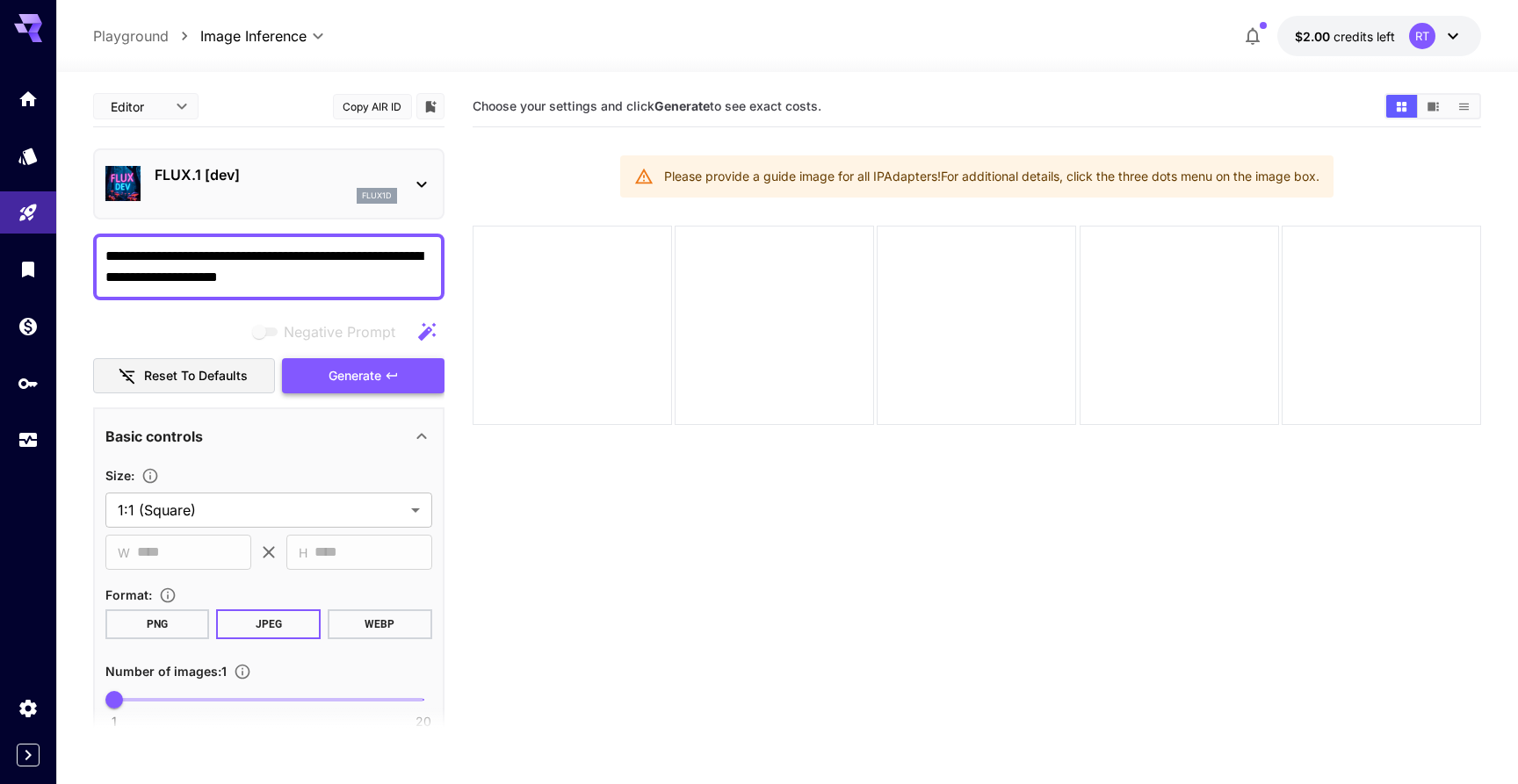
click at [355, 370] on span "Generate" at bounding box center [354, 376] width 53 height 22
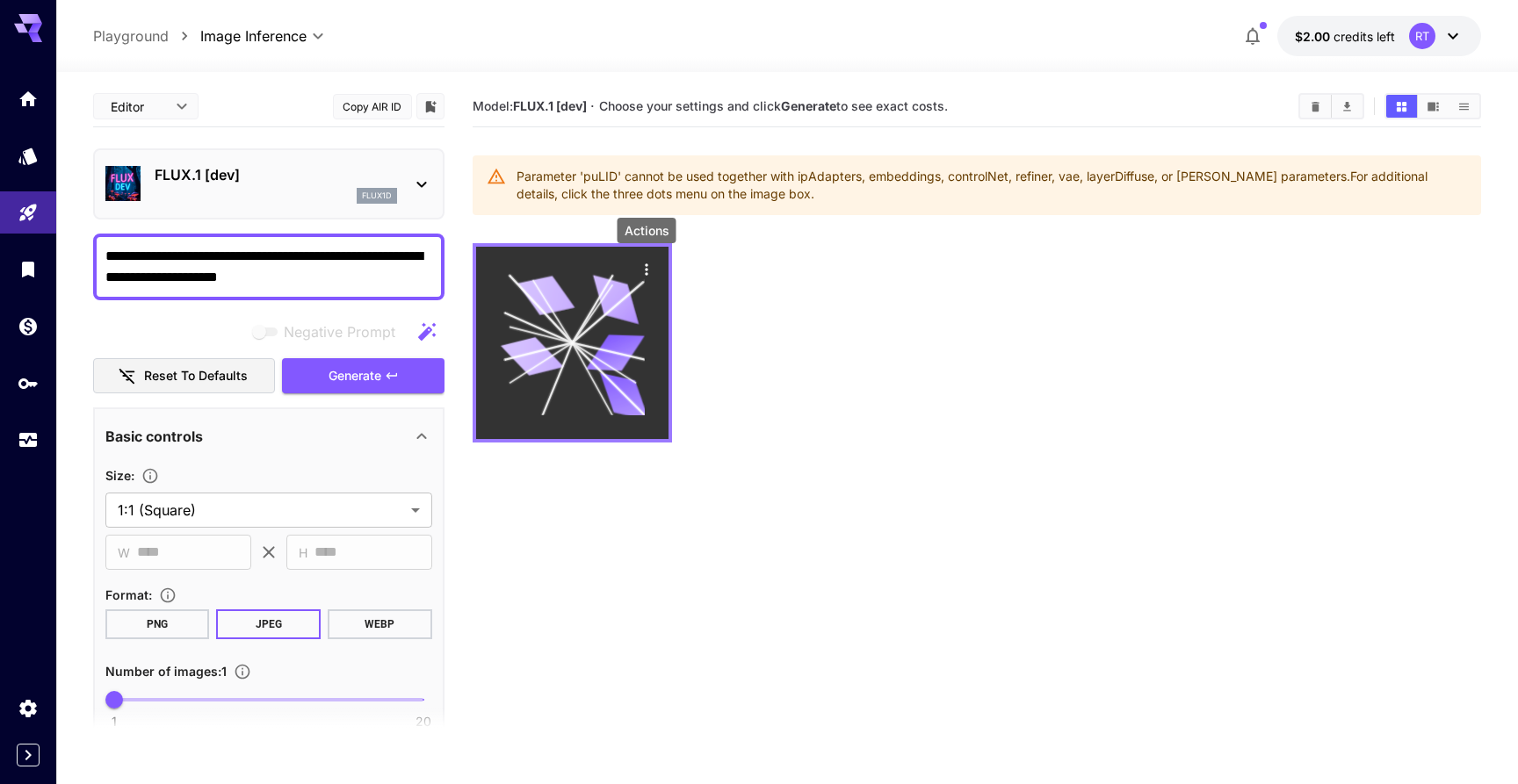
click at [646, 267] on icon "Actions" at bounding box center [647, 269] width 18 height 18
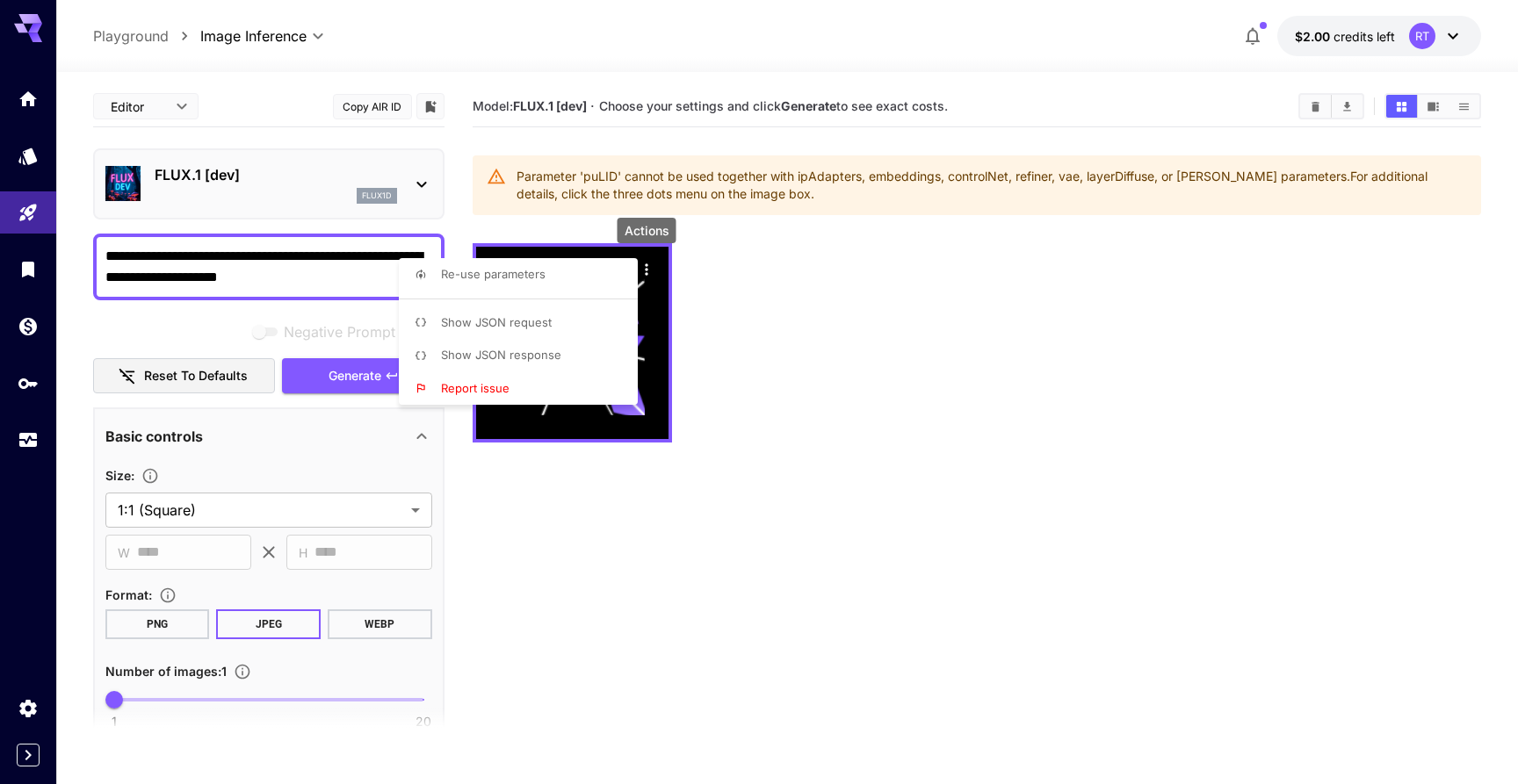
click at [724, 270] on div at bounding box center [759, 392] width 1518 height 784
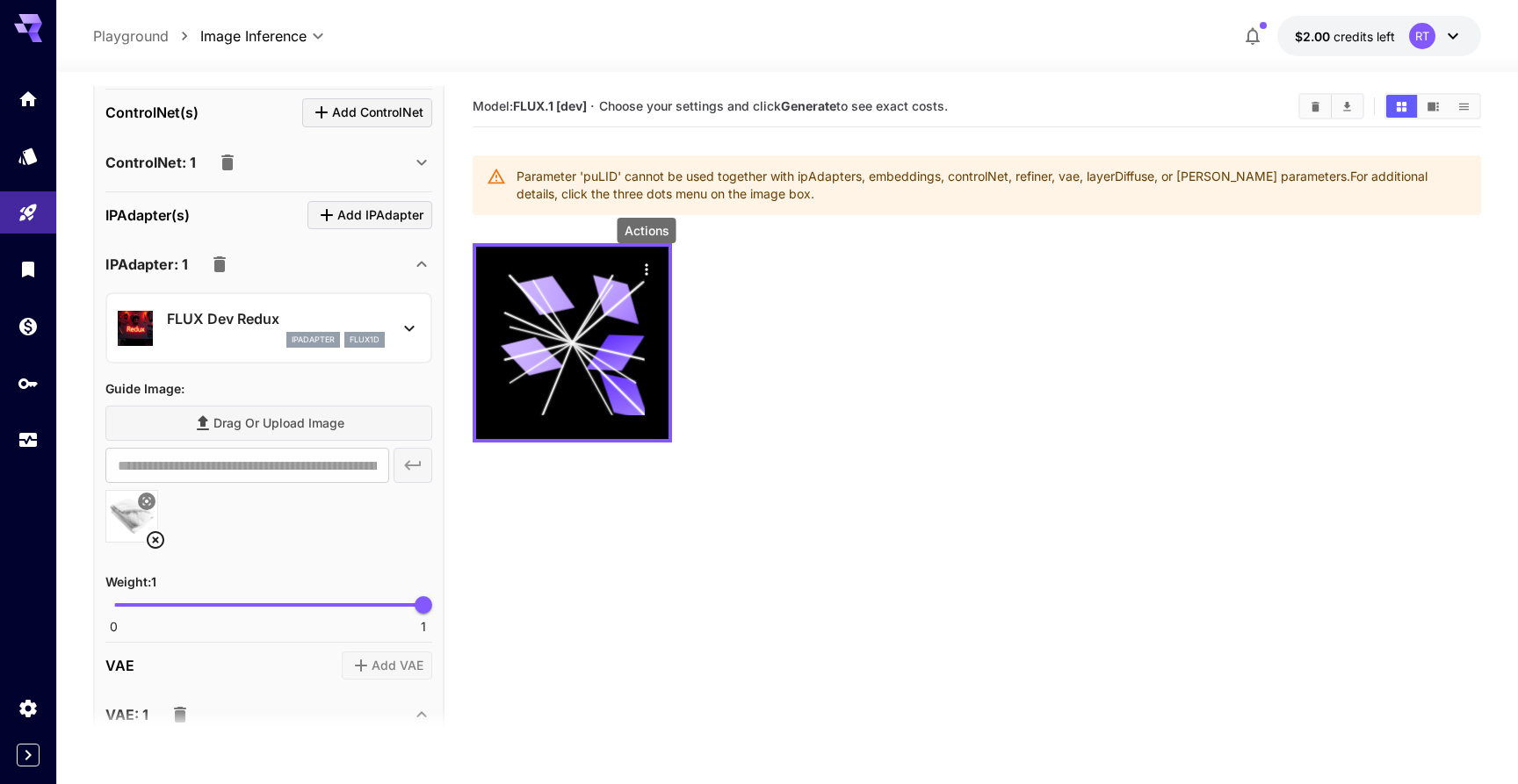
scroll to position [947, 0]
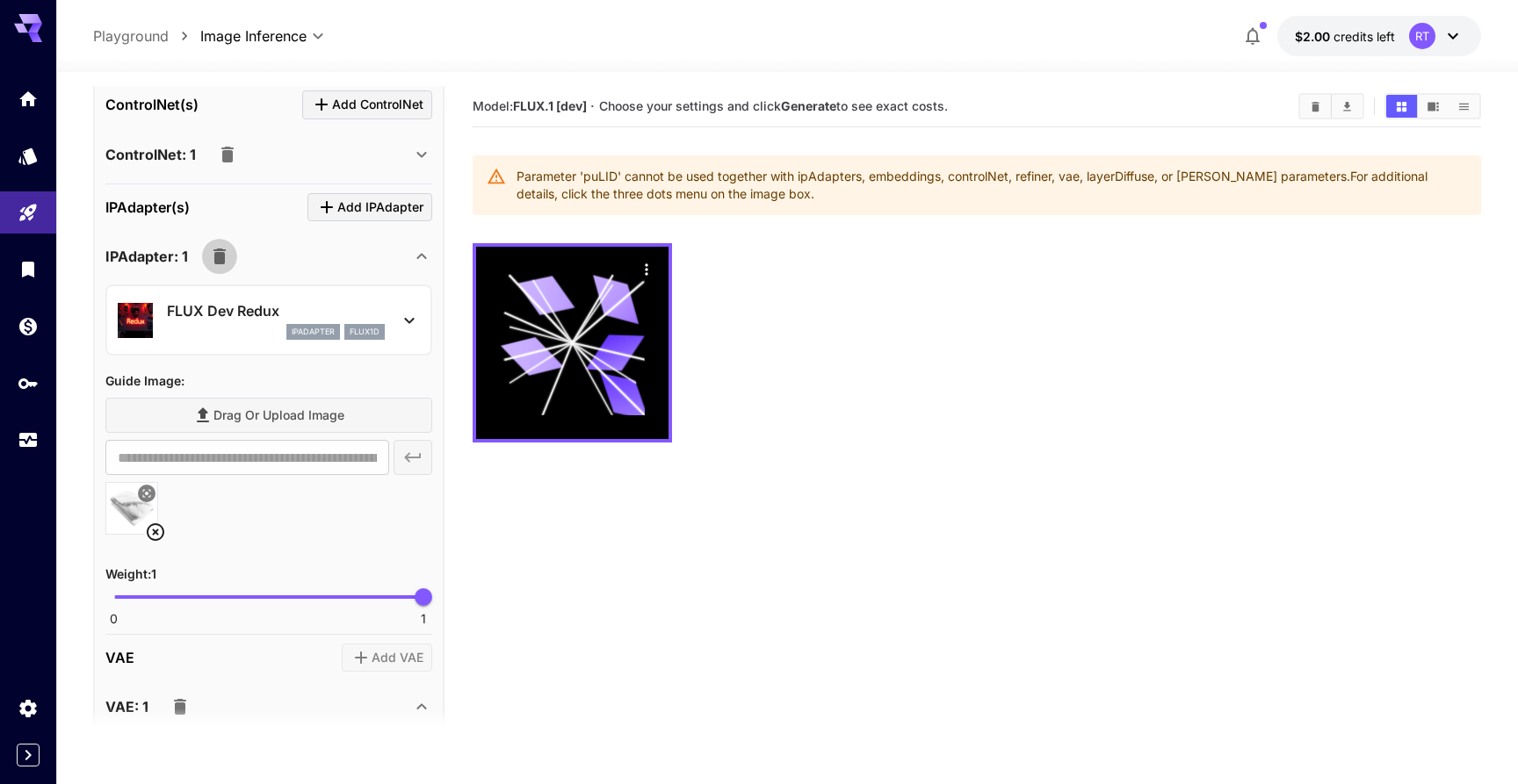
click at [222, 260] on icon "button" at bounding box center [220, 256] width 12 height 16
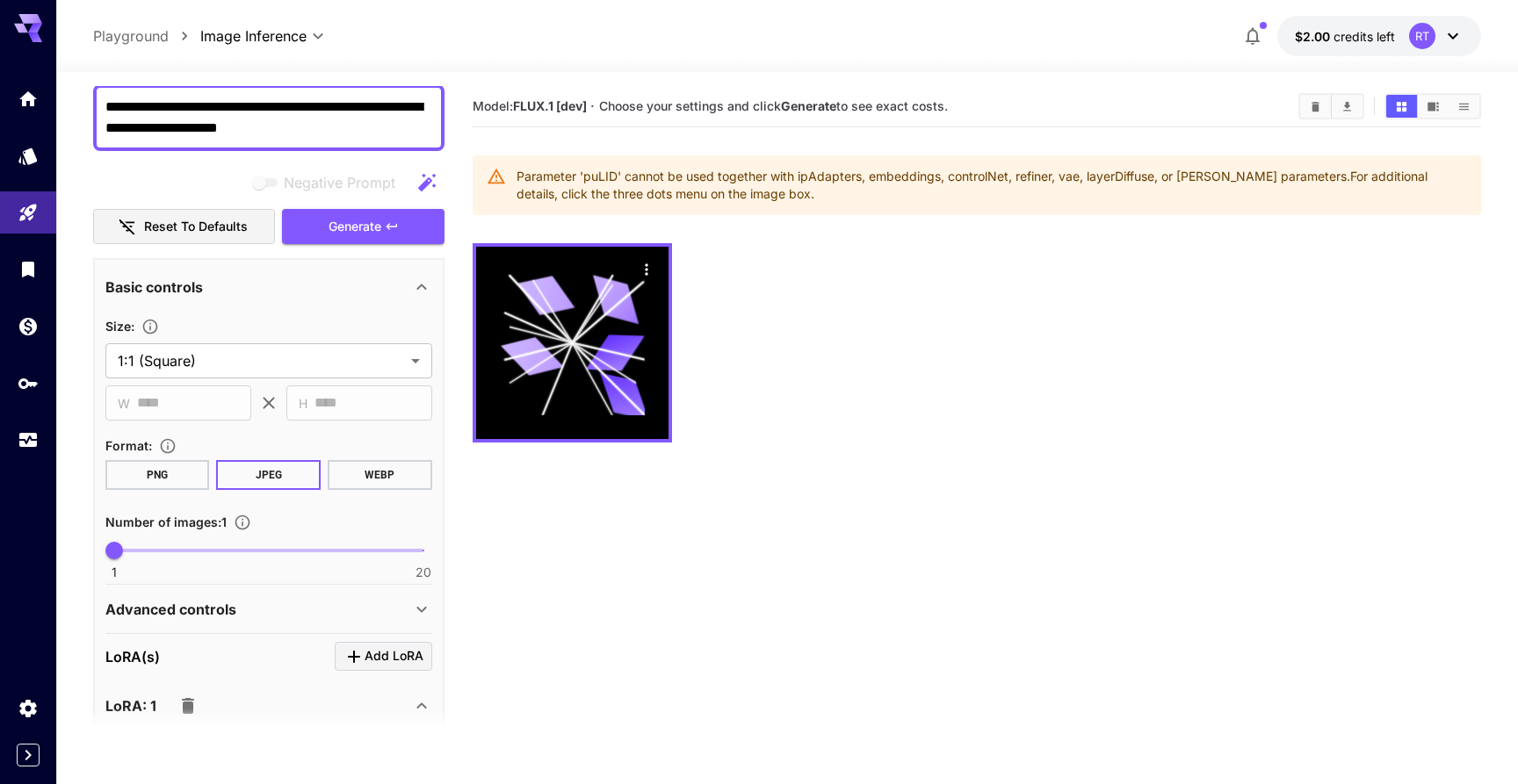
scroll to position [0, 0]
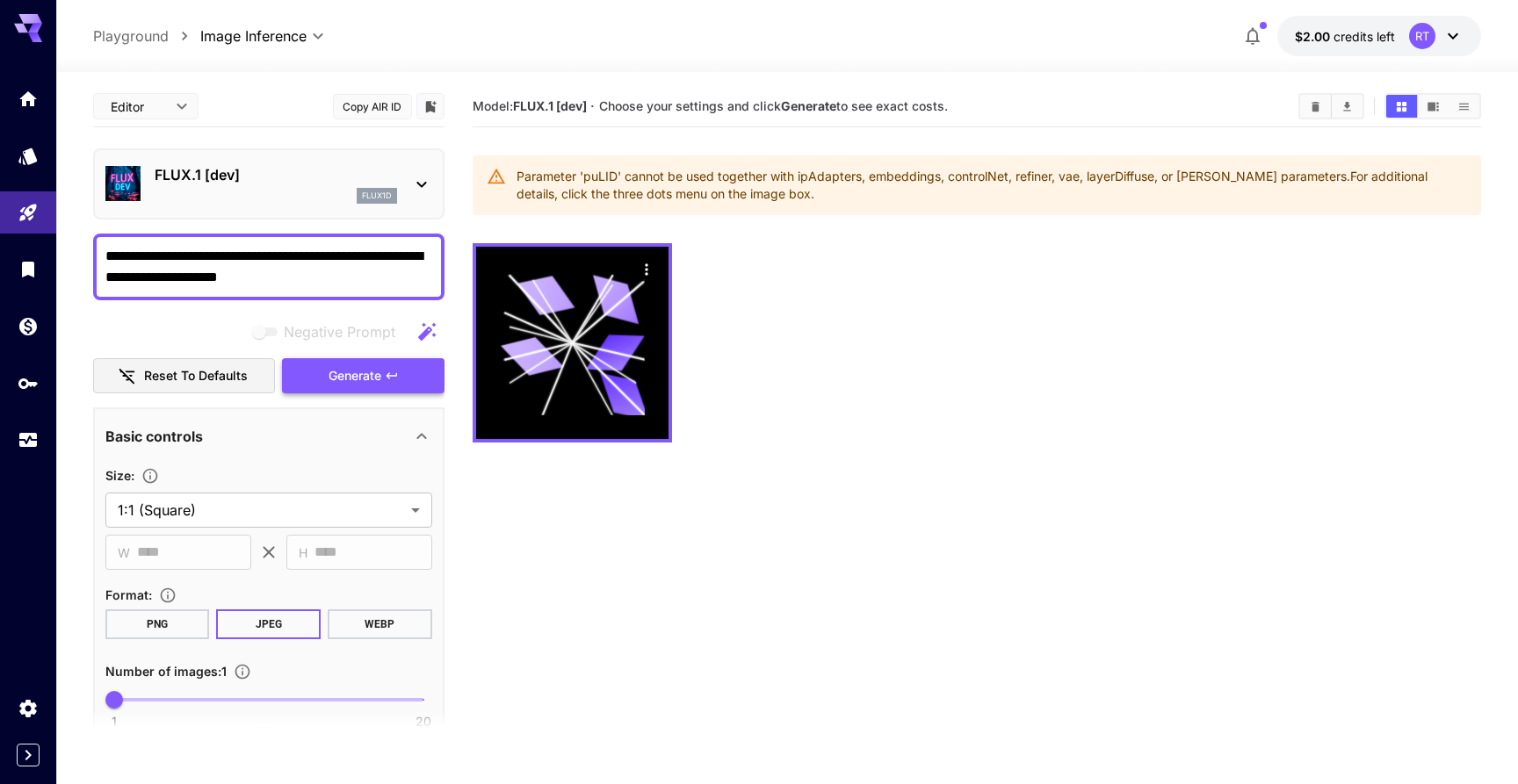
click at [377, 367] on span "Generate" at bounding box center [354, 376] width 53 height 22
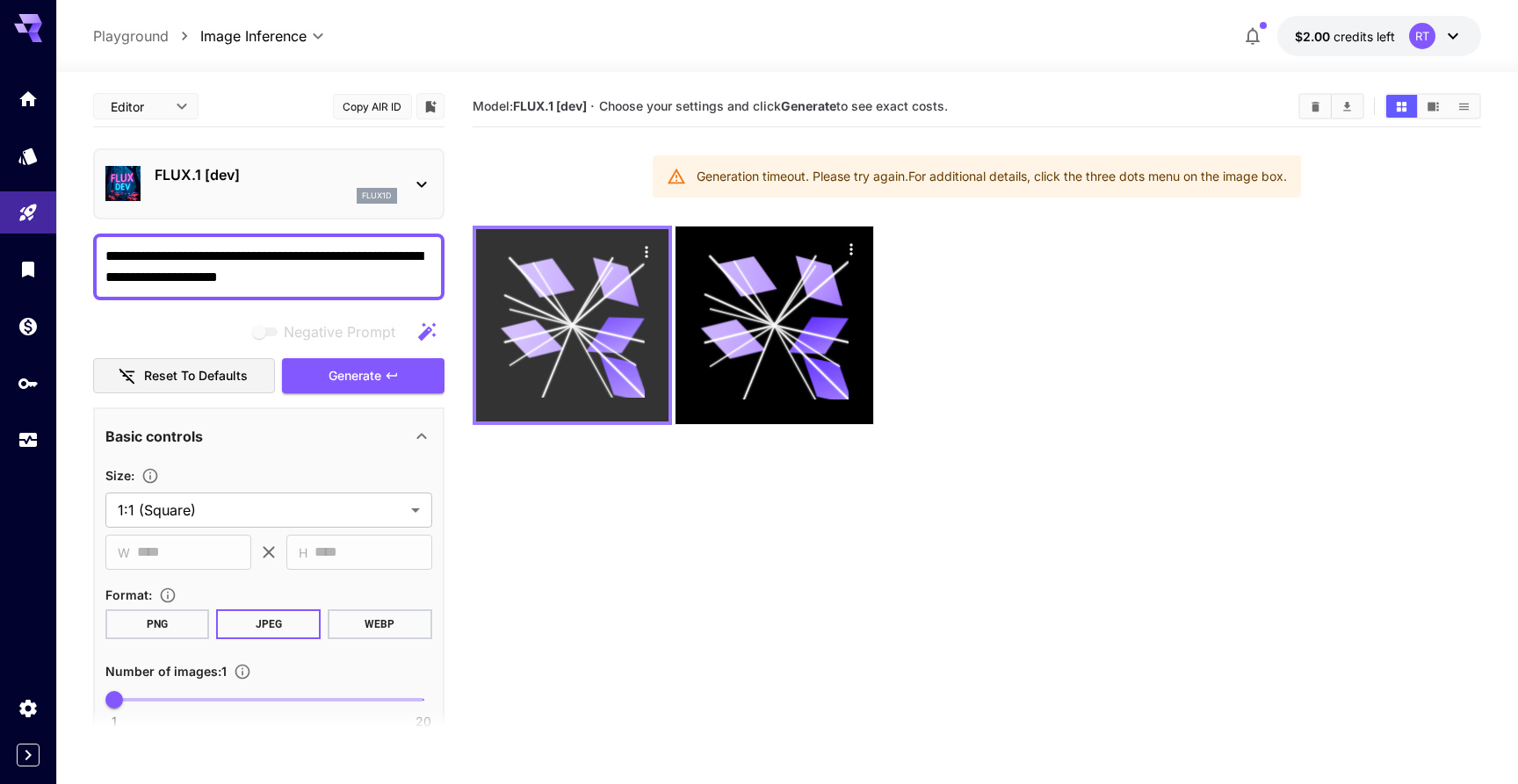
click at [646, 257] on icon "Actions" at bounding box center [646, 251] width 3 height 11
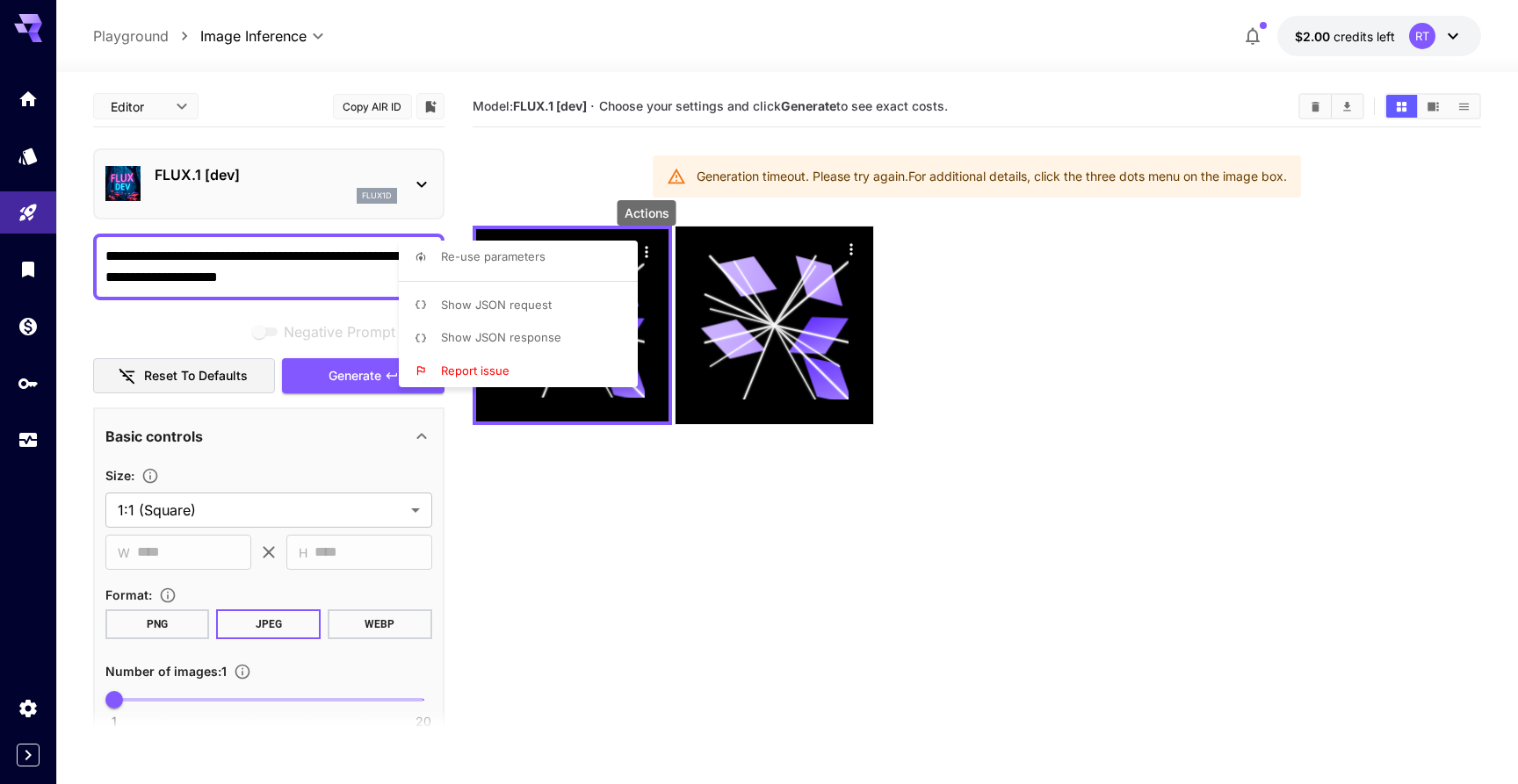
click at [933, 129] on div at bounding box center [759, 392] width 1518 height 784
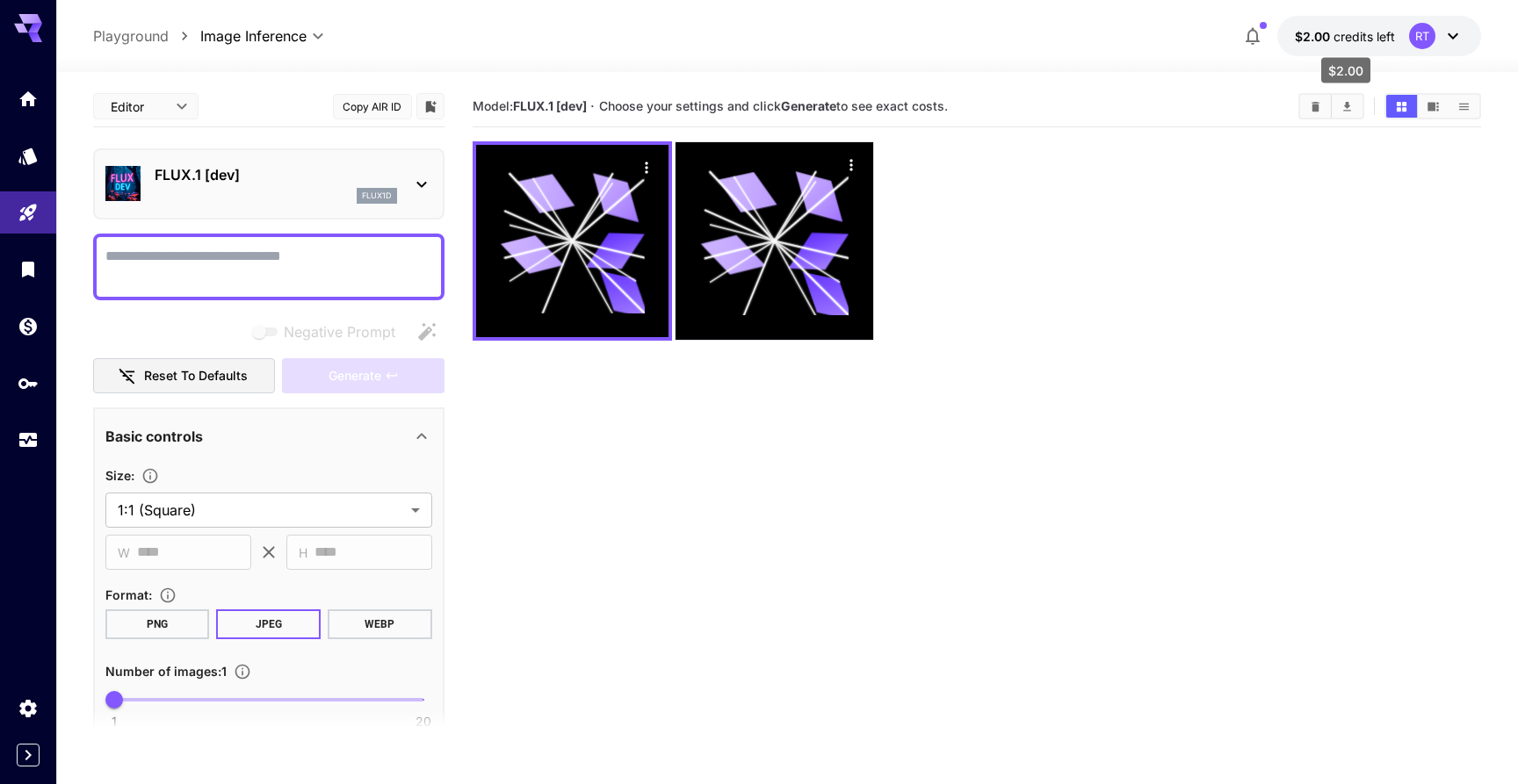
click at [1325, 33] on span "$2.00" at bounding box center [1314, 36] width 39 height 15
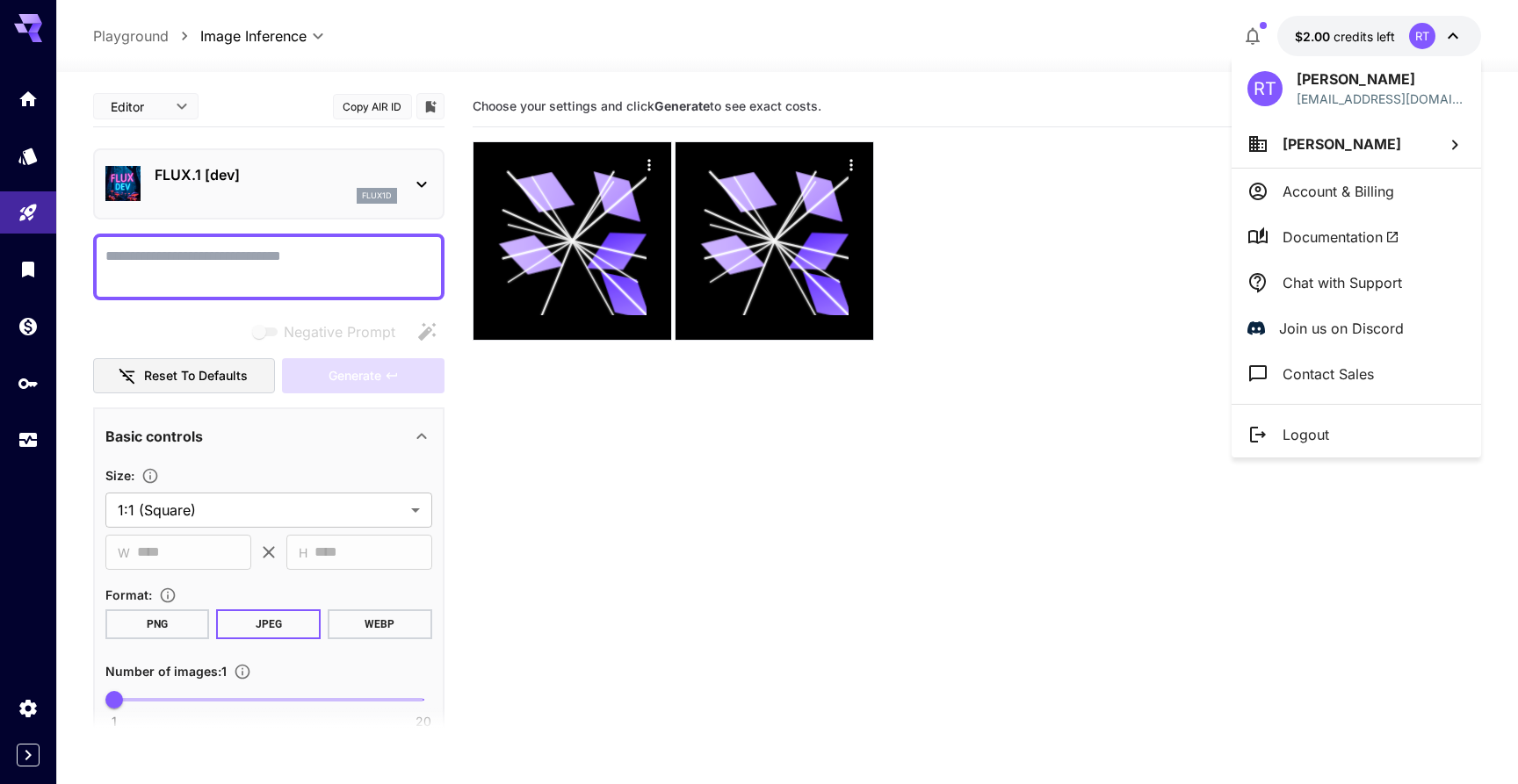
click at [1108, 64] on div at bounding box center [759, 392] width 1518 height 784
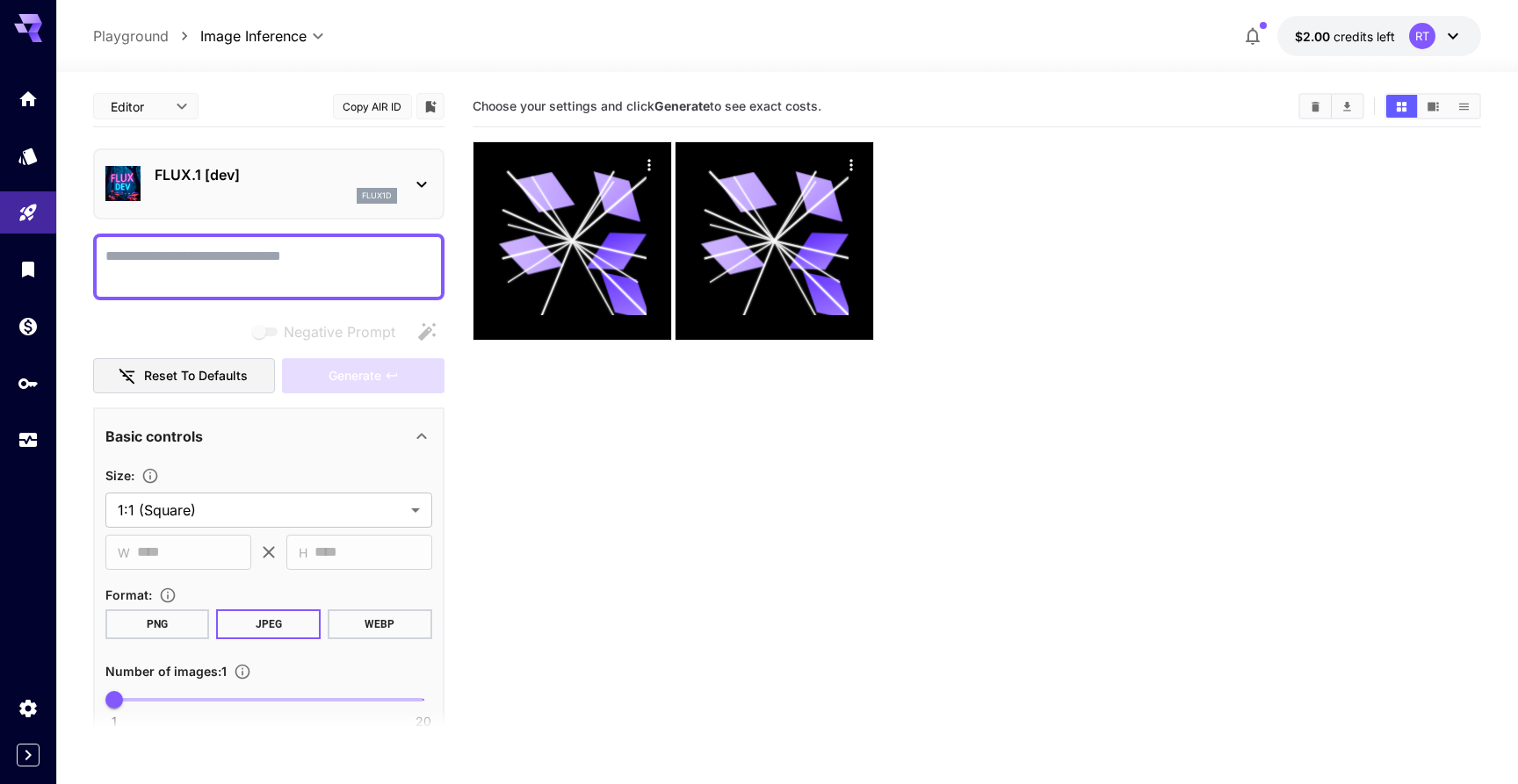
click at [190, 256] on textarea "Negative Prompt" at bounding box center [268, 267] width 326 height 42
click at [233, 193] on div "flux1d" at bounding box center [275, 196] width 243 height 16
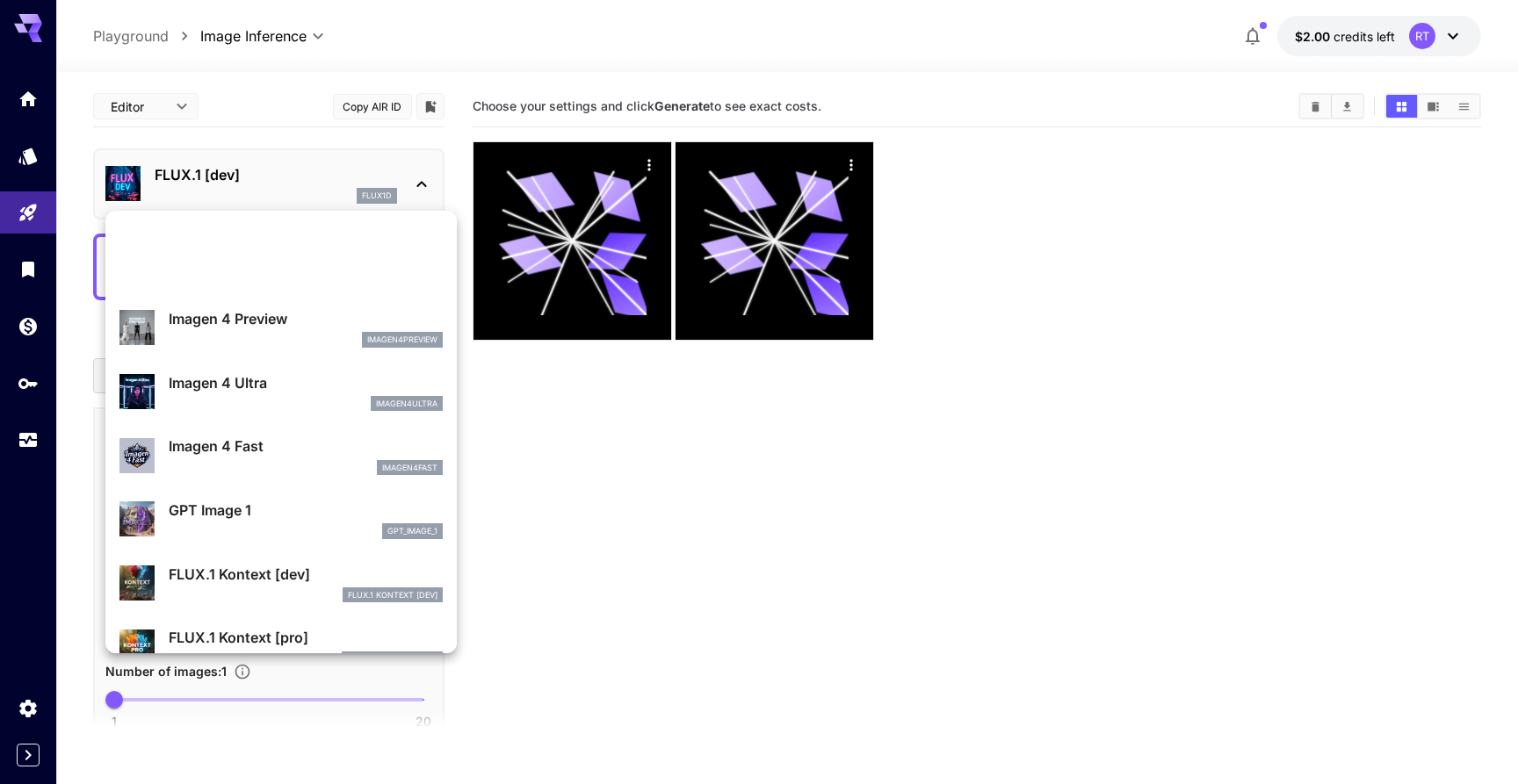
scroll to position [928, 0]
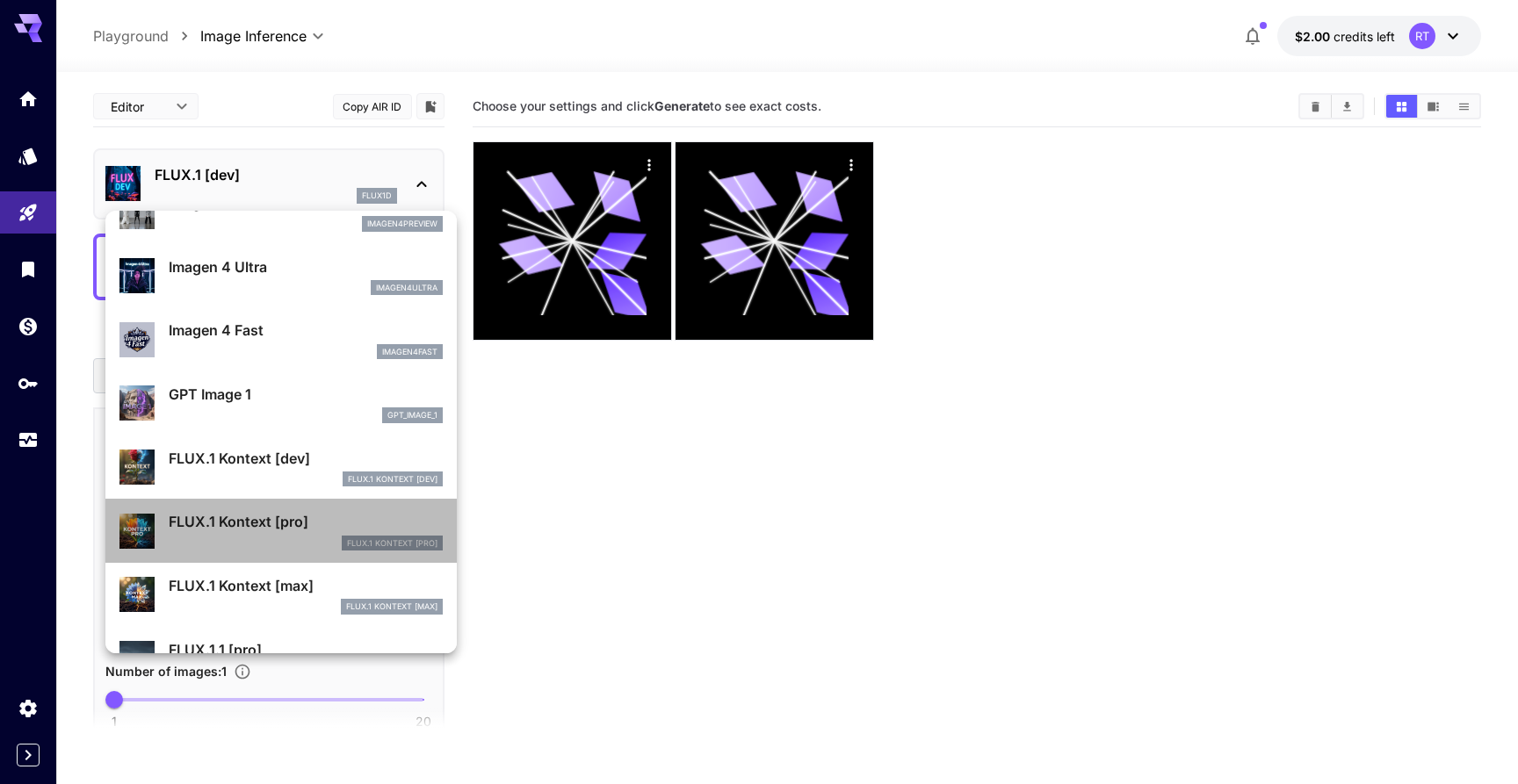
click at [254, 545] on div "FLUX.1 Kontext [pro]" at bounding box center [305, 544] width 274 height 16
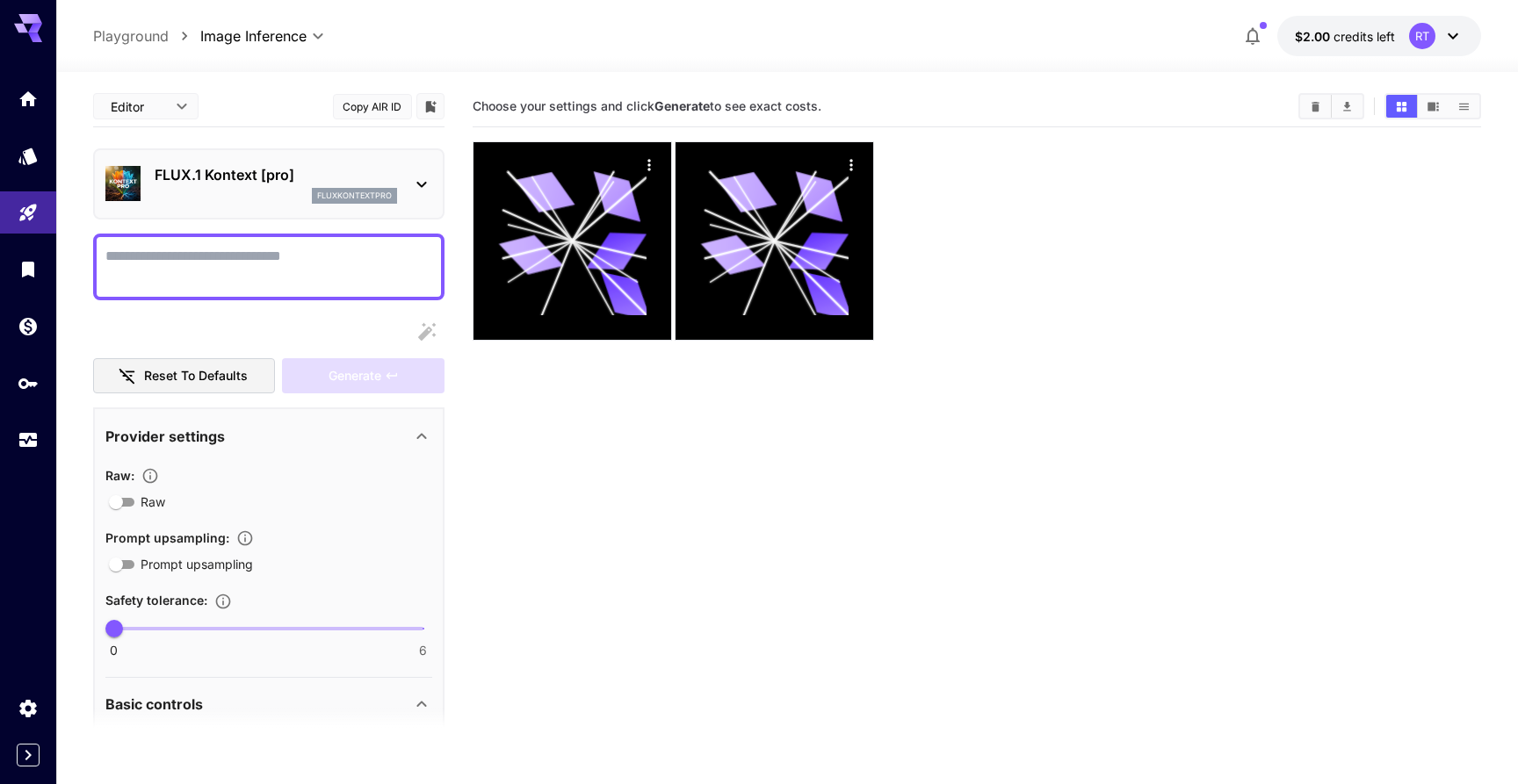
click at [243, 279] on textarea "Raw" at bounding box center [268, 267] width 326 height 42
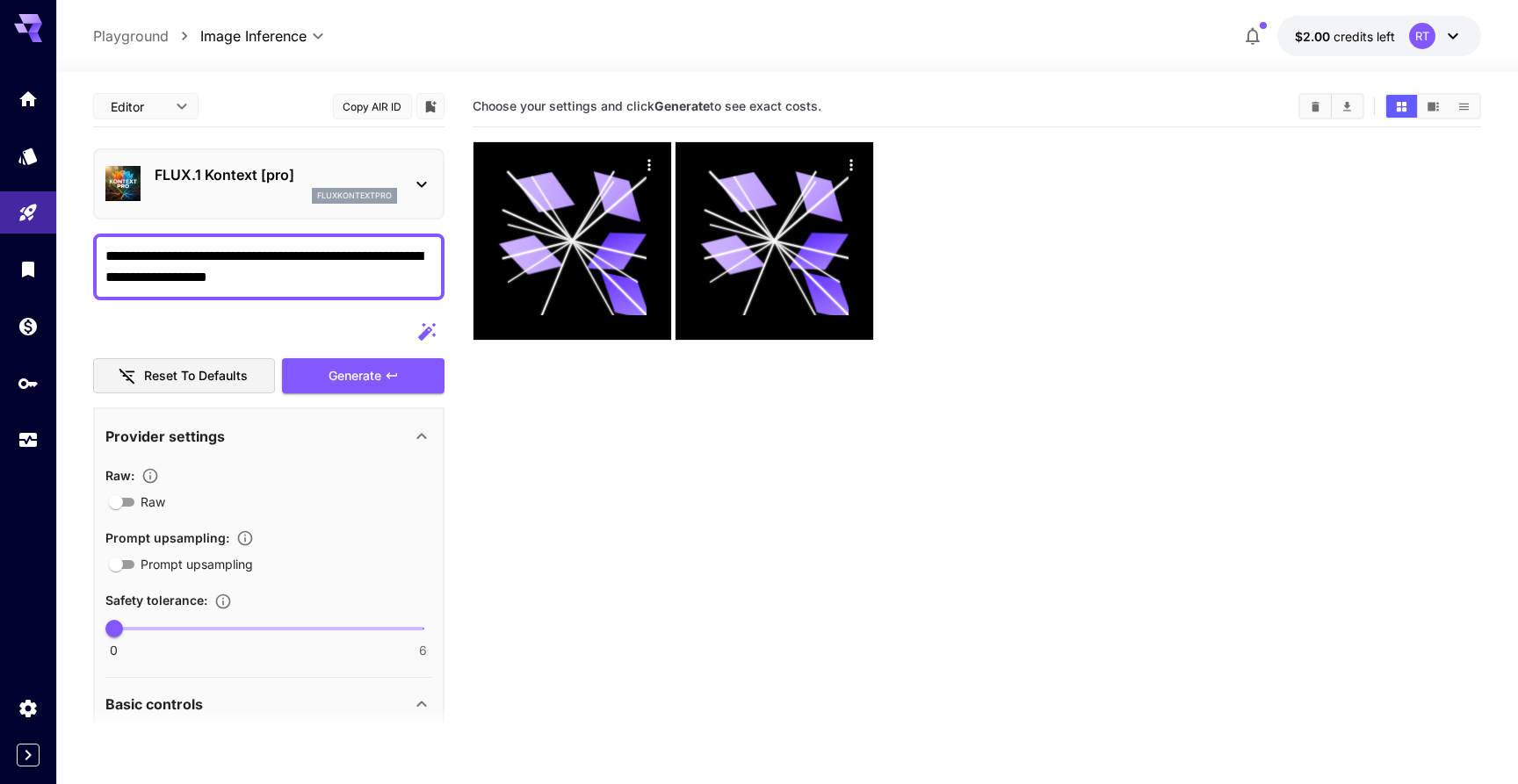
scroll to position [518, 0]
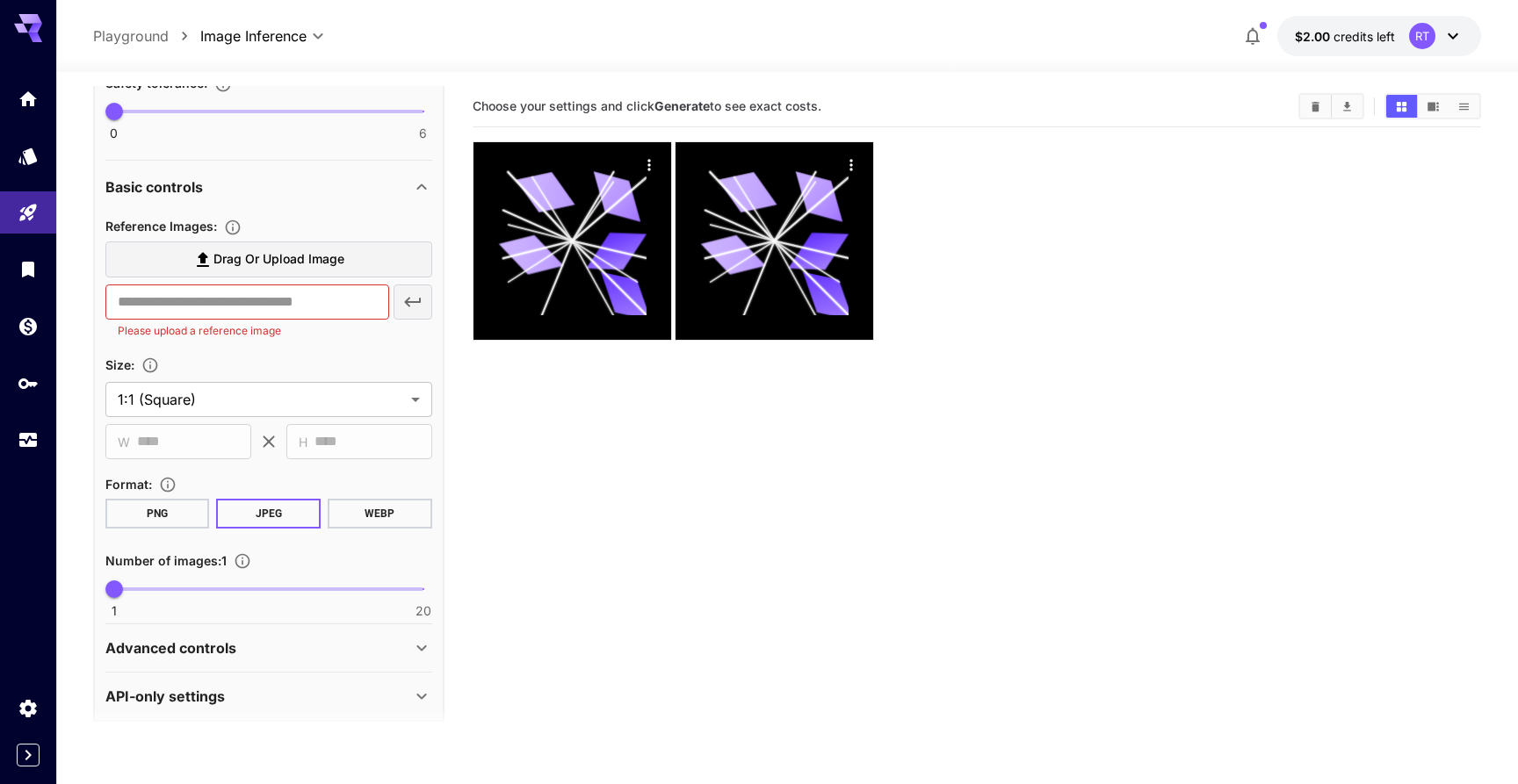
type textarea "**********"
click at [248, 255] on span "Drag or upload image" at bounding box center [278, 259] width 131 height 22
click at [0, 0] on input "Drag or upload image" at bounding box center [0, 0] width 0 height 0
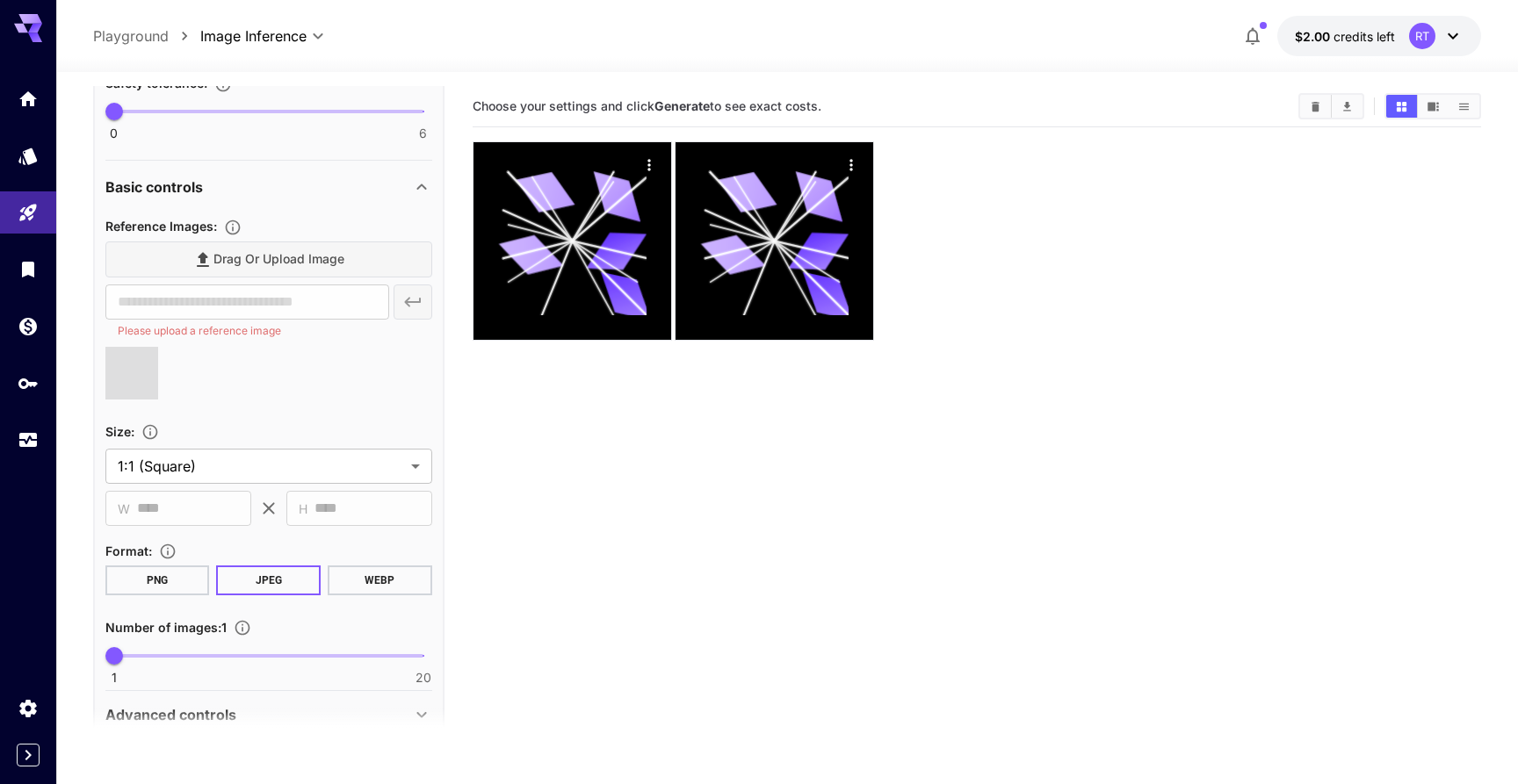
scroll to position [139, 0]
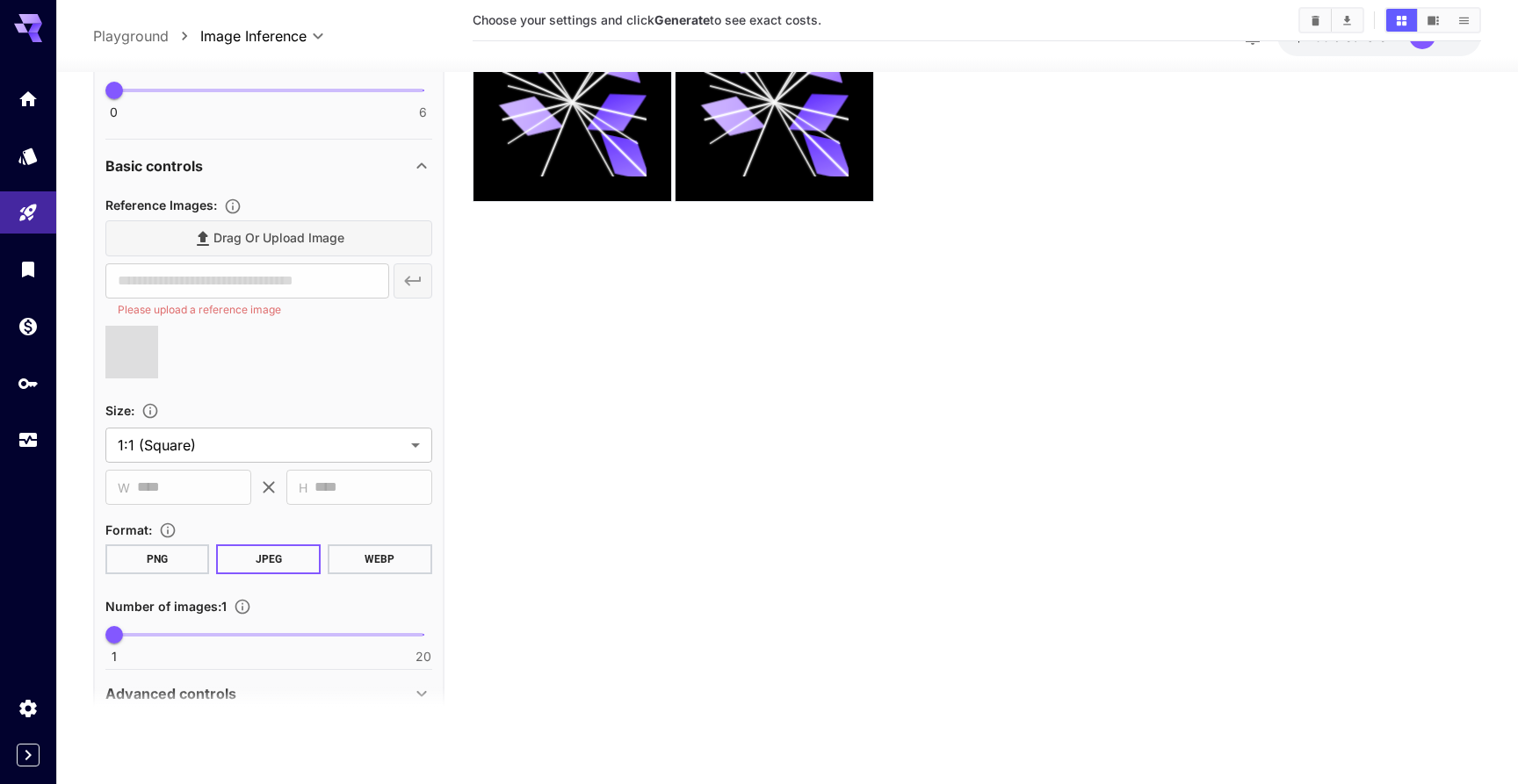
type input "**********"
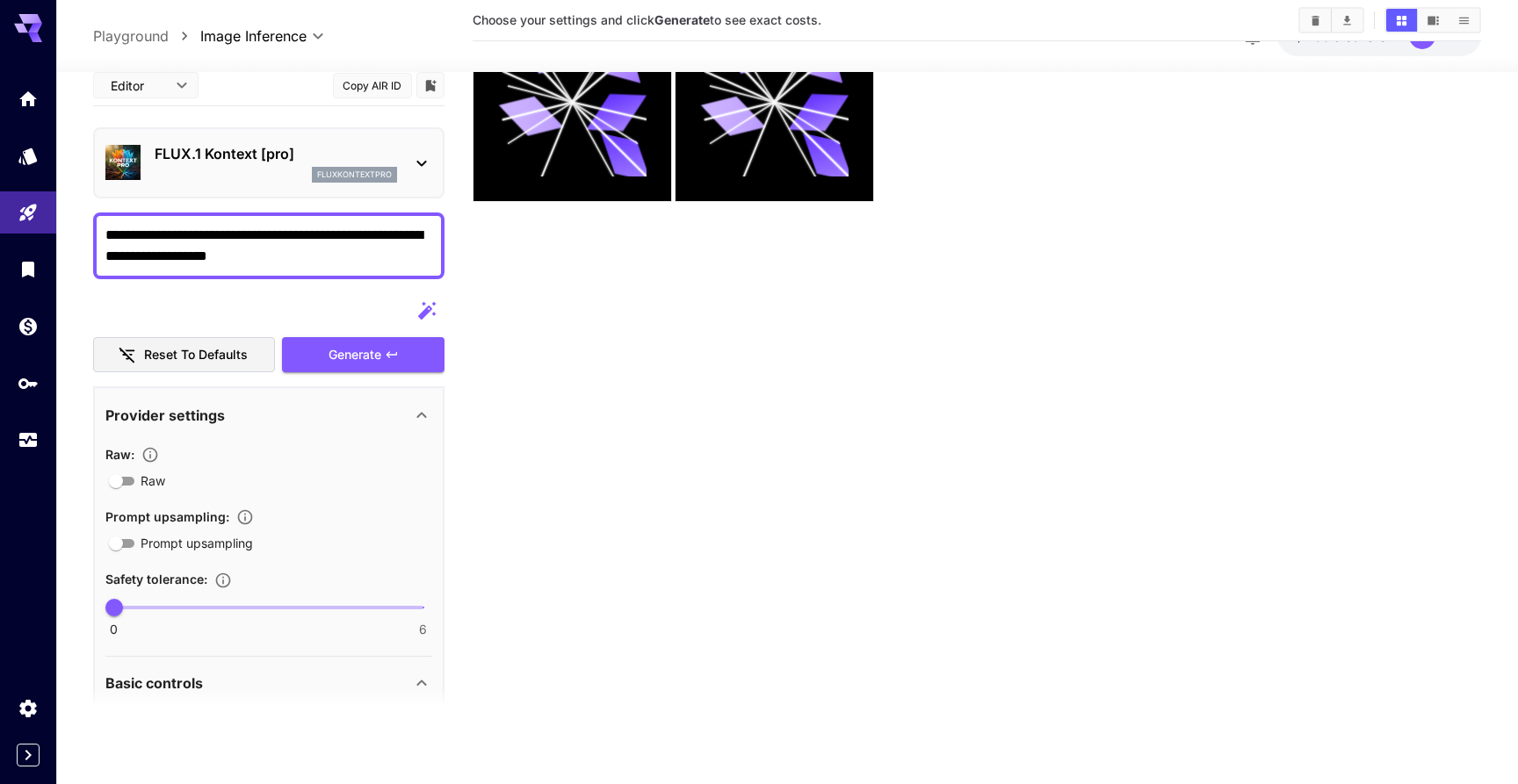
scroll to position [0, 0]
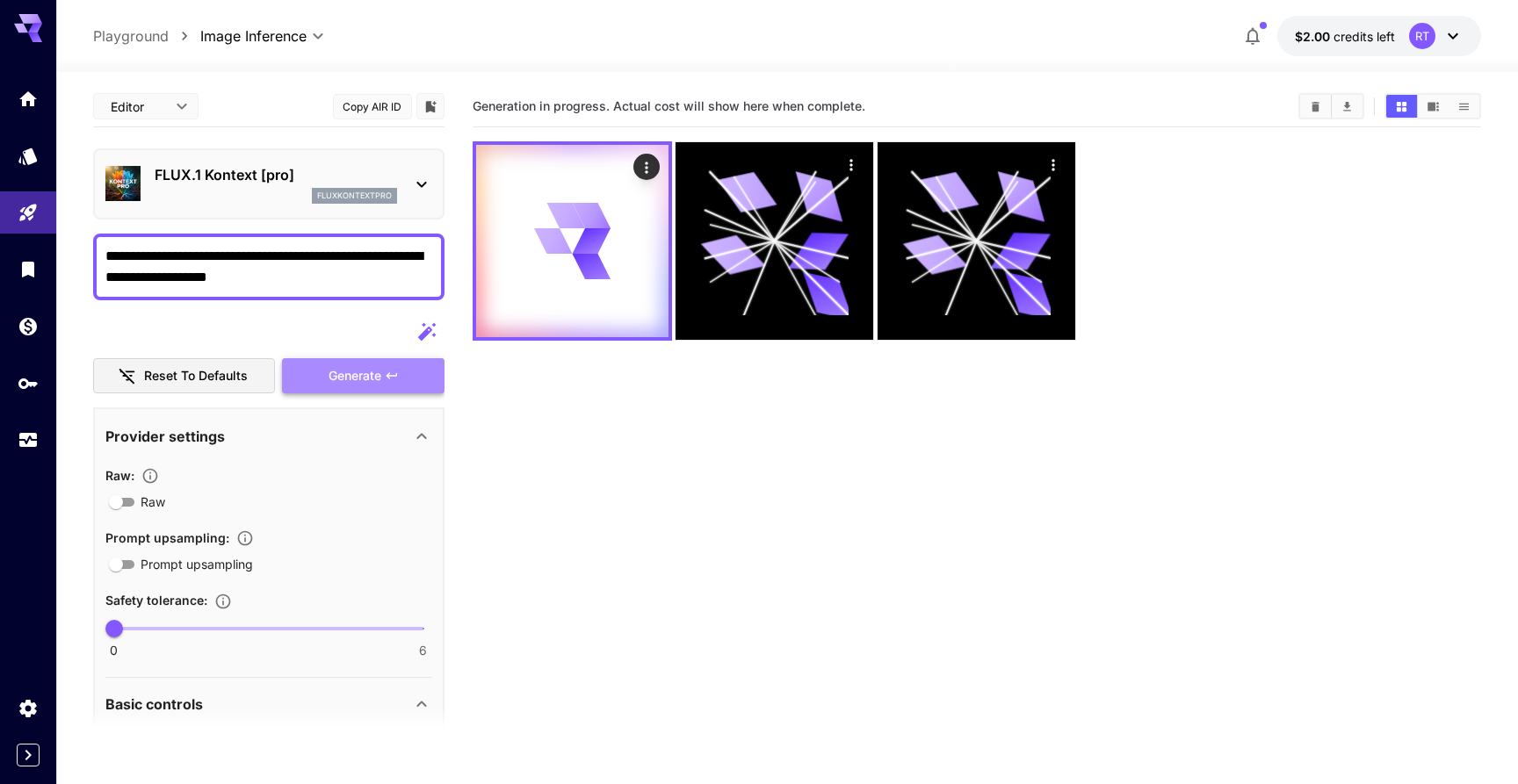
click at [364, 368] on span "Generate" at bounding box center [354, 376] width 53 height 22
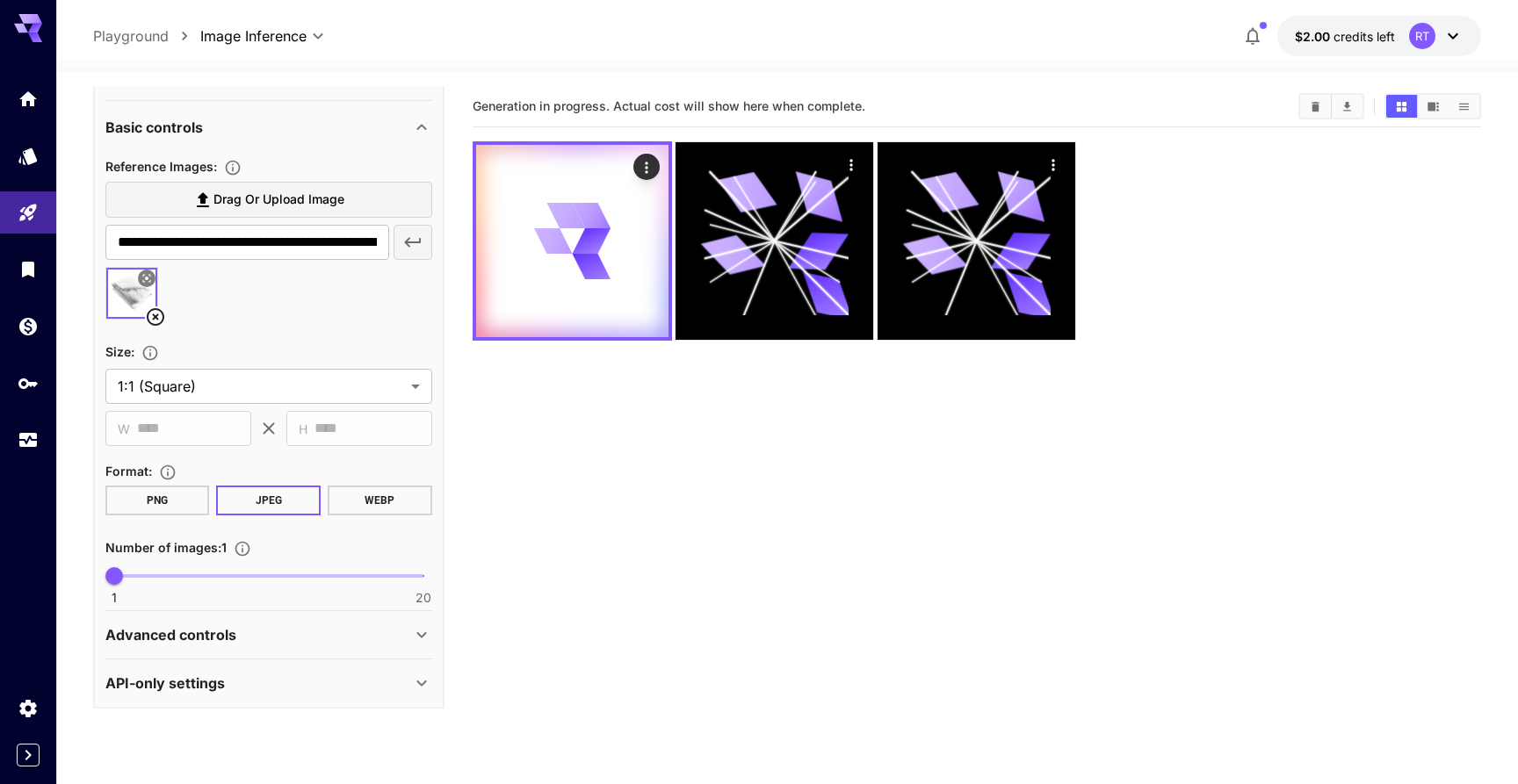
scroll to position [139, 0]
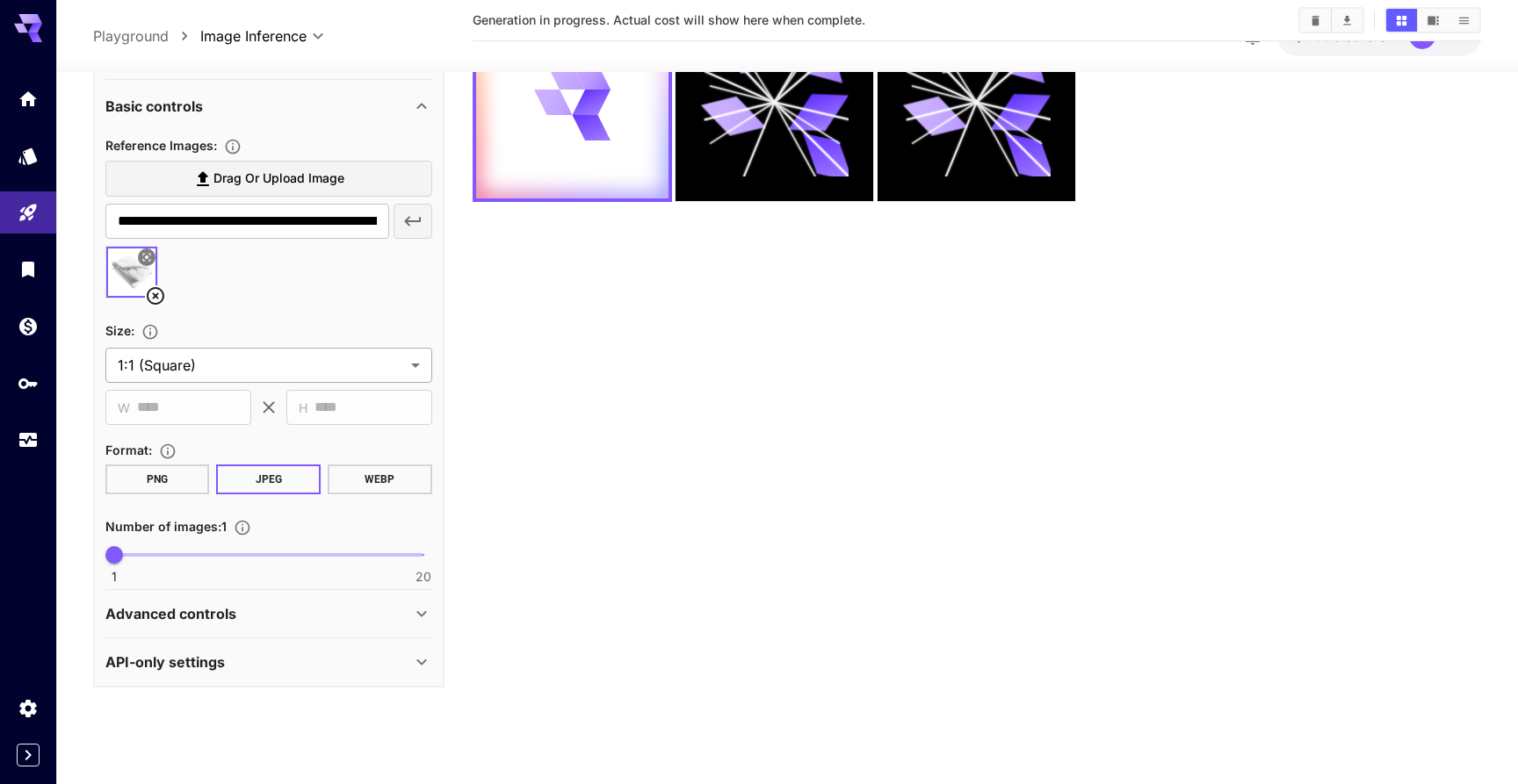
click at [281, 376] on body "**********" at bounding box center [759, 322] width 1518 height 923
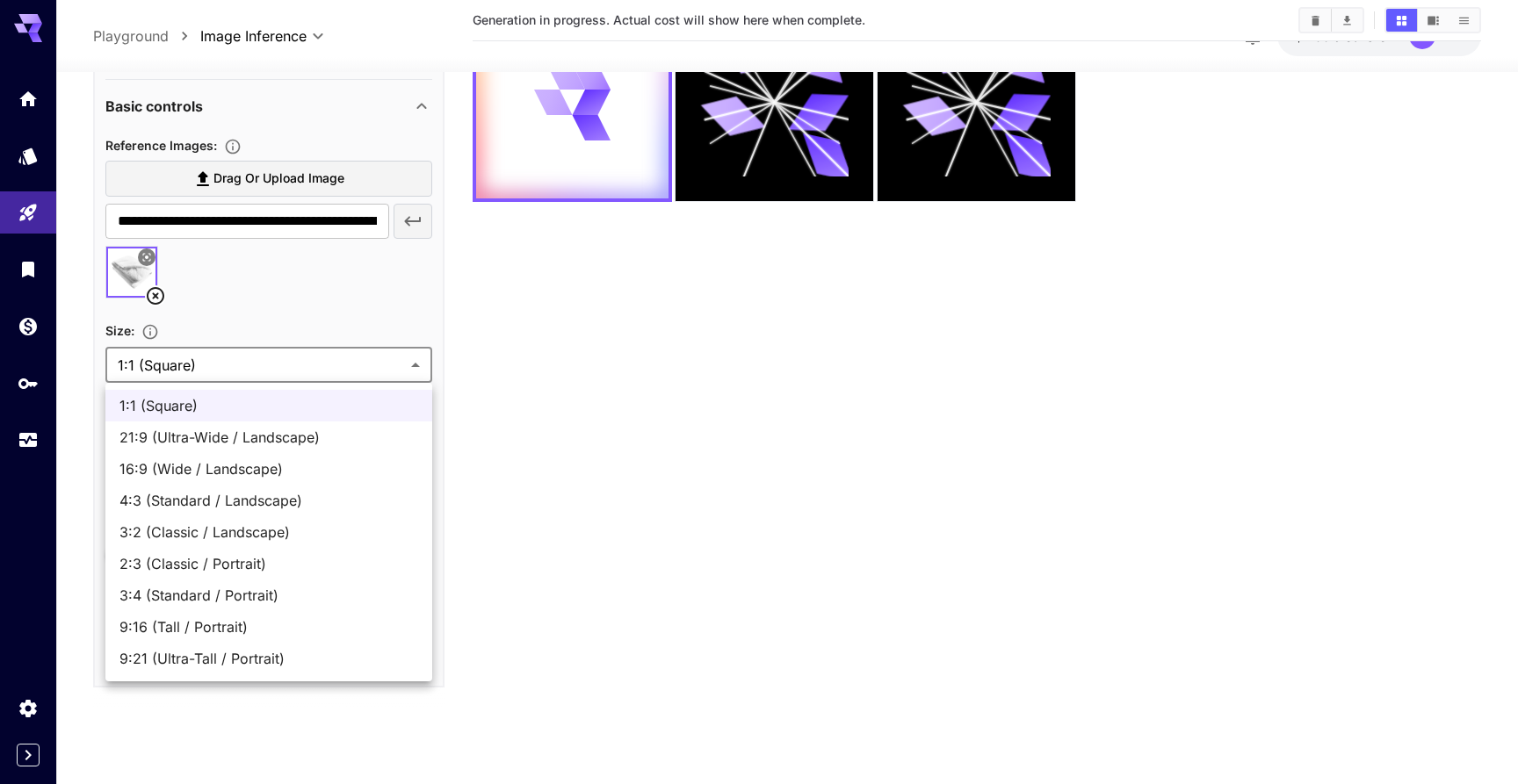
click at [282, 318] on div at bounding box center [759, 392] width 1518 height 784
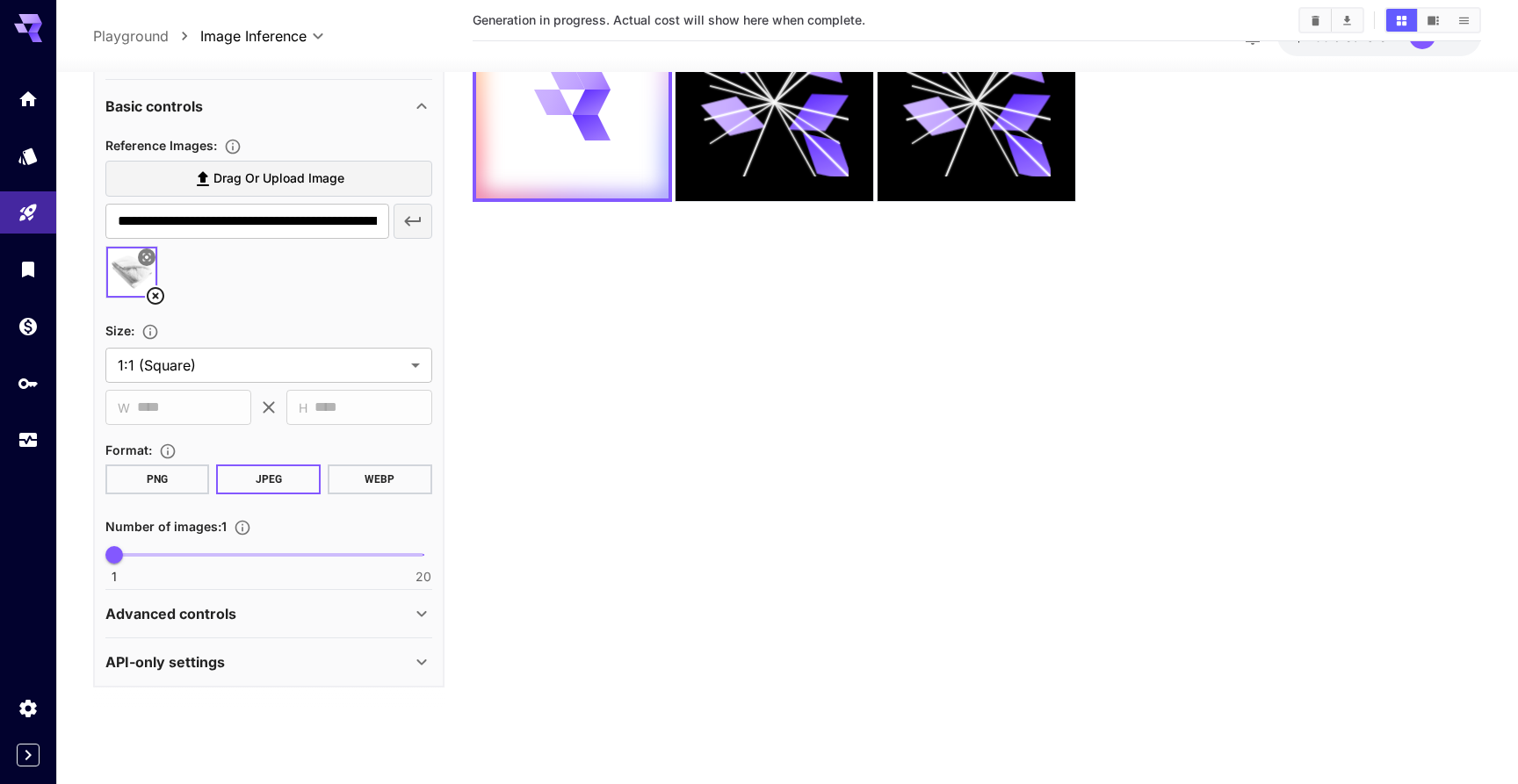
click at [205, 613] on p "Advanced controls" at bounding box center [171, 613] width 131 height 21
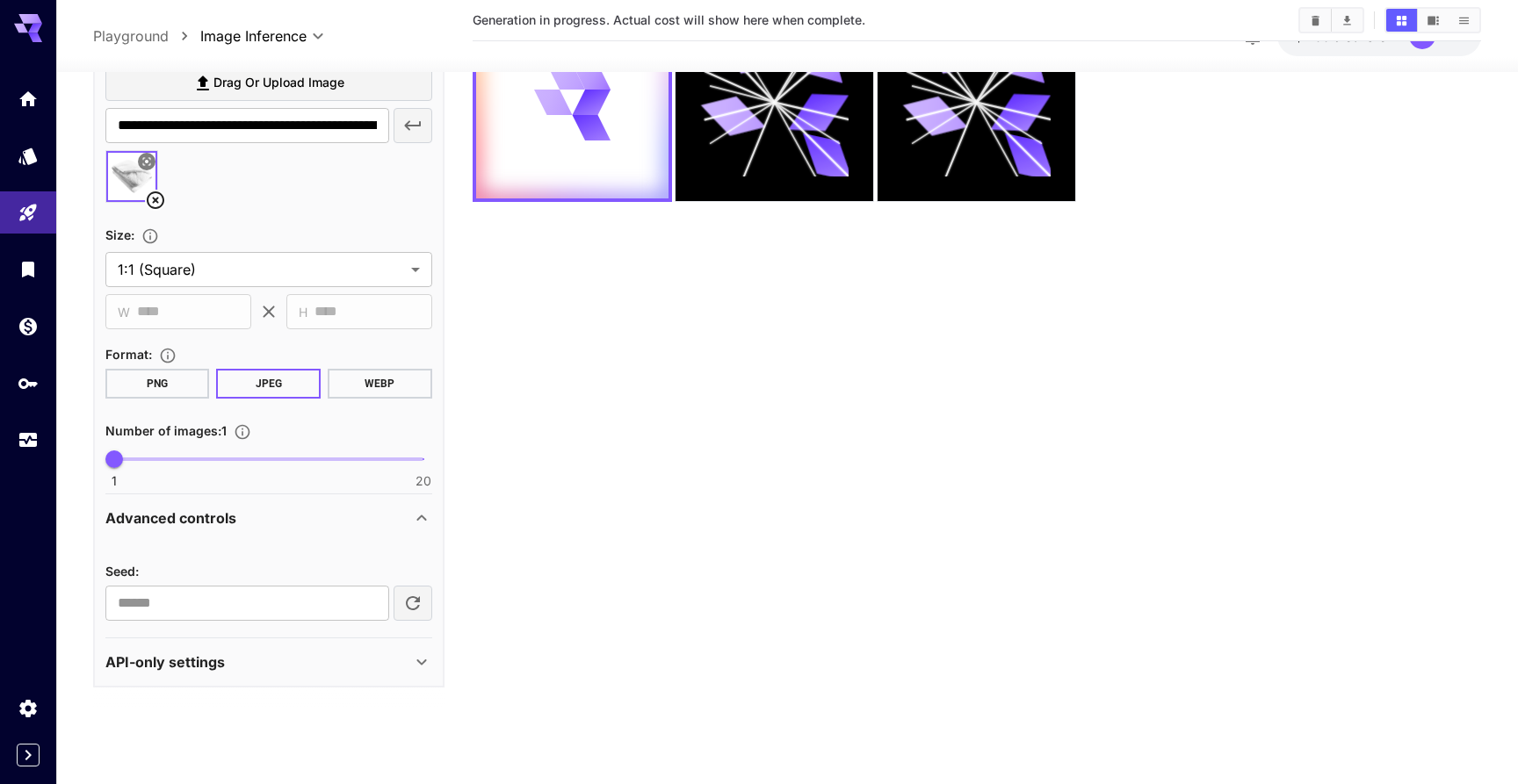
click at [232, 659] on div "API-only settings" at bounding box center [258, 661] width 305 height 21
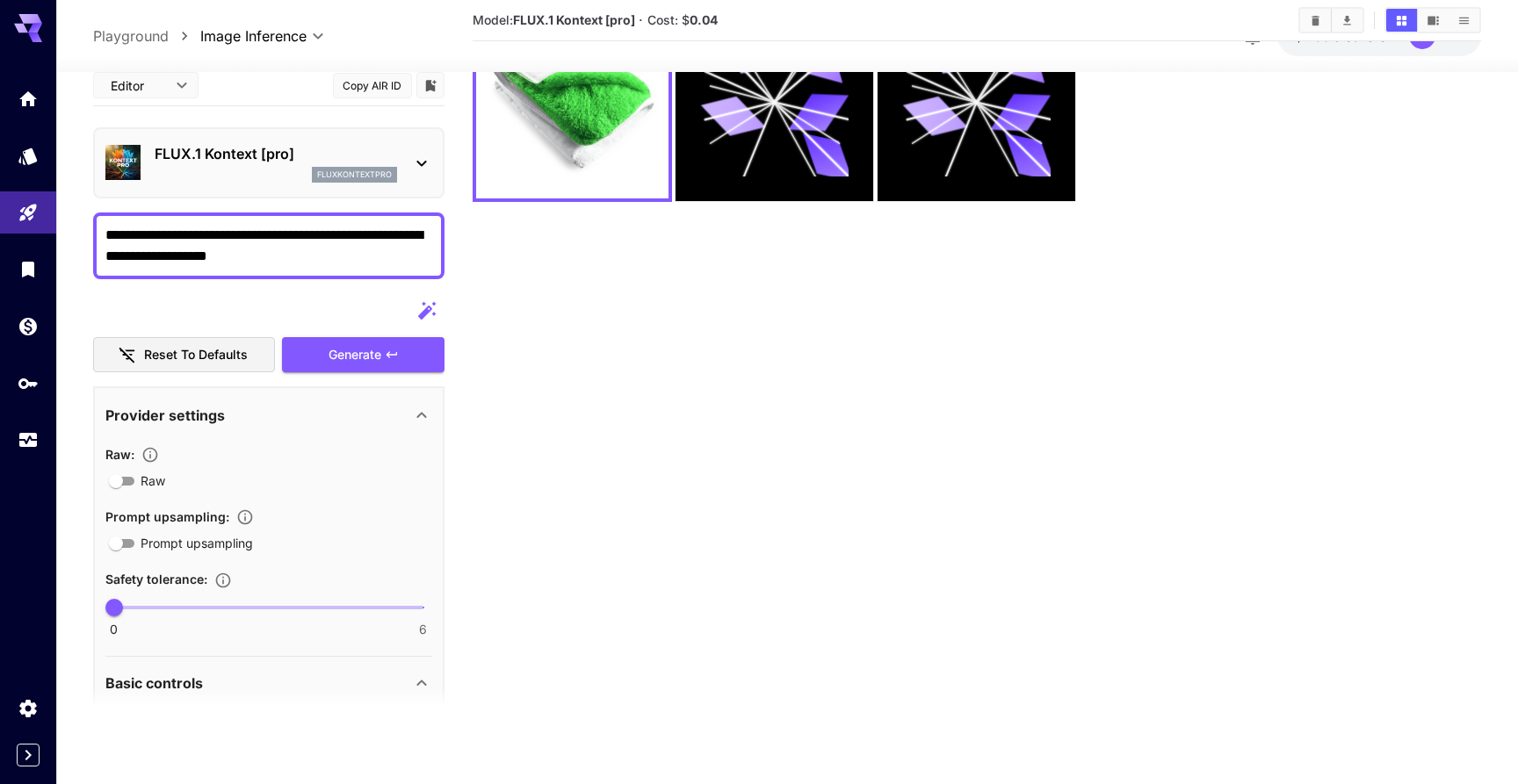
scroll to position [0, 0]
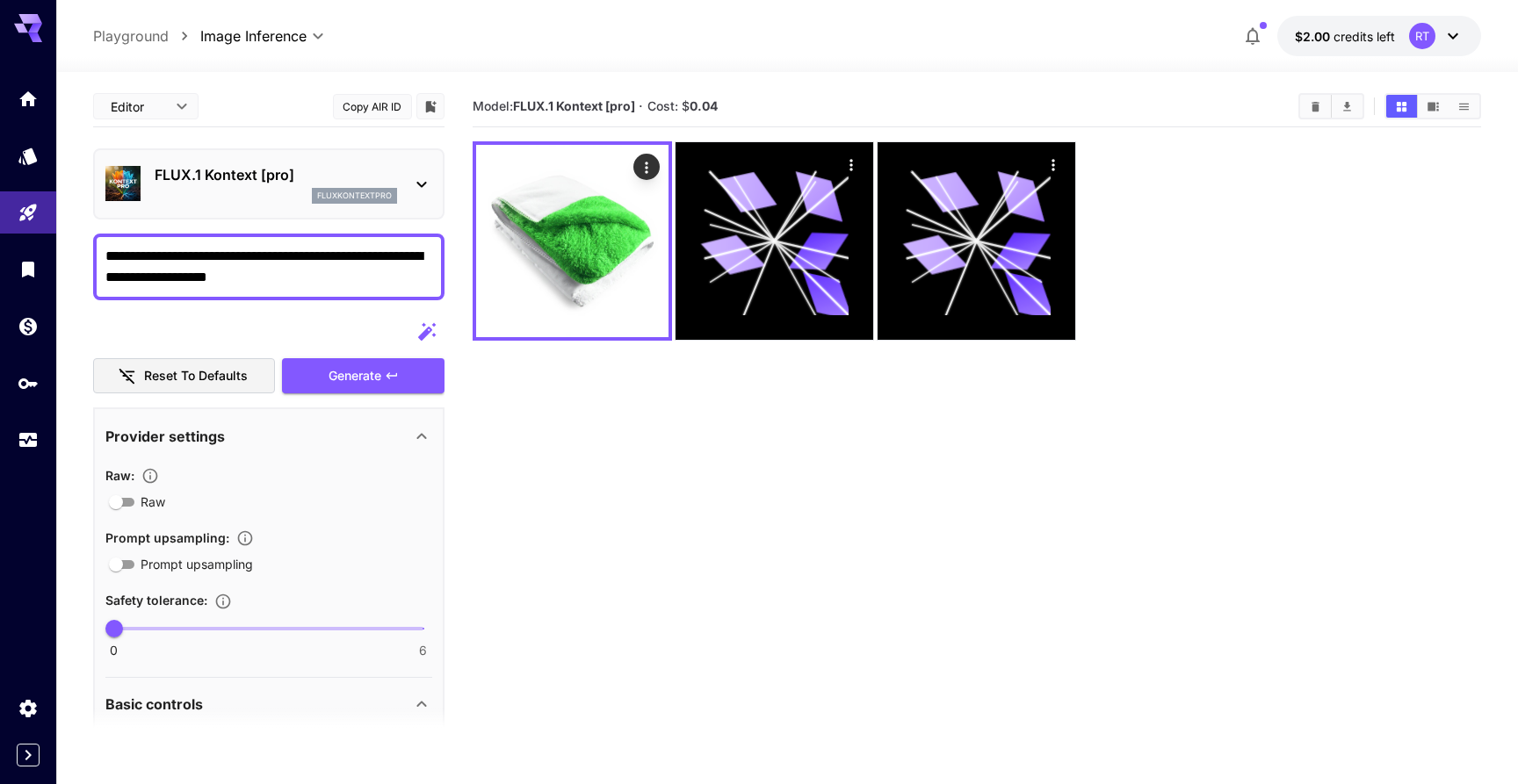
click at [383, 278] on textarea "**********" at bounding box center [268, 267] width 326 height 42
click at [376, 254] on textarea "**********" at bounding box center [268, 267] width 326 height 42
click at [364, 374] on span "Generate" at bounding box center [354, 376] width 53 height 22
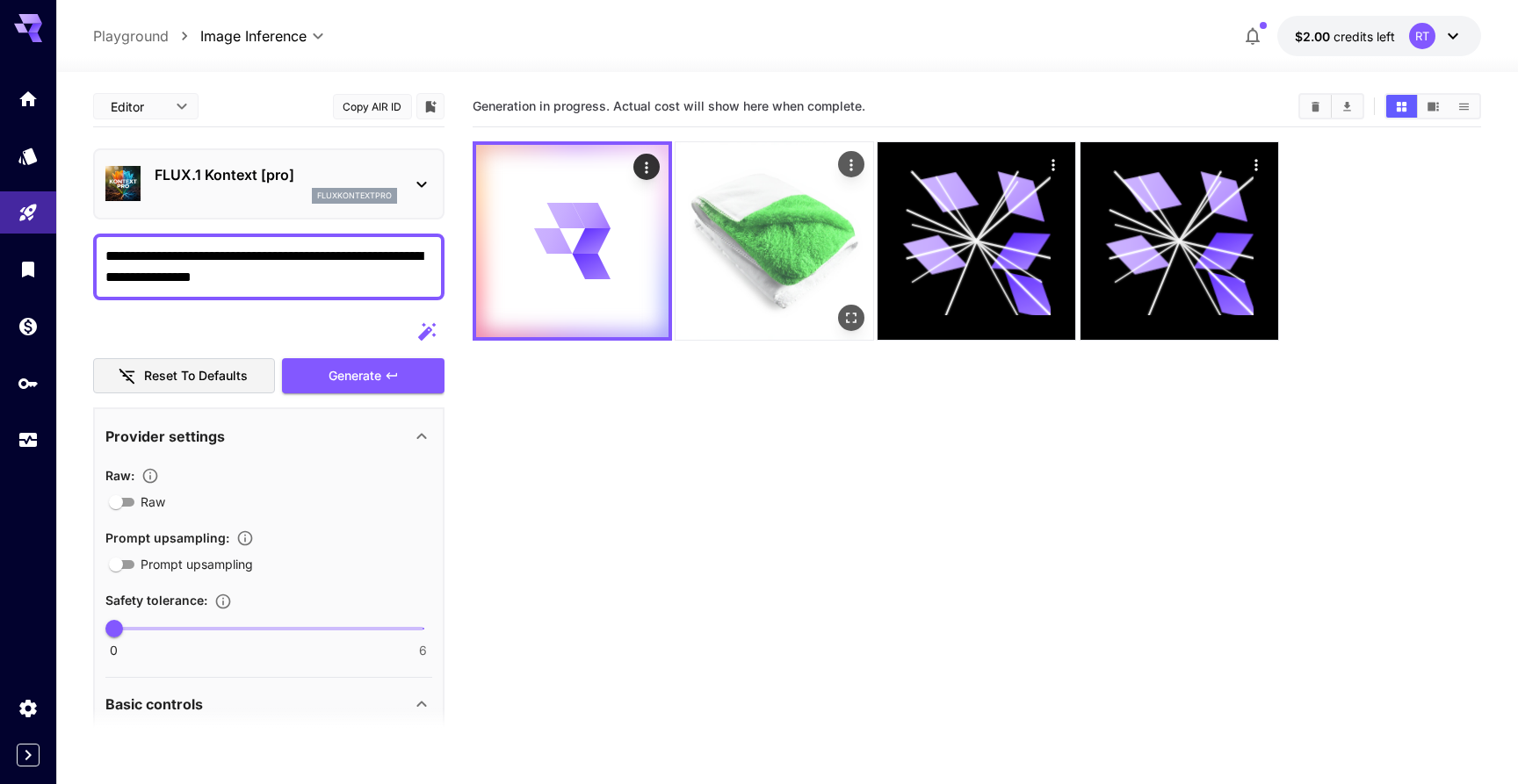
click at [841, 173] on div "Actions" at bounding box center [851, 164] width 26 height 26
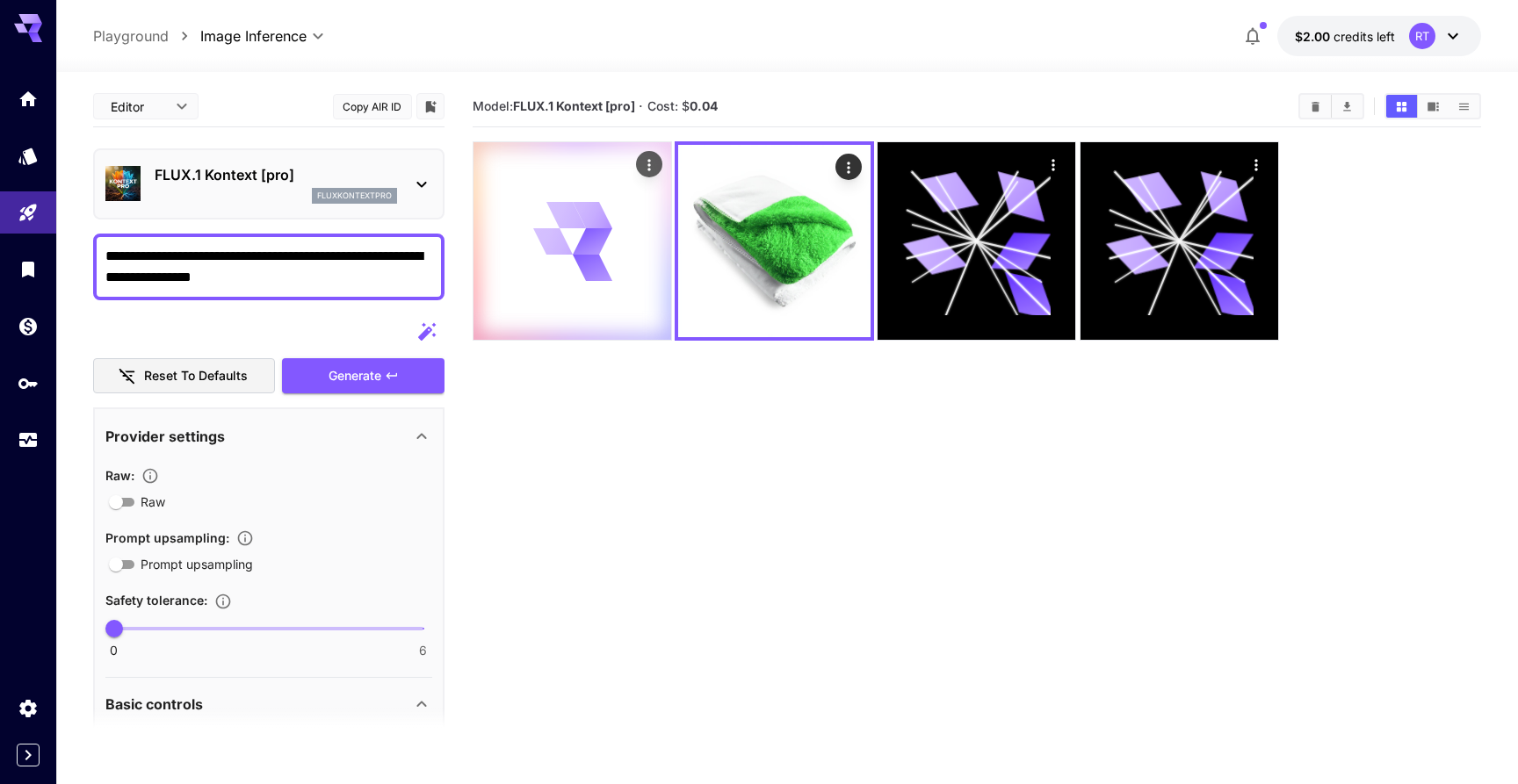
click at [628, 334] on div at bounding box center [573, 241] width 198 height 197
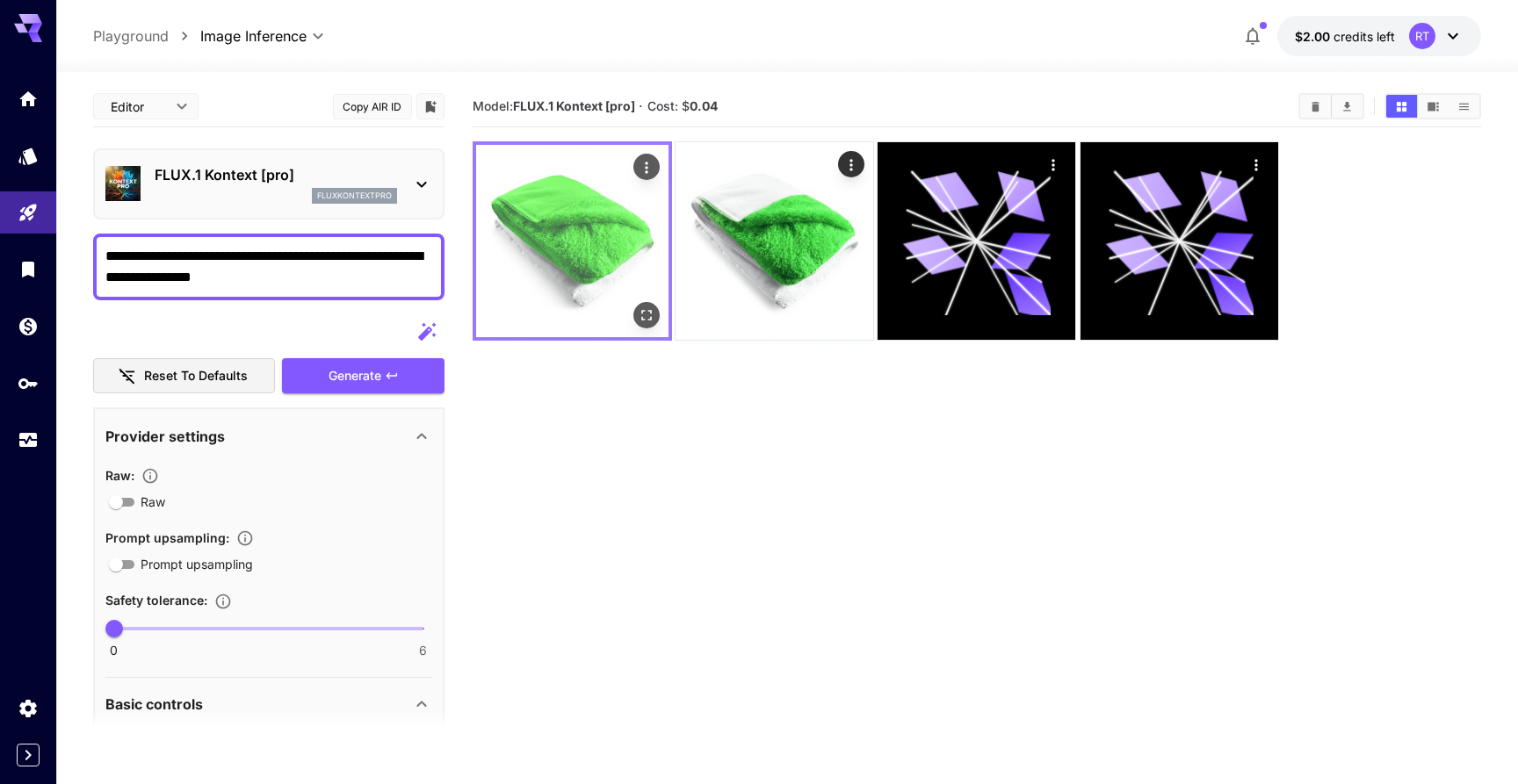
click at [603, 262] on img at bounding box center [572, 240] width 193 height 193
click at [650, 325] on button "Open in fullscreen" at bounding box center [647, 315] width 26 height 26
click at [334, 286] on textarea "**********" at bounding box center [268, 267] width 326 height 42
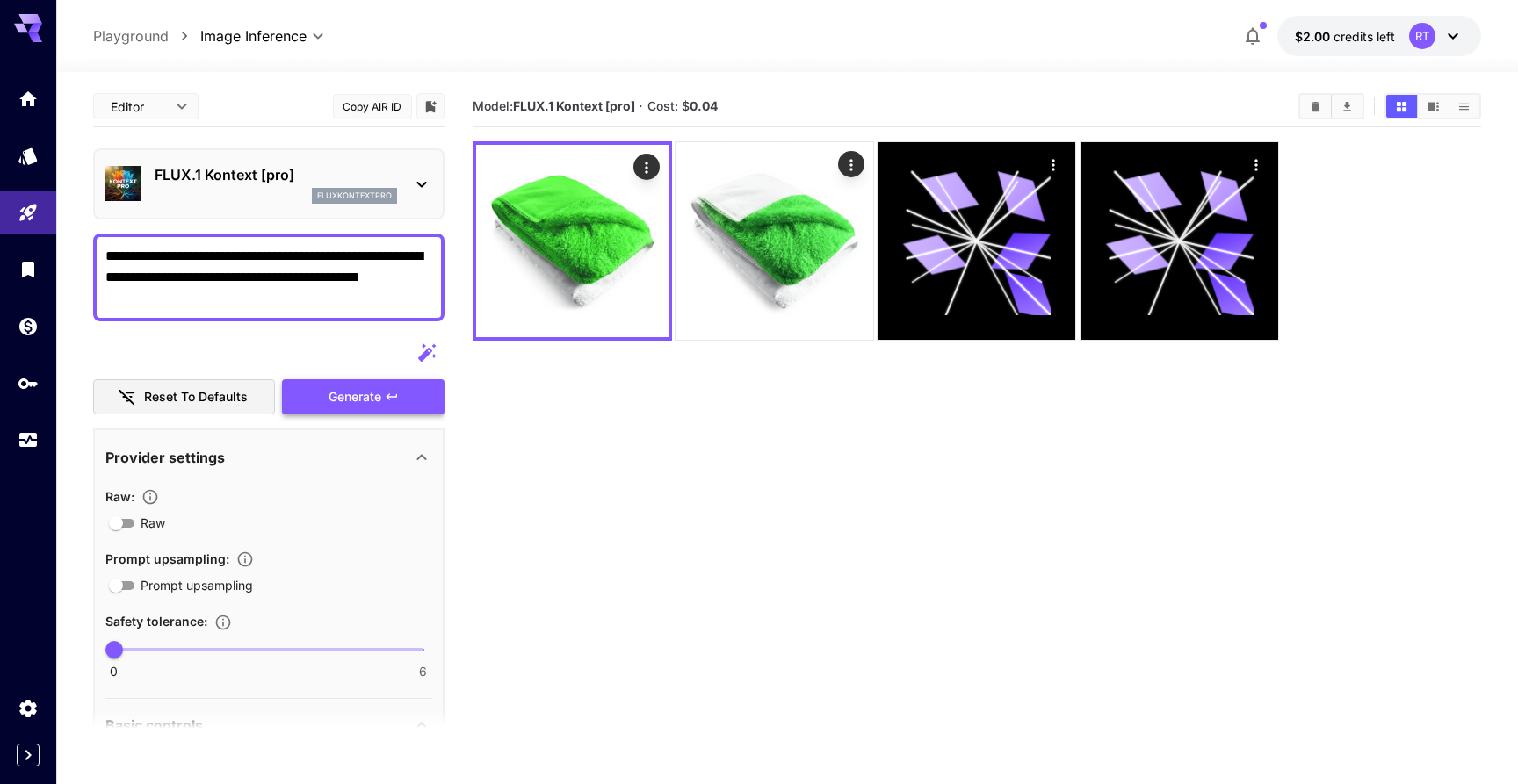
type textarea "**********"
click at [351, 400] on span "Generate" at bounding box center [354, 397] width 53 height 22
